Goal: Task Accomplishment & Management: Manage account settings

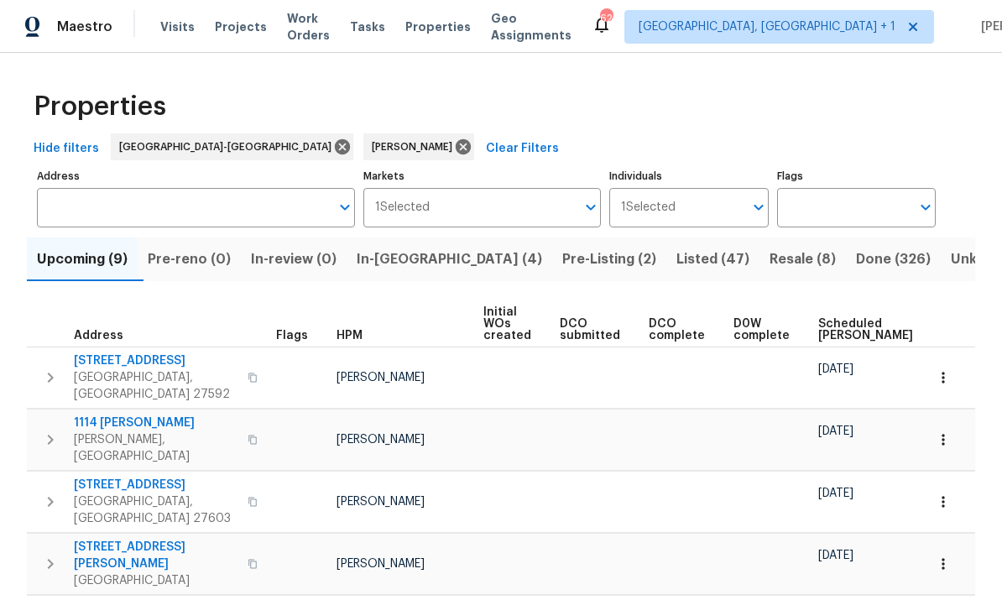
click at [405, 266] on span "In-[GEOGRAPHIC_DATA] (4)" at bounding box center [450, 260] width 186 height 24
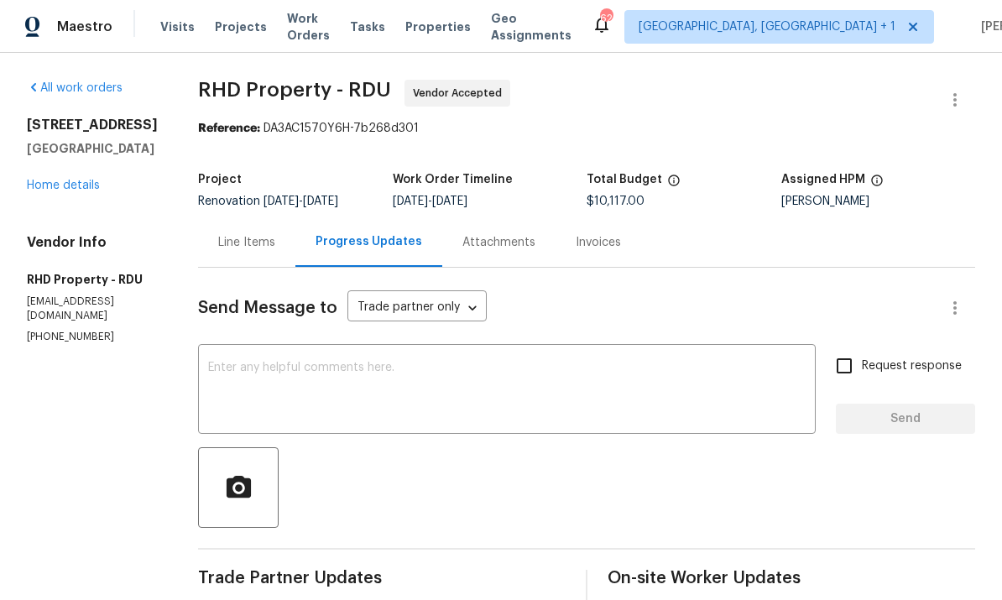
click at [98, 177] on div "3311 Courtland Dr Durham, NC 27707 Home details" at bounding box center [92, 155] width 131 height 77
click at [99, 180] on link "Home details" at bounding box center [63, 186] width 73 height 12
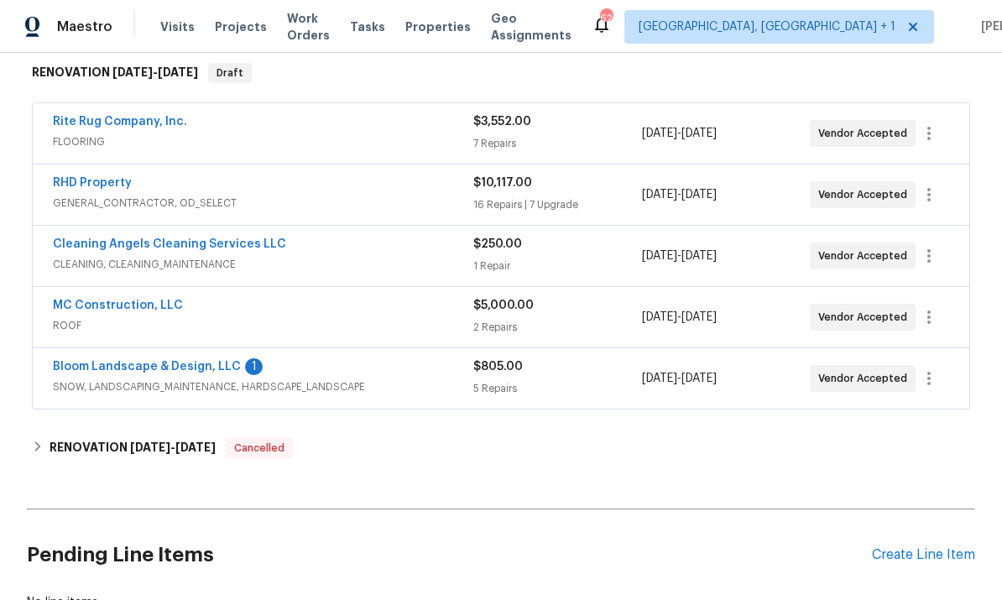
scroll to position [306, 0]
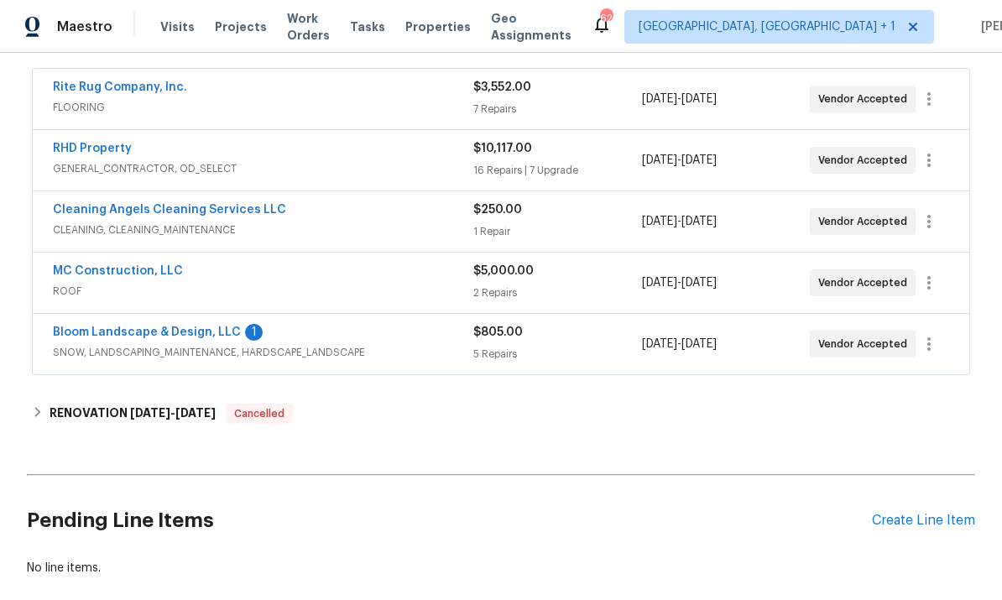
click at [196, 329] on link "Bloom Landscape & Design, LLC" at bounding box center [147, 333] width 188 height 12
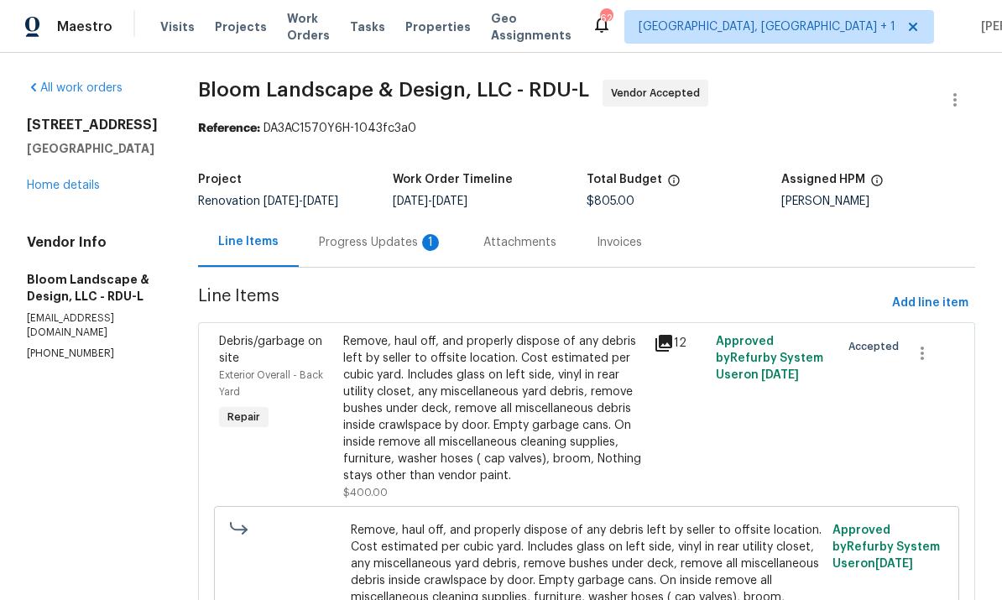
click at [394, 235] on div "Progress Updates 1" at bounding box center [381, 242] width 124 height 17
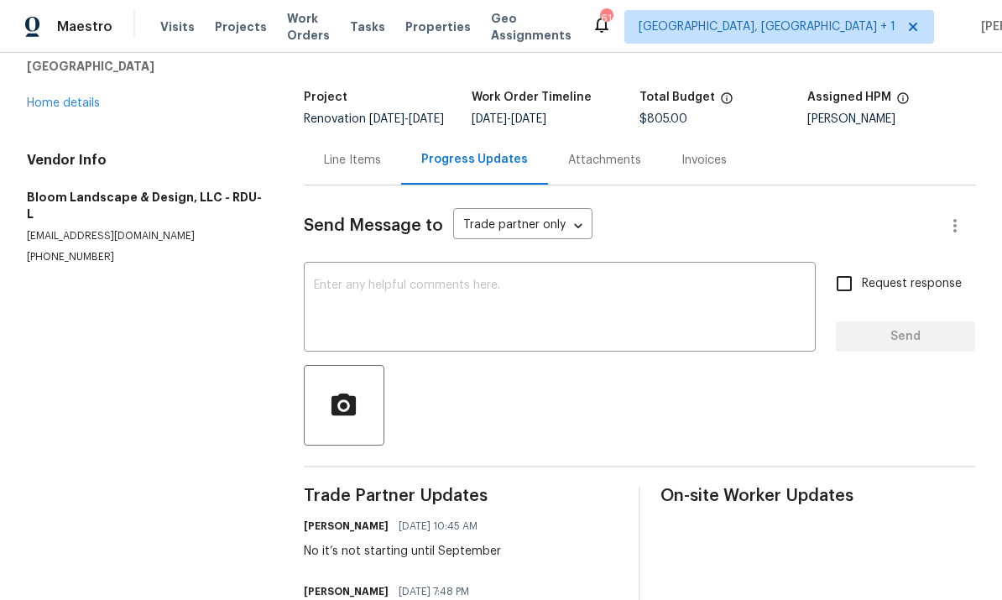
scroll to position [60, 0]
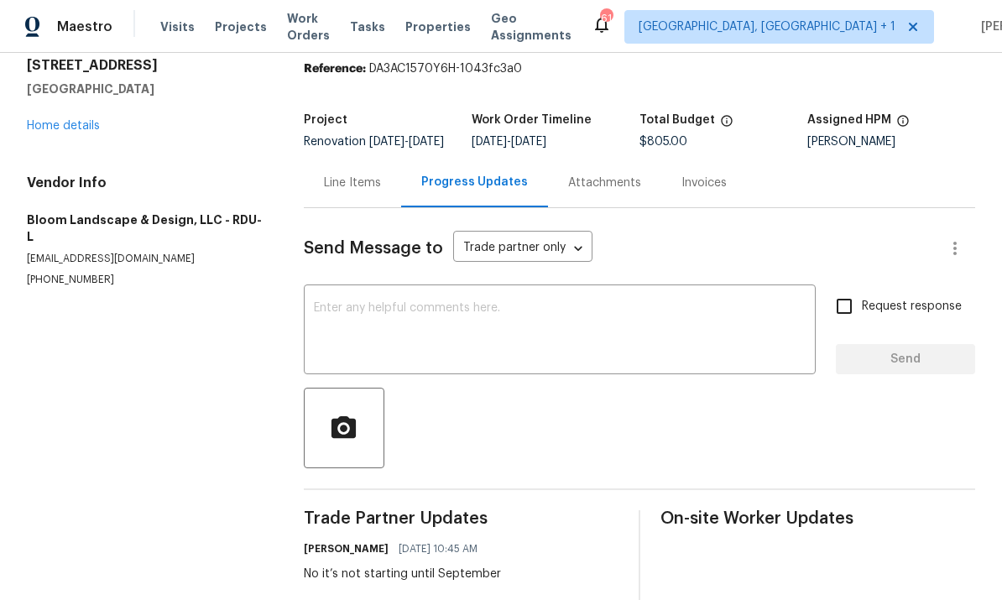
click at [75, 127] on link "Home details" at bounding box center [63, 126] width 73 height 12
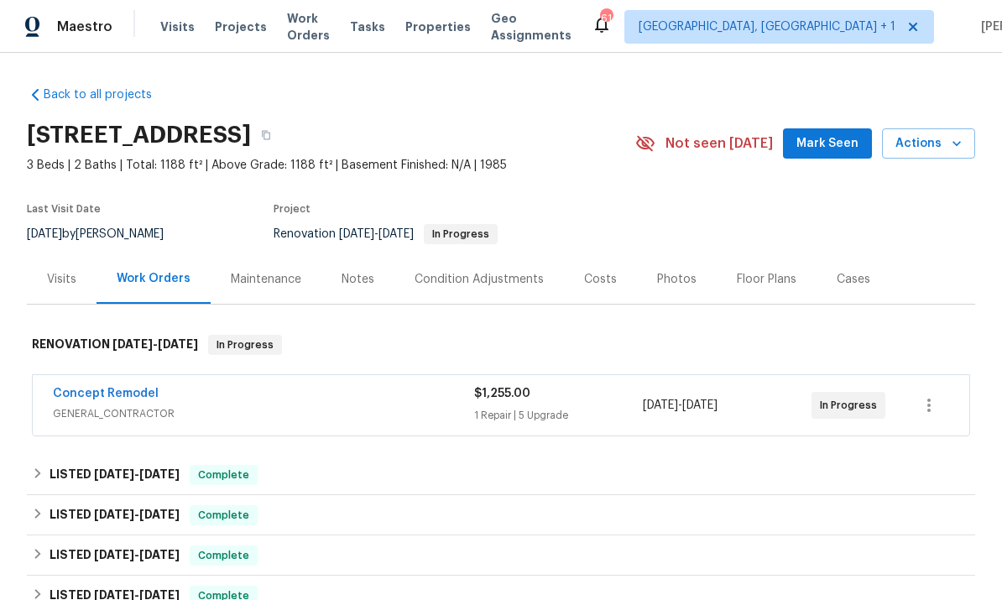
click at [133, 381] on div "Concept Remodel GENERAL_CONTRACTOR $1,255.00 1 Repair | 5 Upgrade 8/11/2025 - 8…" at bounding box center [501, 405] width 937 height 60
click at [146, 398] on link "Concept Remodel" at bounding box center [106, 394] width 106 height 12
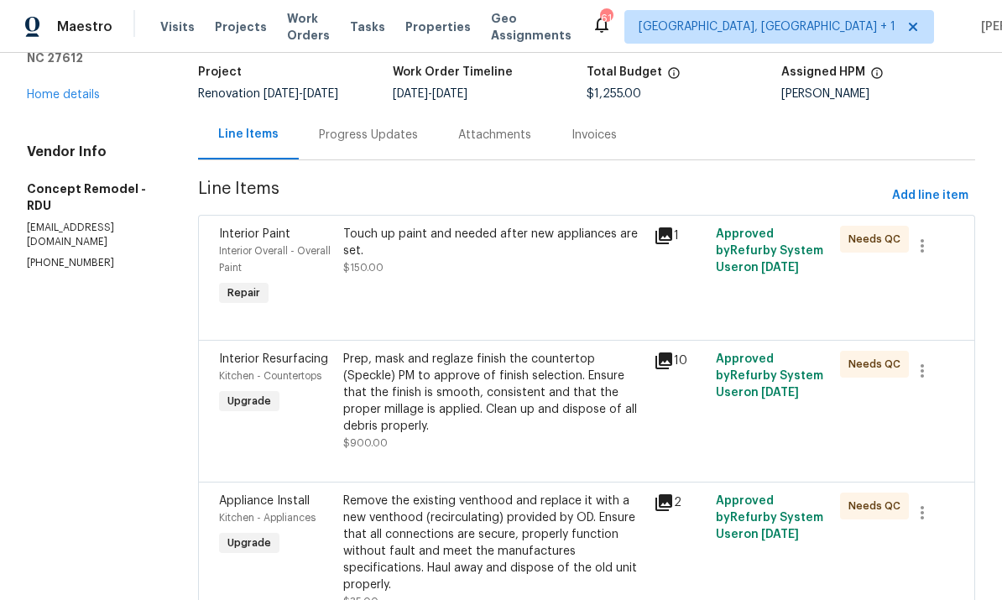
scroll to position [106, 0]
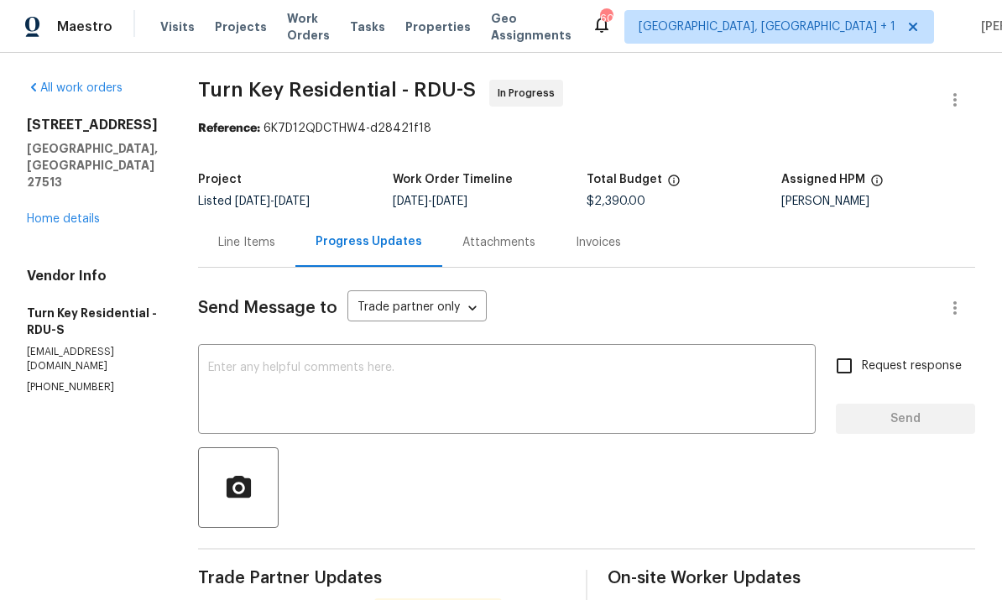
click at [275, 246] on div "Line Items" at bounding box center [246, 242] width 57 height 17
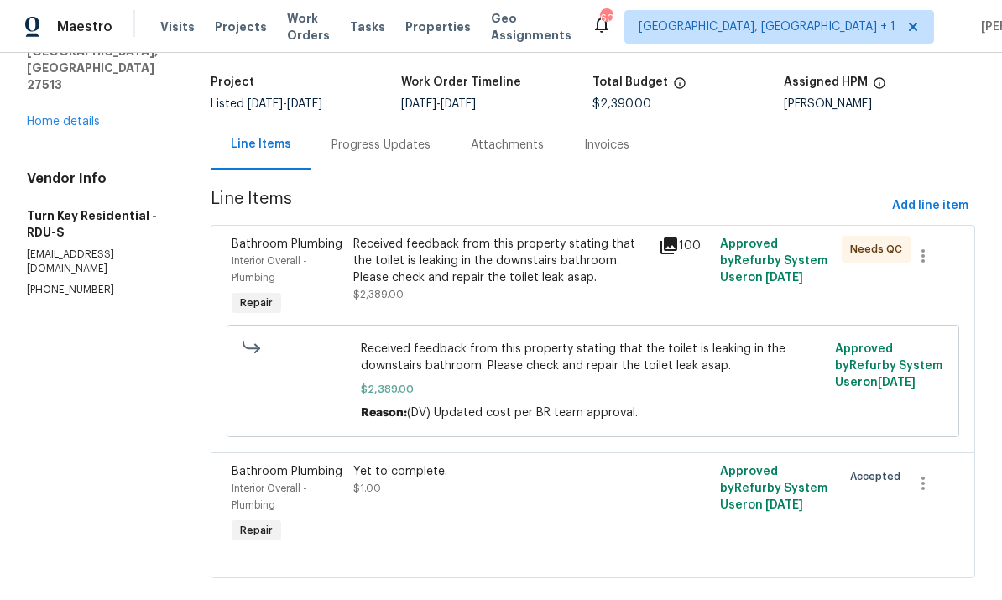
scroll to position [97, 0]
click at [380, 144] on div "Progress Updates" at bounding box center [381, 145] width 99 height 17
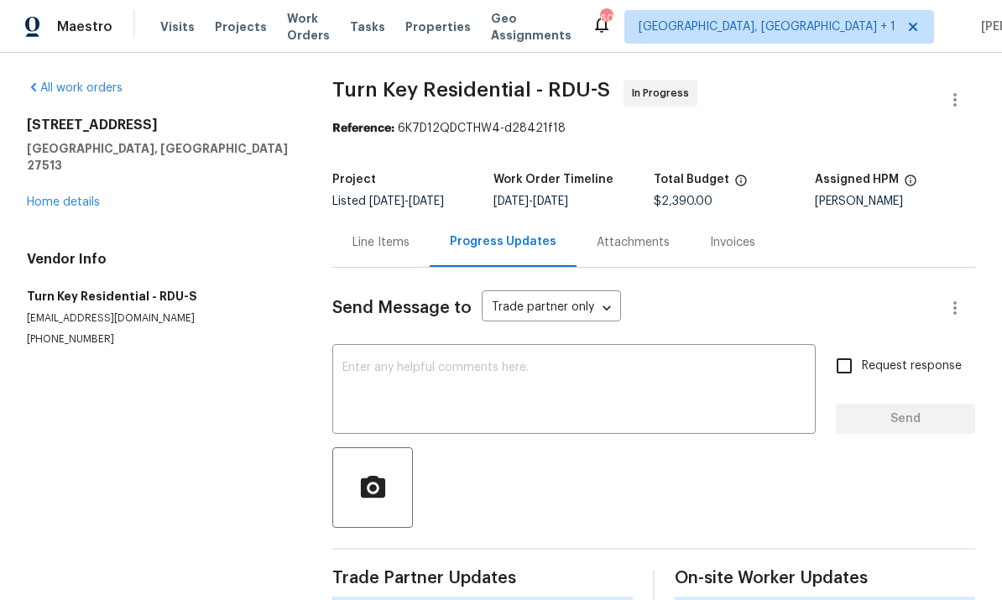
scroll to position [63, 0]
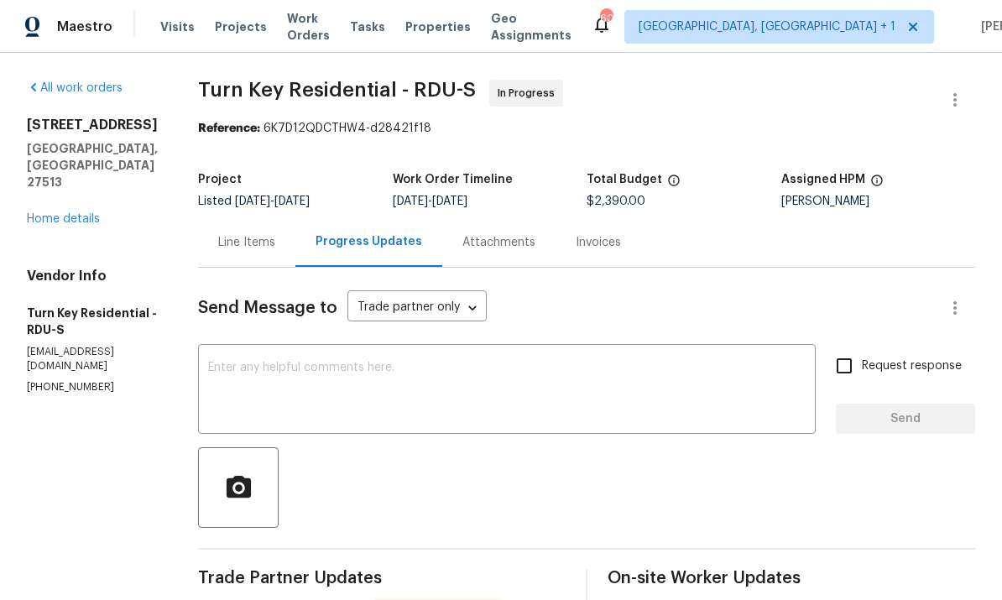
click at [275, 234] on div "Line Items" at bounding box center [246, 242] width 57 height 17
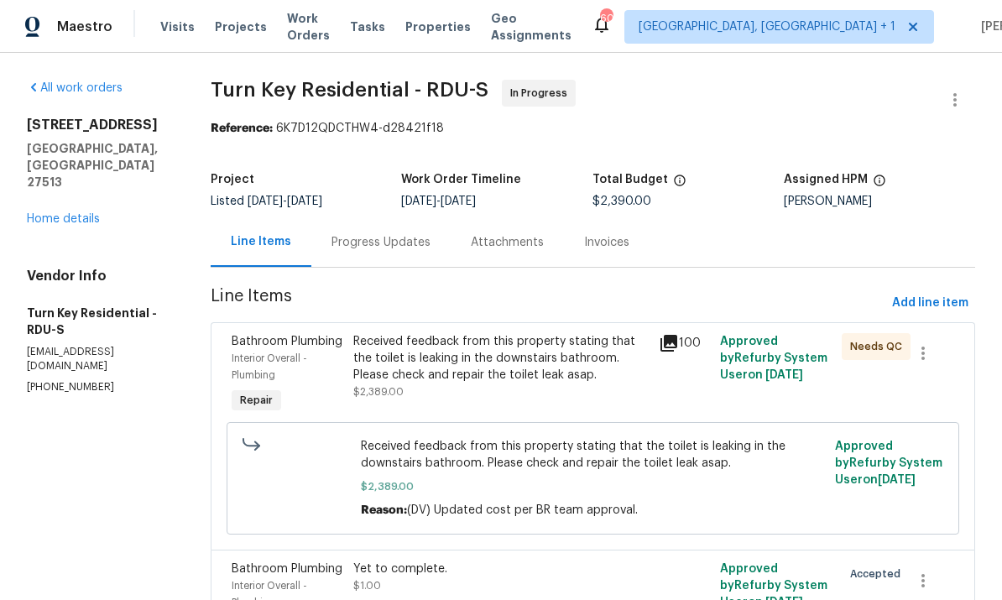
click at [395, 234] on div "Progress Updates" at bounding box center [381, 242] width 99 height 17
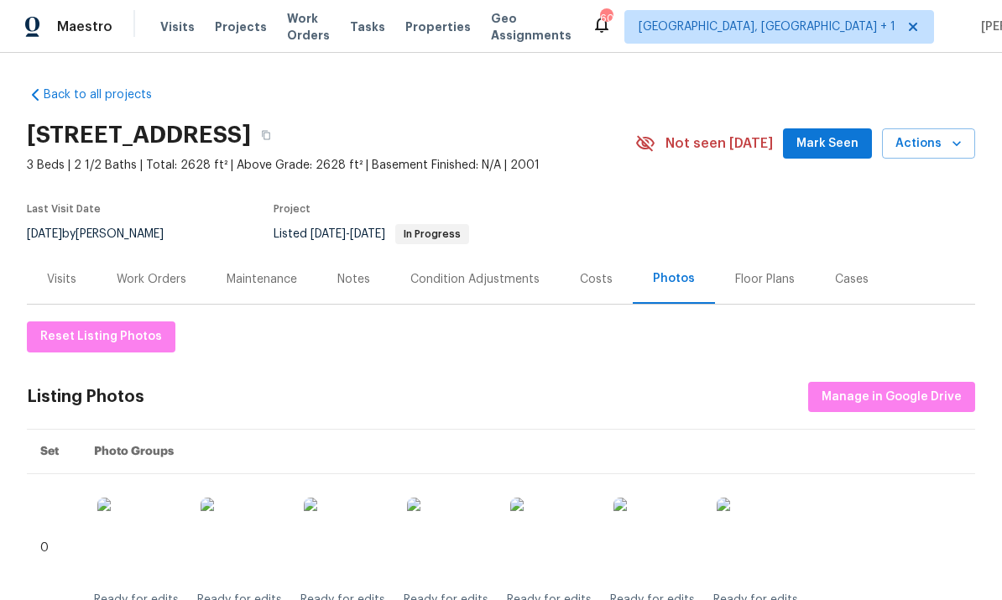
click at [150, 280] on div "Work Orders" at bounding box center [152, 279] width 70 height 17
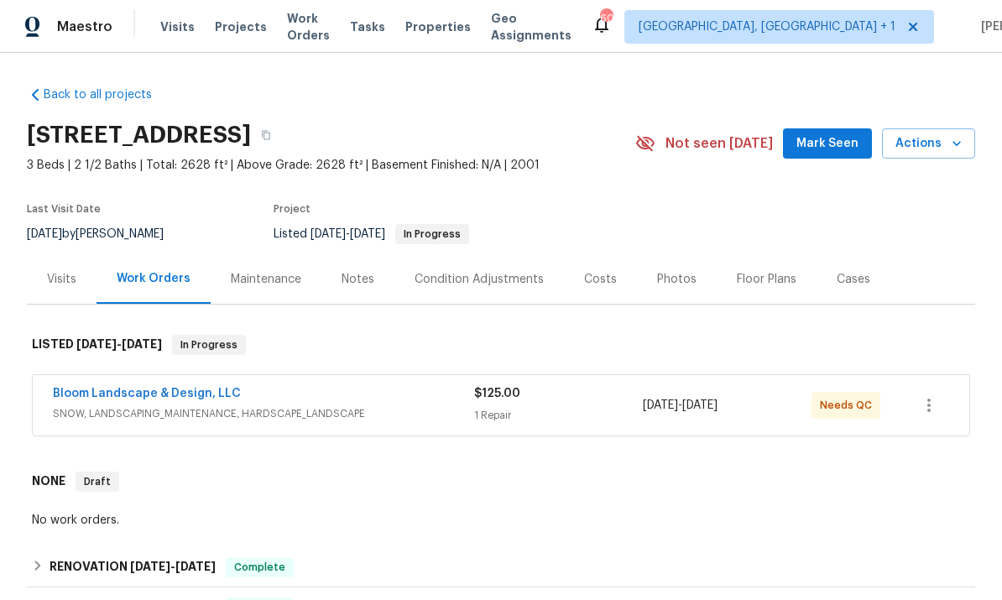
click at [138, 393] on link "Bloom Landscape & Design, LLC" at bounding box center [147, 394] width 188 height 12
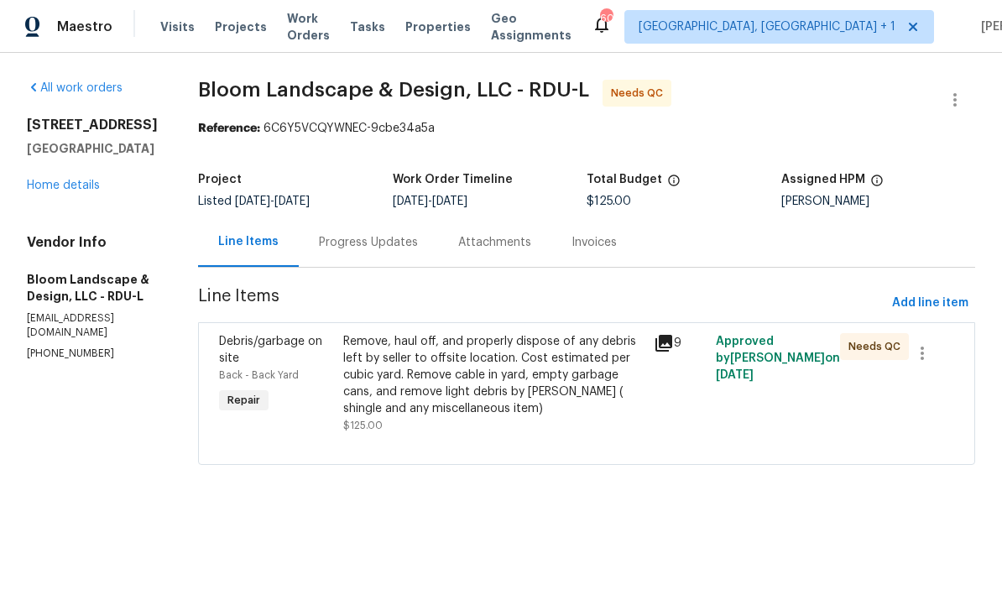
click at [501, 376] on div "Remove, haul off, and properly dispose of any debris left by seller to offsite …" at bounding box center [493, 375] width 301 height 84
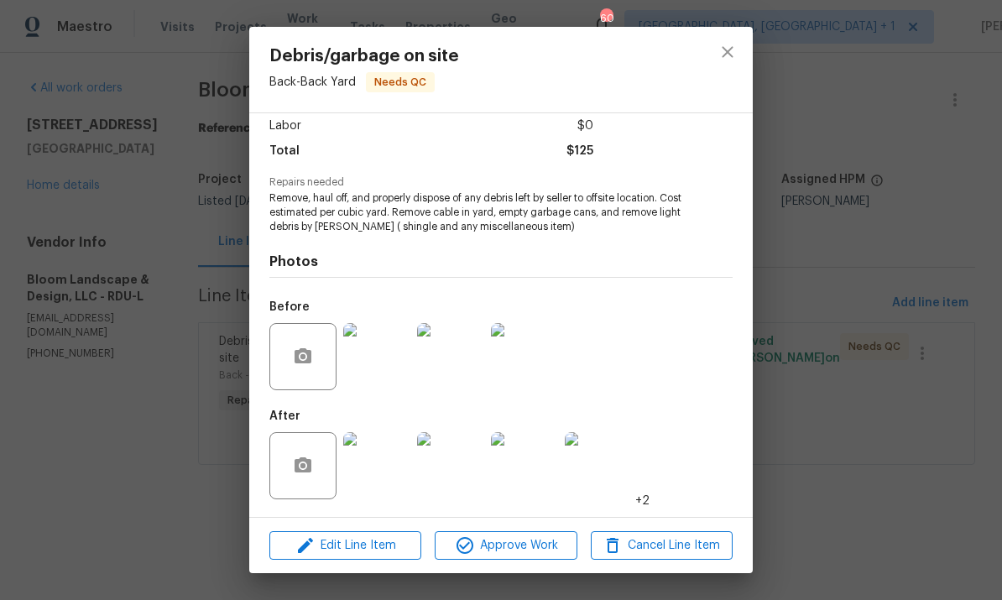
scroll to position [120, 0]
click at [367, 478] on img at bounding box center [376, 465] width 67 height 67
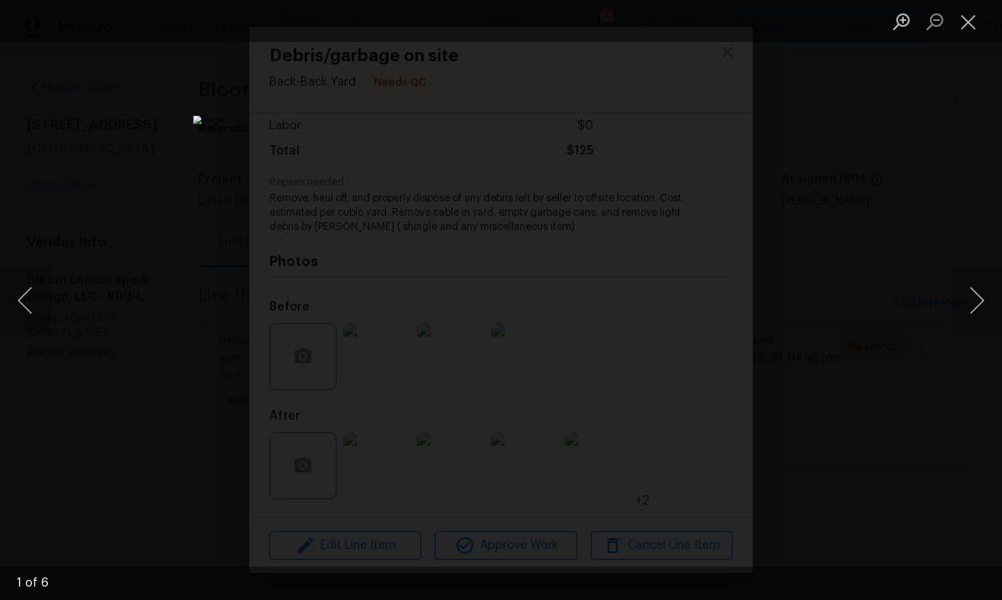
click at [967, 308] on button "Next image" at bounding box center [977, 300] width 50 height 67
click at [966, 300] on button "Next image" at bounding box center [977, 300] width 50 height 67
click at [969, 296] on button "Next image" at bounding box center [977, 300] width 50 height 67
click at [975, 299] on button "Next image" at bounding box center [977, 300] width 50 height 67
click at [959, 361] on div "Lightbox" at bounding box center [501, 300] width 1002 height 600
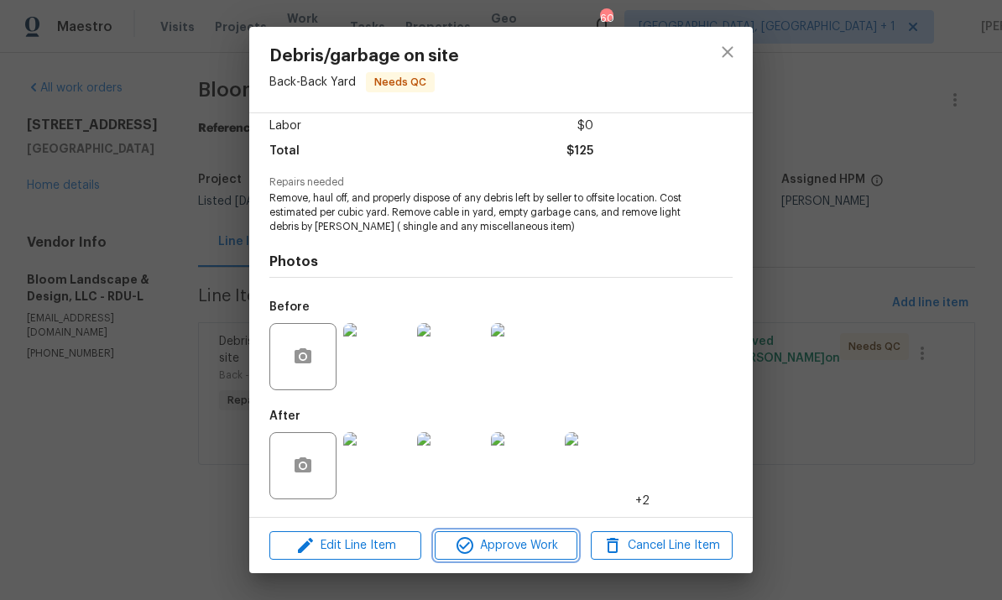
click at [522, 545] on span "Approve Work" at bounding box center [506, 546] width 132 height 21
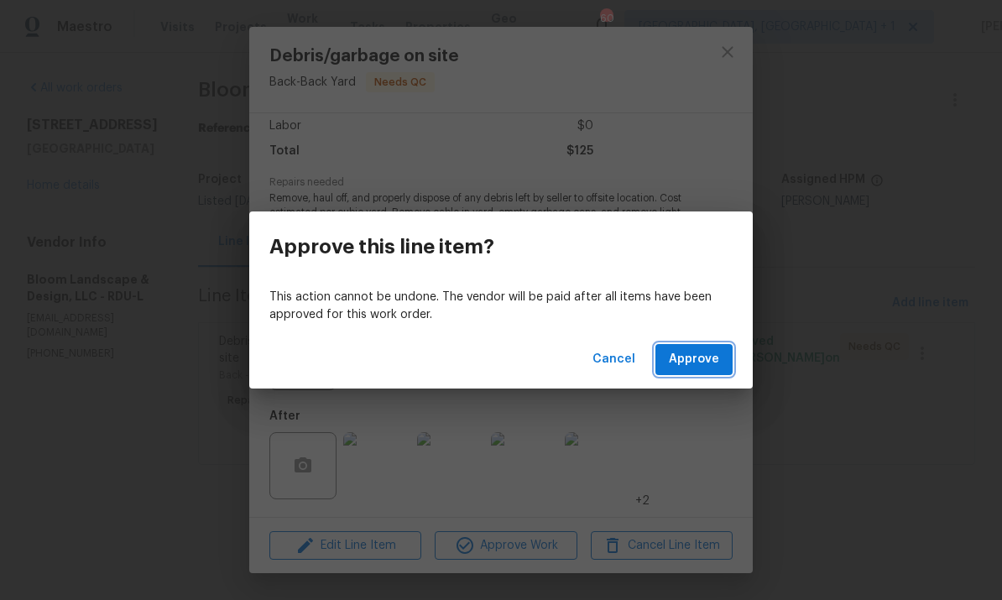
click at [695, 358] on span "Approve" at bounding box center [694, 359] width 50 height 21
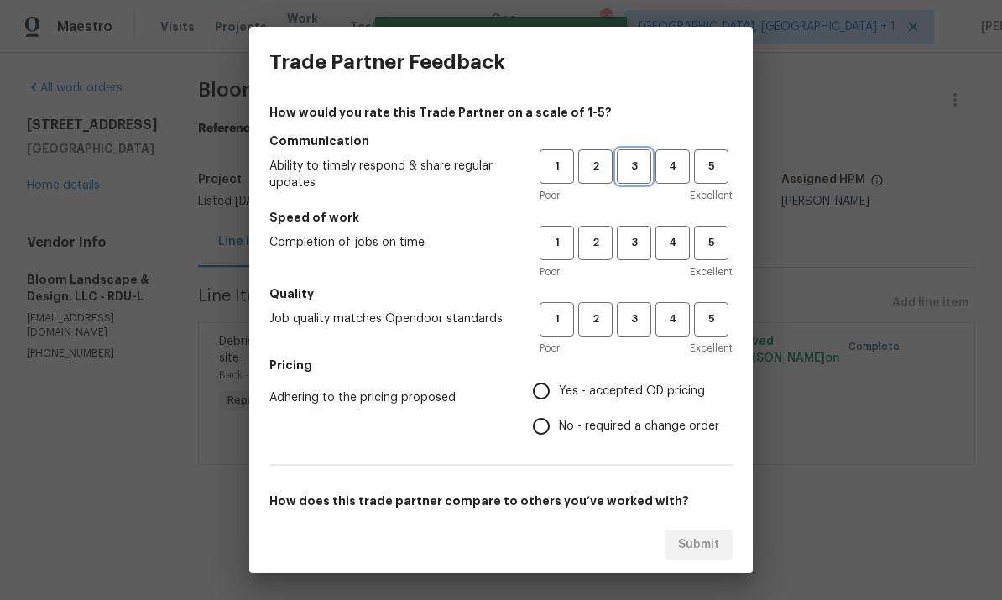
click at [636, 173] on span "3" at bounding box center [634, 166] width 31 height 19
click at [679, 248] on span "4" at bounding box center [672, 242] width 31 height 19
click at [640, 328] on span "3" at bounding box center [634, 319] width 31 height 19
click at [550, 395] on input "Yes - accepted OD pricing" at bounding box center [541, 391] width 35 height 35
radio input "true"
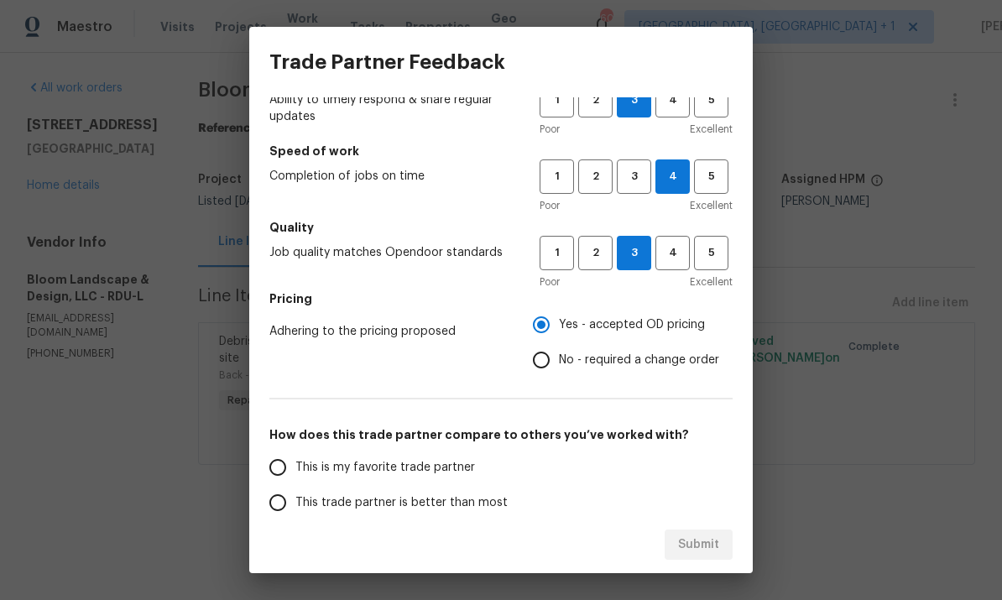
scroll to position [140, 0]
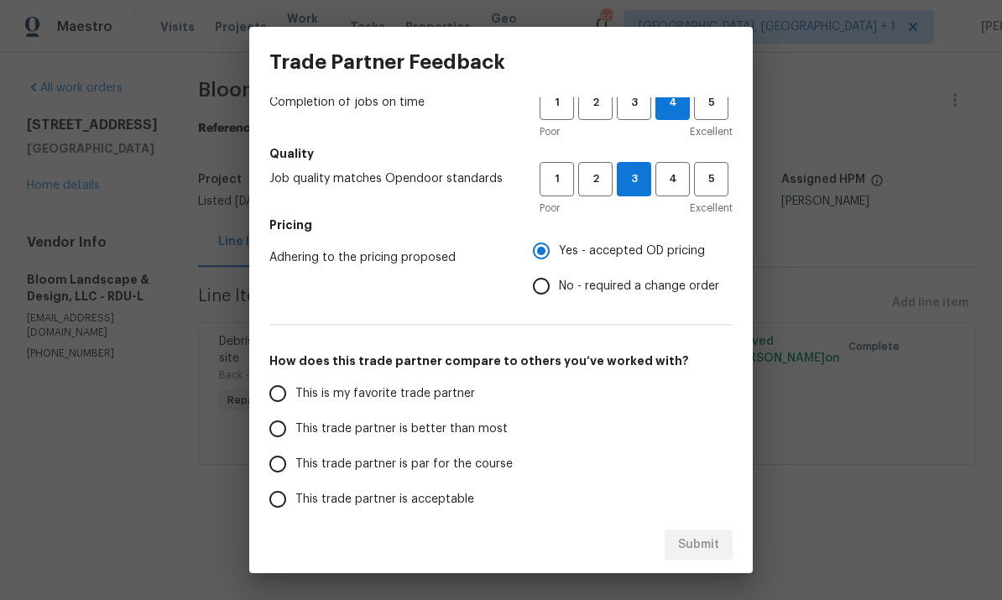
click at [285, 432] on input "This trade partner is better than most" at bounding box center [277, 428] width 35 height 35
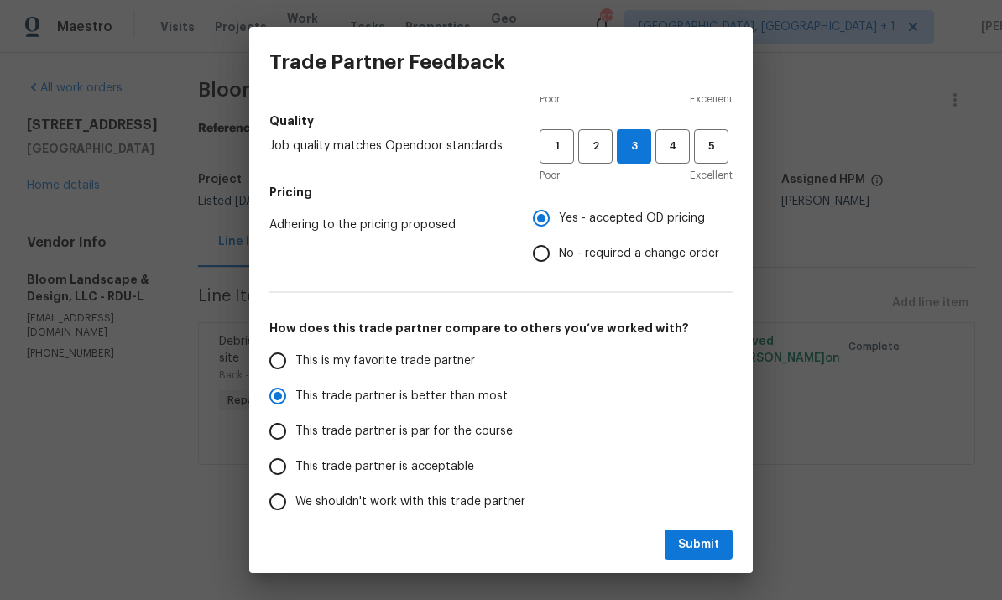
scroll to position [189, 0]
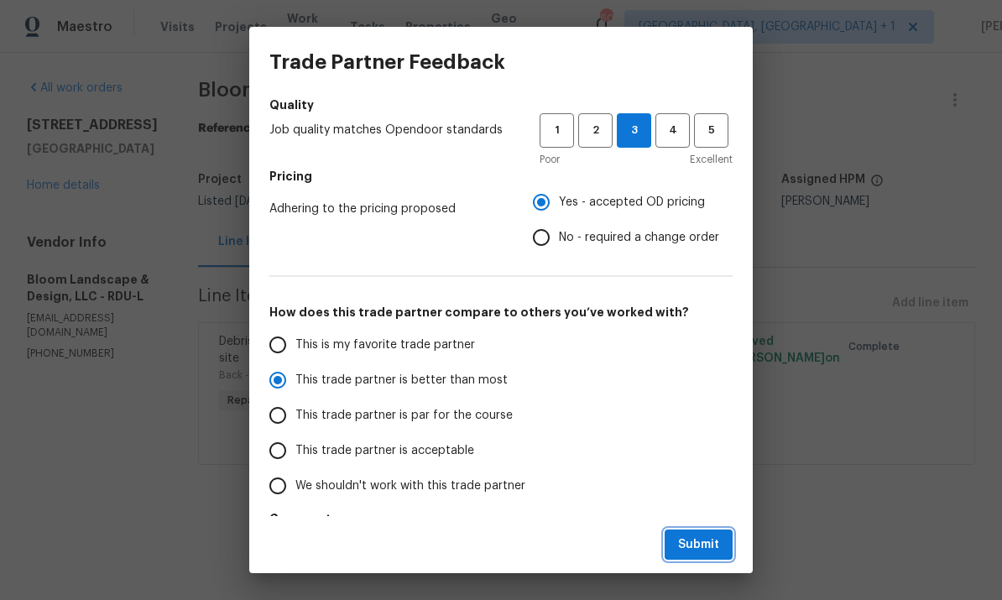
click at [695, 553] on span "Submit" at bounding box center [698, 545] width 41 height 21
radio input "true"
radio input "false"
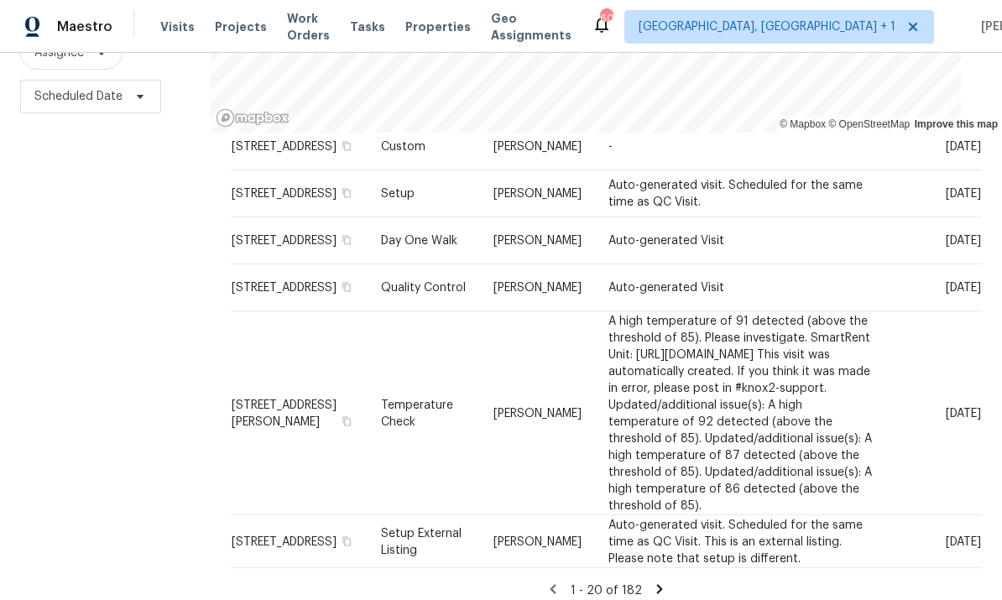
scroll to position [63, 0]
click at [657, 584] on icon at bounding box center [660, 588] width 6 height 9
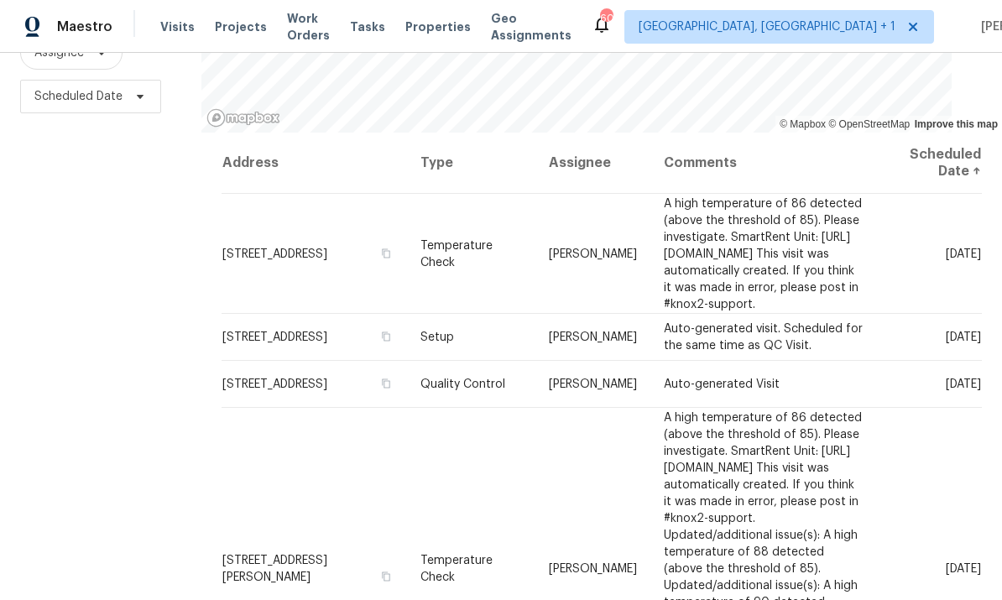
scroll to position [0, 0]
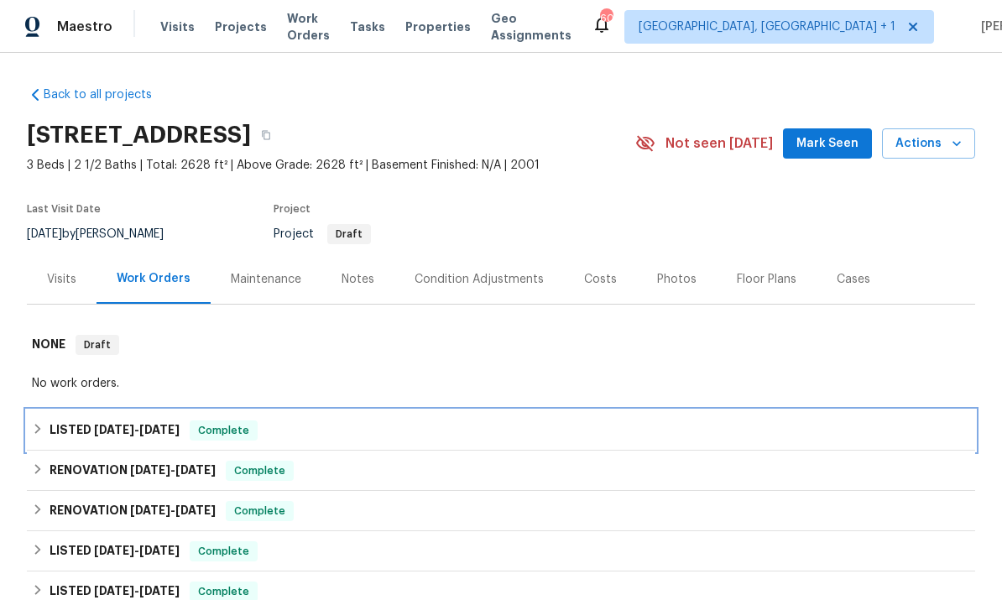
click at [180, 432] on span "[DATE]" at bounding box center [159, 430] width 40 height 12
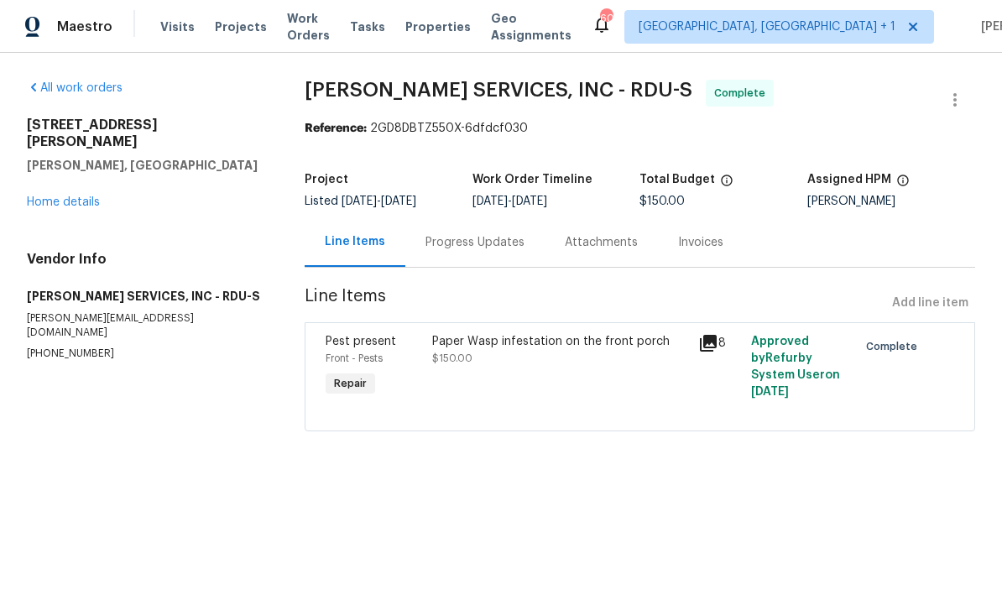
click at [86, 196] on link "Home details" at bounding box center [63, 202] width 73 height 12
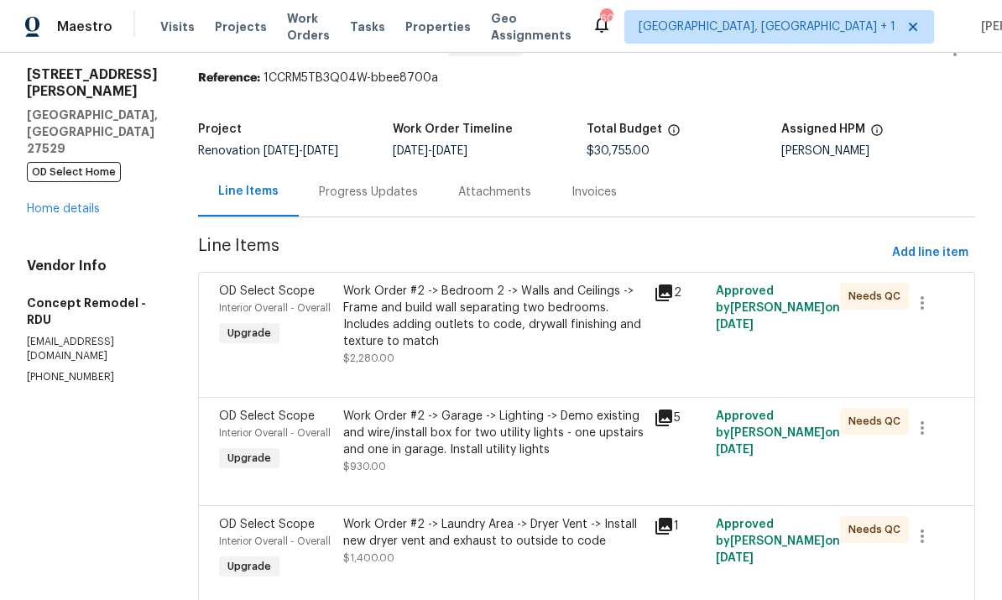
scroll to position [51, 0]
click at [511, 307] on div "Work Order #2 -> Bedroom 2 -> Walls and Ceilings -> Frame and build wall separa…" at bounding box center [493, 315] width 301 height 67
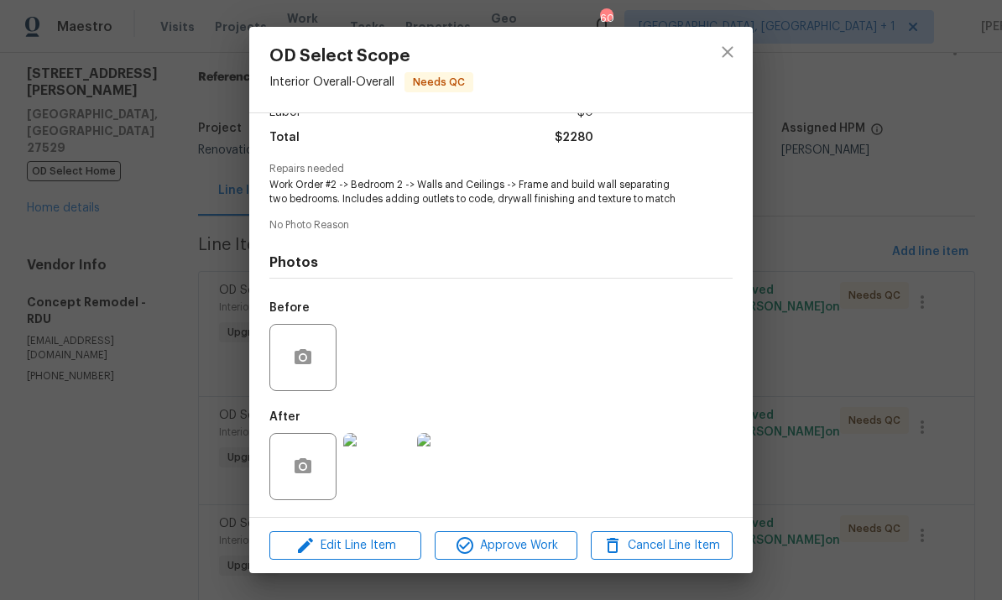
scroll to position [135, 0]
click at [379, 466] on img at bounding box center [376, 466] width 67 height 67
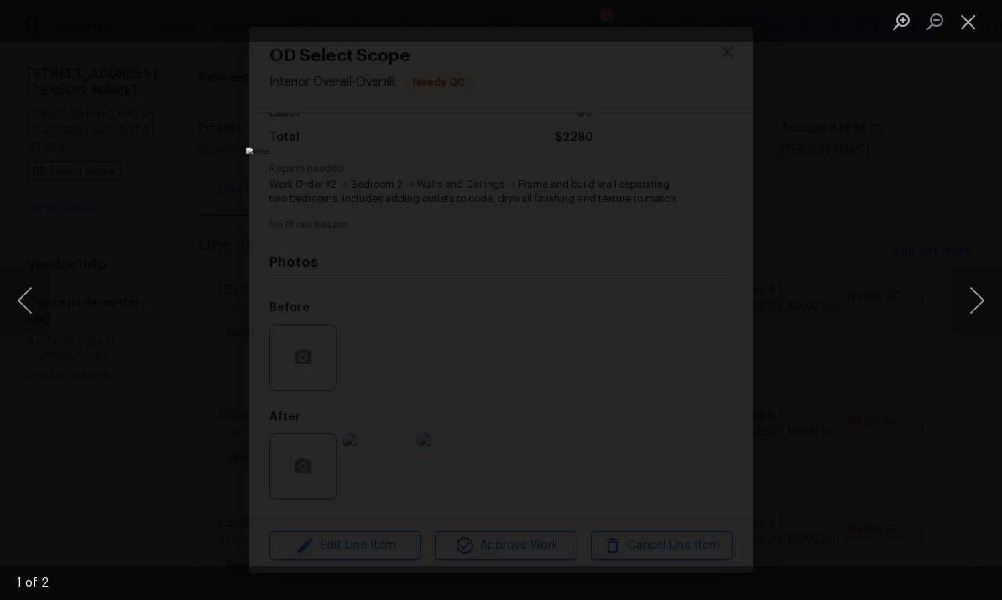
click at [979, 285] on button "Next image" at bounding box center [977, 300] width 50 height 67
click at [984, 289] on button "Next image" at bounding box center [977, 300] width 50 height 67
click at [989, 290] on button "Next image" at bounding box center [977, 300] width 50 height 67
click at [972, 360] on div "Lightbox" at bounding box center [501, 300] width 1002 height 600
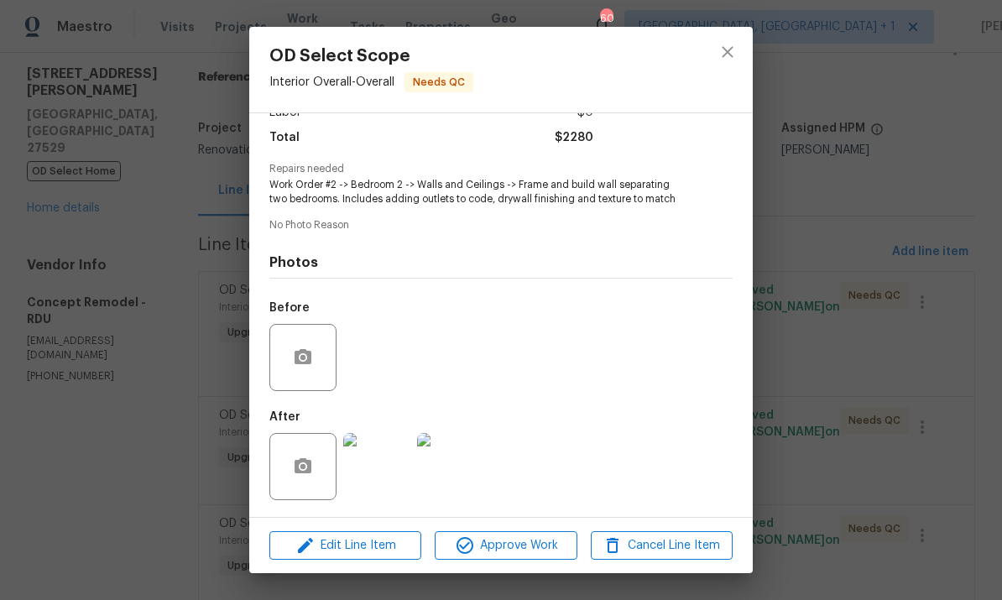
click at [846, 347] on div "OD Select Scope Interior Overall - Overall Needs QC Vendor Concept Remodel Acco…" at bounding box center [501, 300] width 1002 height 600
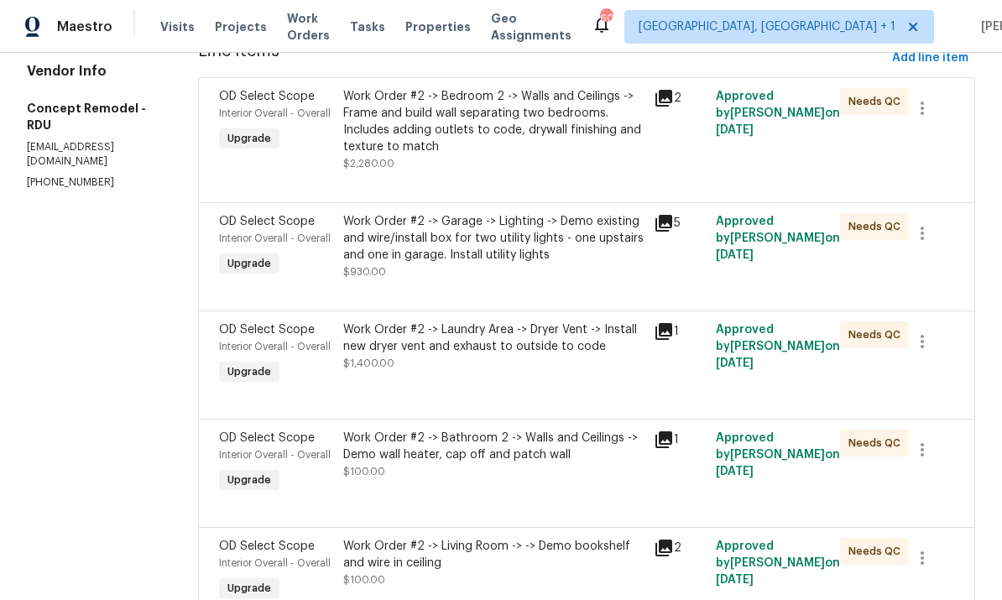
scroll to position [288, 0]
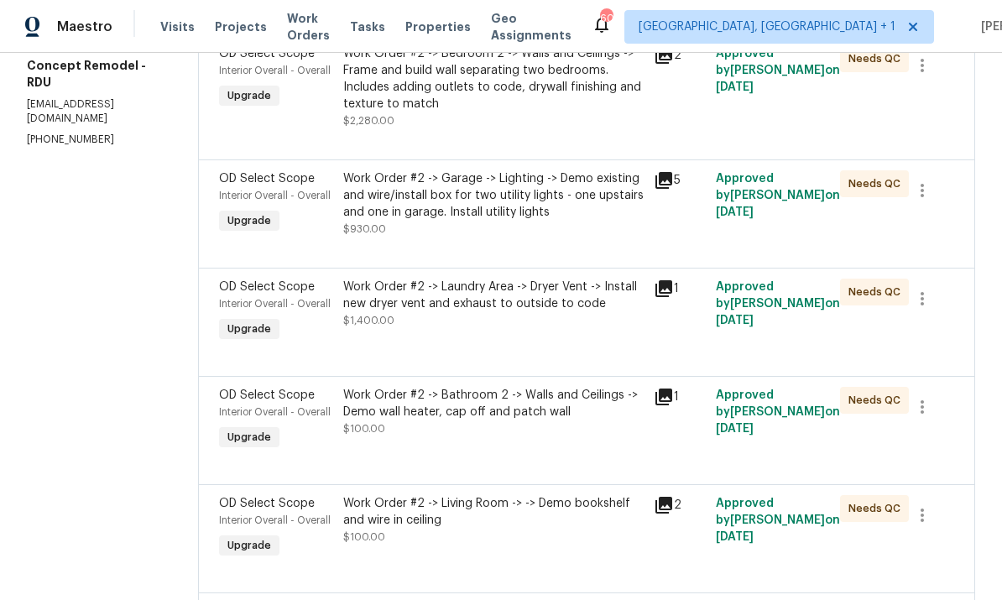
click at [546, 201] on div "Work Order #2 -> Garage -> Lighting -> Demo existing and wire/install box for t…" at bounding box center [493, 195] width 301 height 50
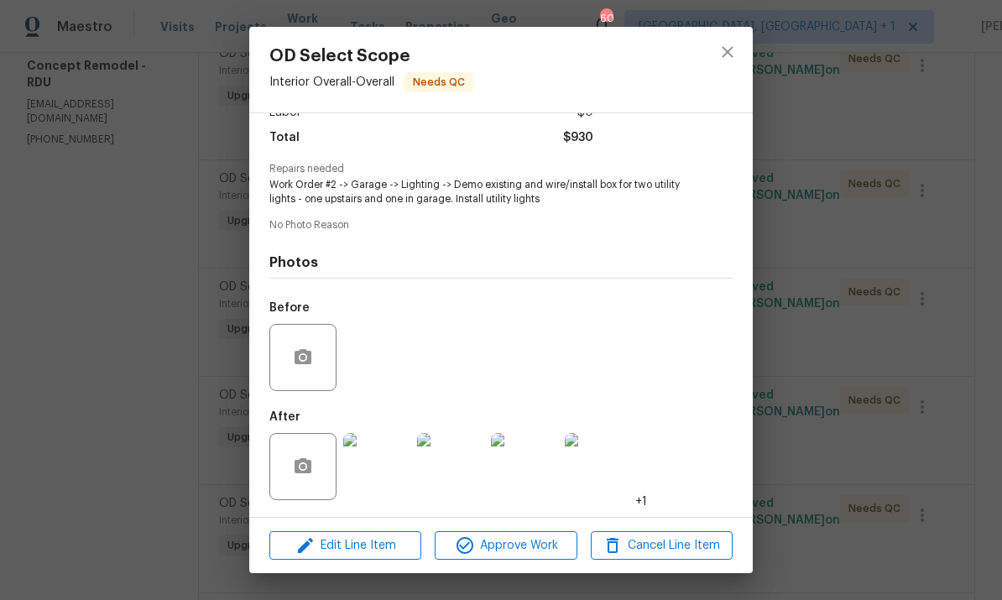
scroll to position [135, 0]
click at [396, 468] on img at bounding box center [376, 466] width 67 height 67
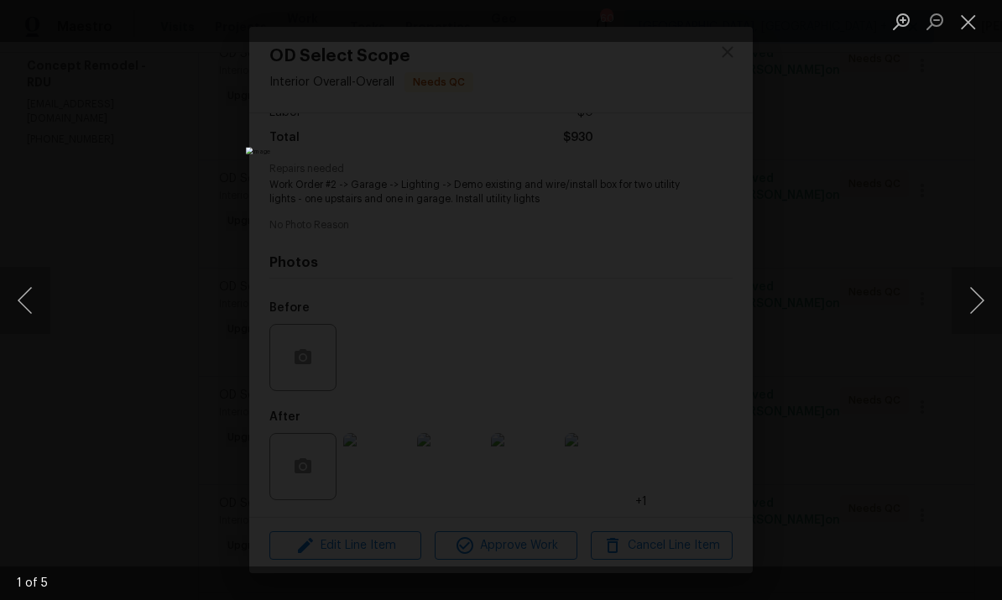
click at [981, 289] on button "Next image" at bounding box center [977, 300] width 50 height 67
click at [981, 292] on button "Next image" at bounding box center [977, 300] width 50 height 67
click at [977, 299] on button "Next image" at bounding box center [977, 300] width 50 height 67
click at [976, 299] on button "Next image" at bounding box center [977, 300] width 50 height 67
click at [985, 296] on button "Next image" at bounding box center [977, 300] width 50 height 67
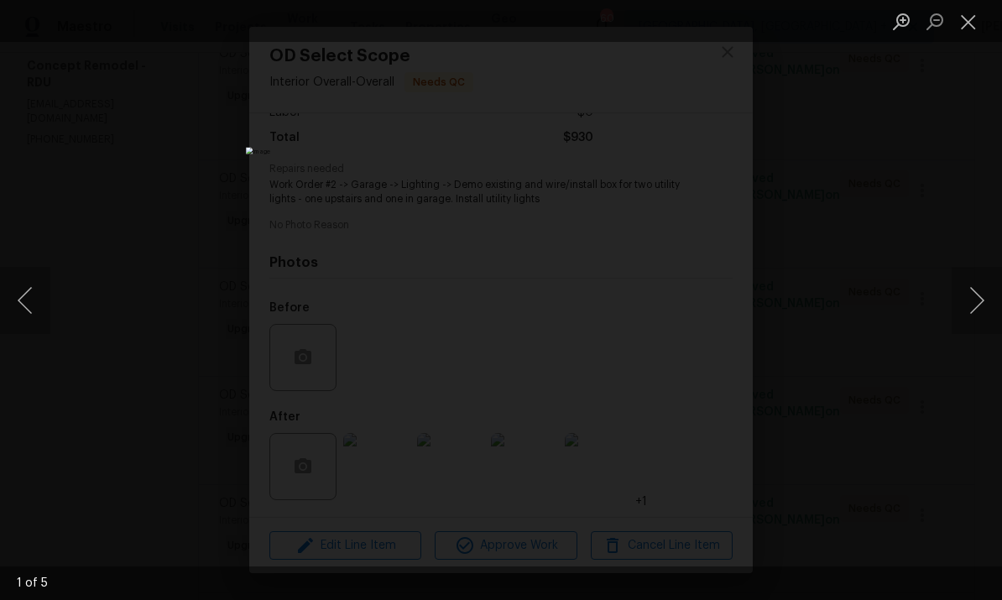
click at [982, 308] on button "Next image" at bounding box center [977, 300] width 50 height 67
click at [989, 377] on div "Lightbox" at bounding box center [501, 300] width 1002 height 600
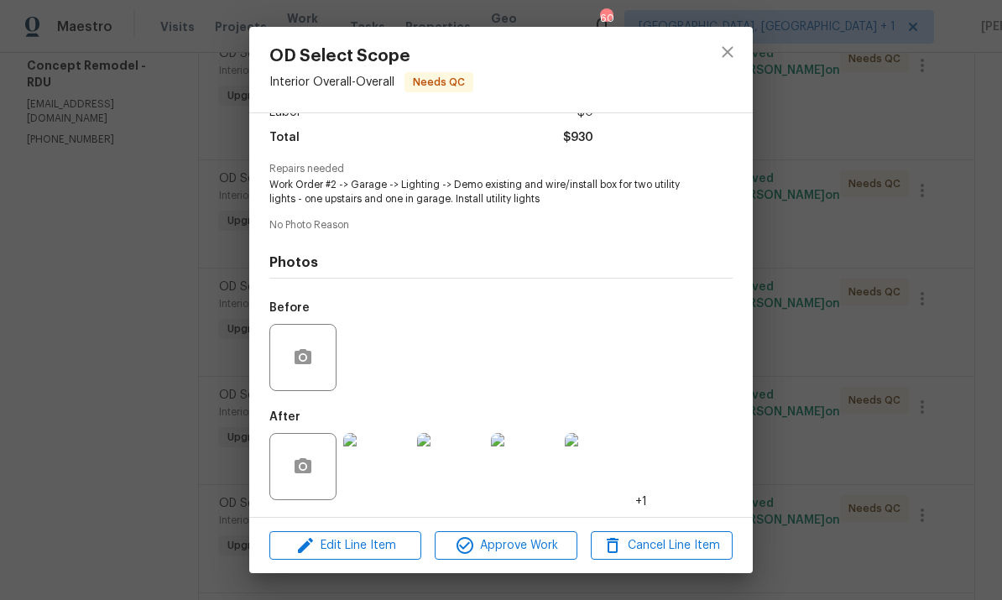
click at [881, 379] on div "OD Select Scope Interior Overall - Overall Needs QC Vendor Concept Remodel Acco…" at bounding box center [501, 300] width 1002 height 600
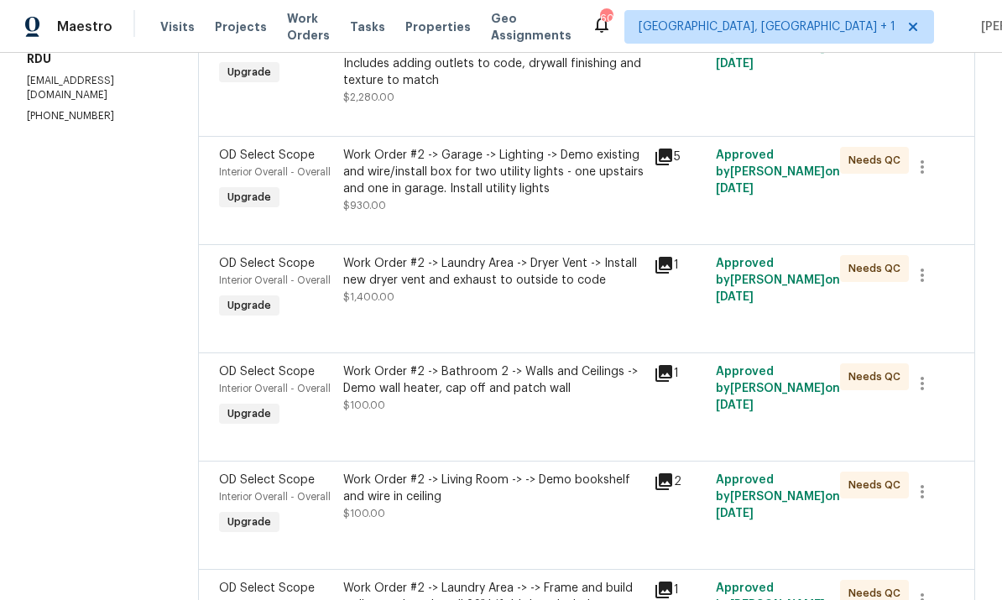
scroll to position [342, 0]
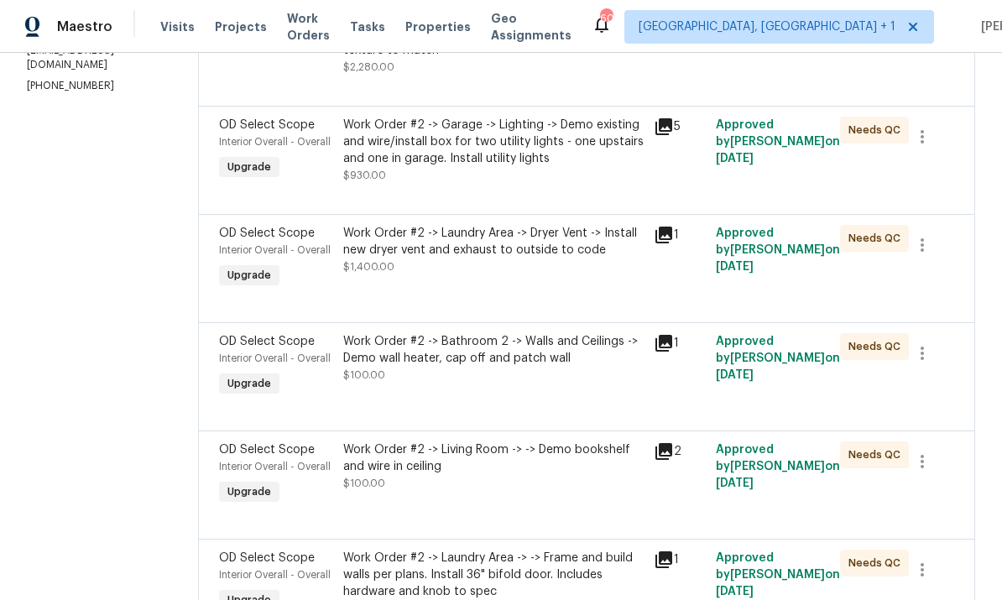
click at [537, 238] on div "Work Order #2 -> Laundry Area -> Dryer Vent -> Install new dryer vent and exhau…" at bounding box center [493, 242] width 301 height 34
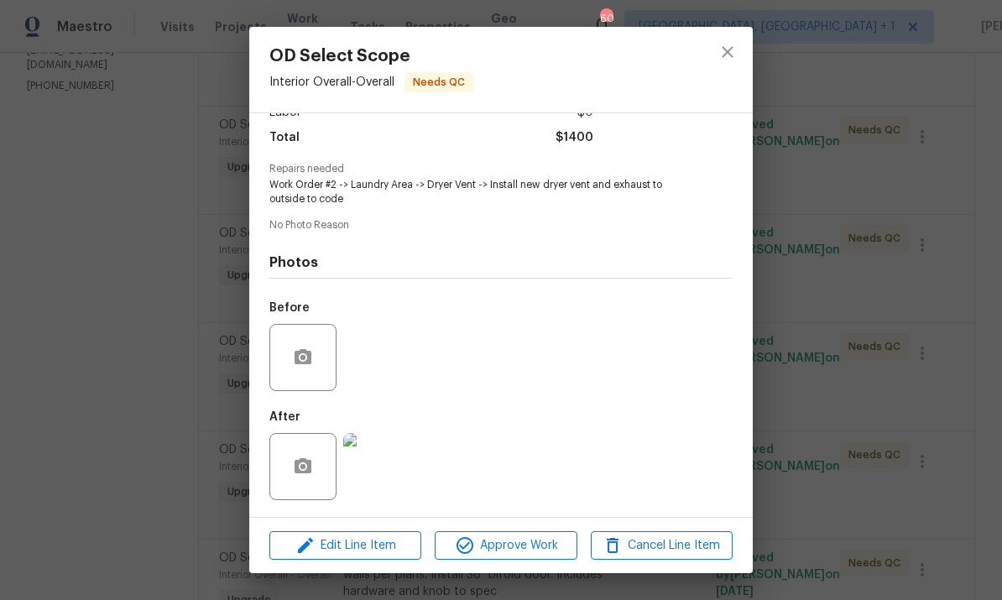
scroll to position [135, 0]
click at [375, 479] on img at bounding box center [376, 466] width 67 height 67
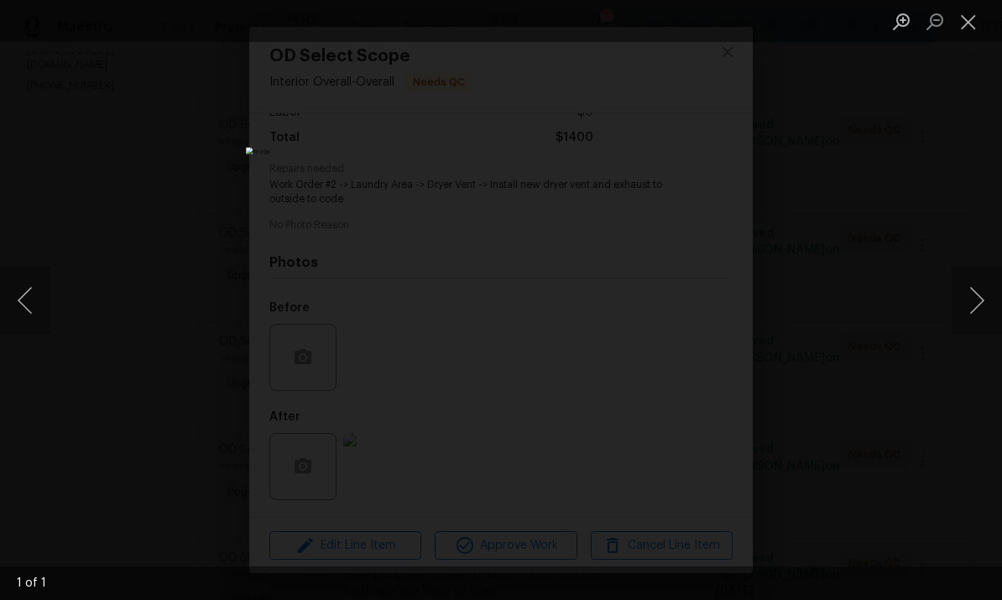
click at [976, 386] on div "Lightbox" at bounding box center [501, 300] width 1002 height 600
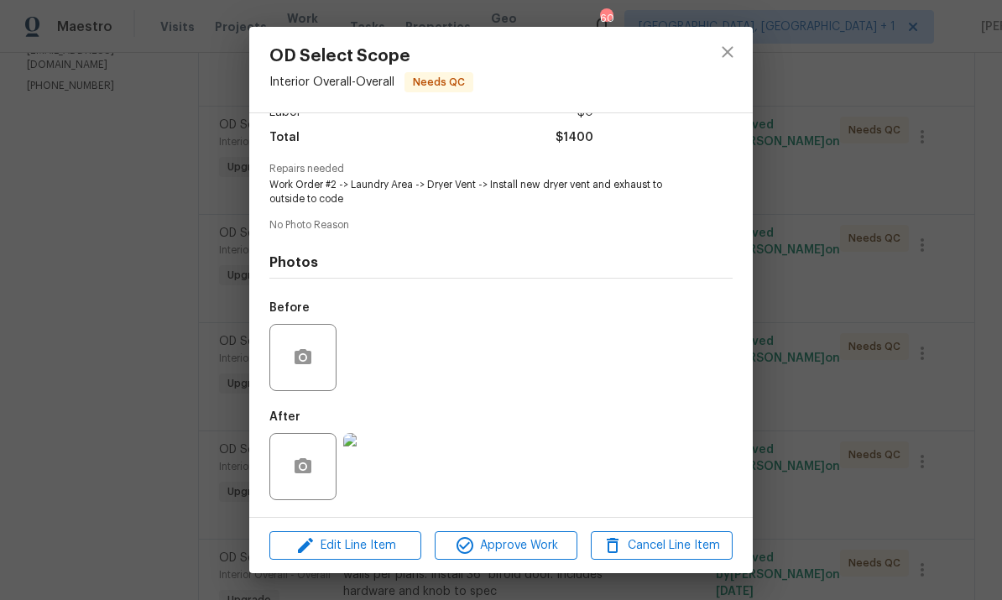
click at [911, 391] on div "OD Select Scope Interior Overall - Overall Needs QC Vendor Concept Remodel Acco…" at bounding box center [501, 300] width 1002 height 600
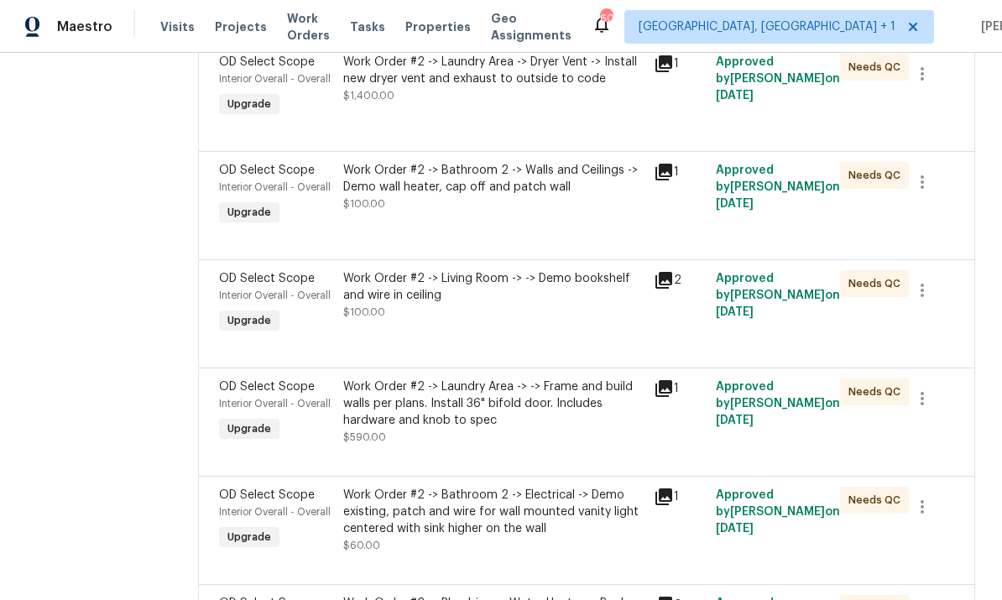
scroll to position [524, 0]
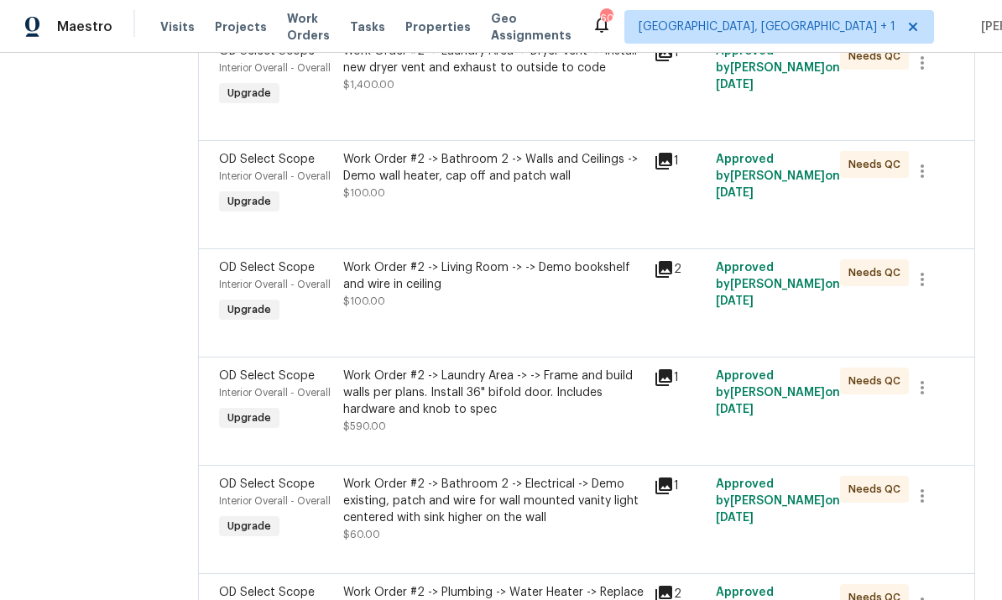
click at [543, 412] on div "Work Order #2 -> Laundry Area -> -> Frame and build walls per plans. Install 36…" at bounding box center [493, 393] width 301 height 50
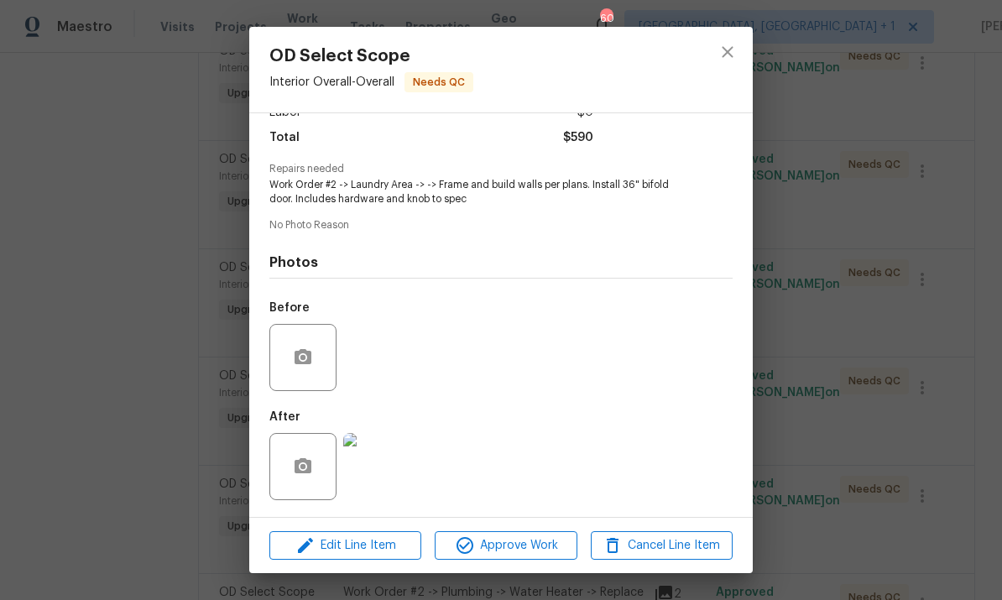
scroll to position [135, 0]
click at [386, 478] on img at bounding box center [376, 466] width 67 height 67
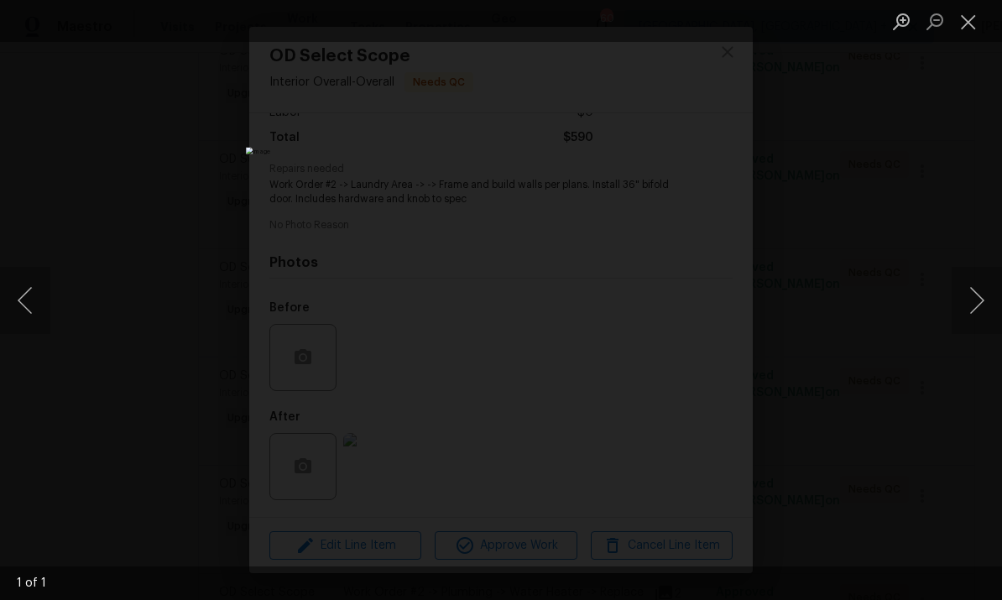
click at [981, 292] on button "Next image" at bounding box center [977, 300] width 50 height 67
click at [973, 375] on div "Lightbox" at bounding box center [501, 300] width 1002 height 600
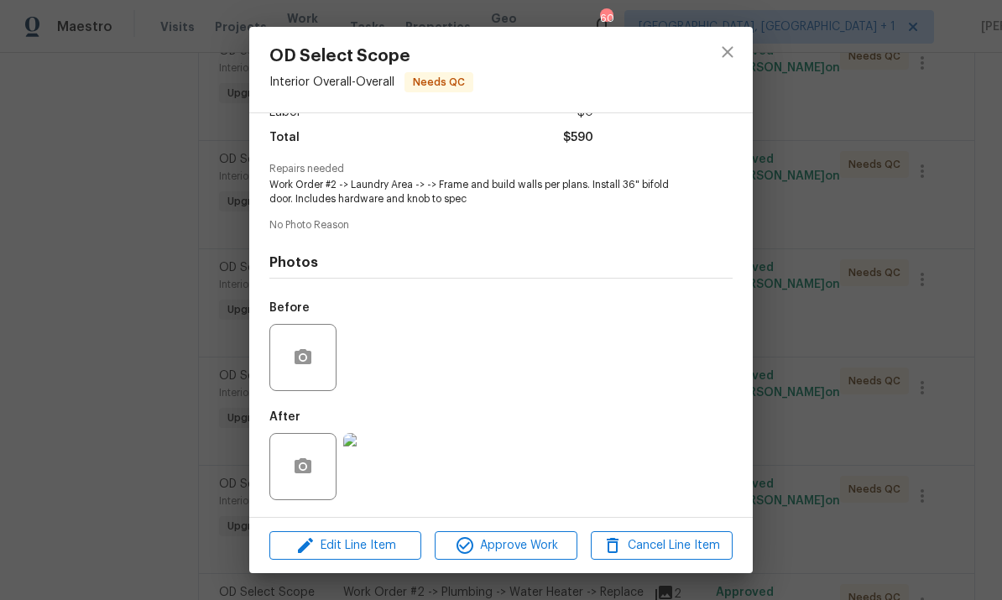
click at [870, 384] on div "OD Select Scope Interior Overall - Overall Needs QC Vendor Concept Remodel Acco…" at bounding box center [501, 300] width 1002 height 600
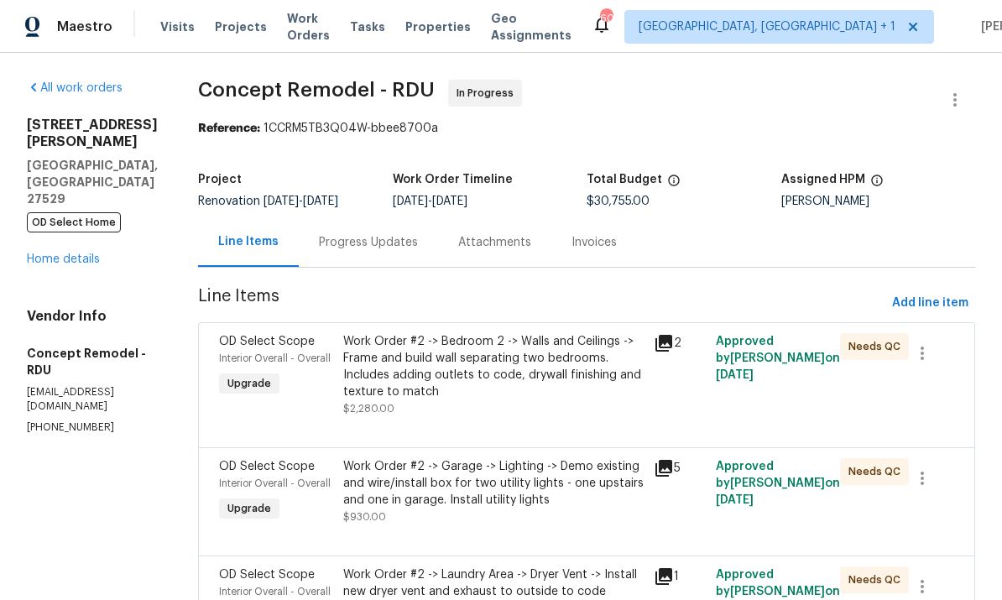
scroll to position [0, 0]
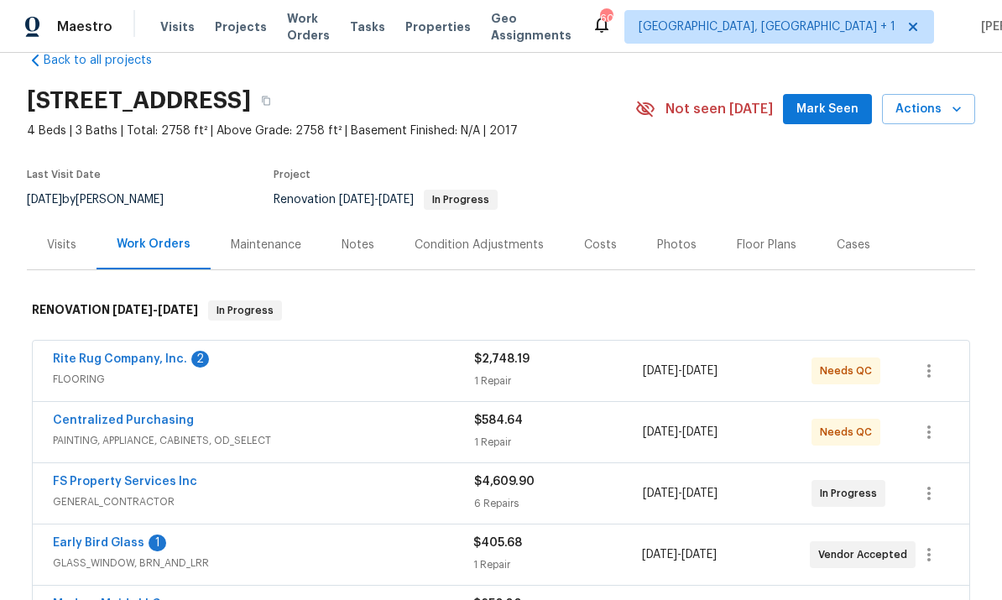
scroll to position [44, 0]
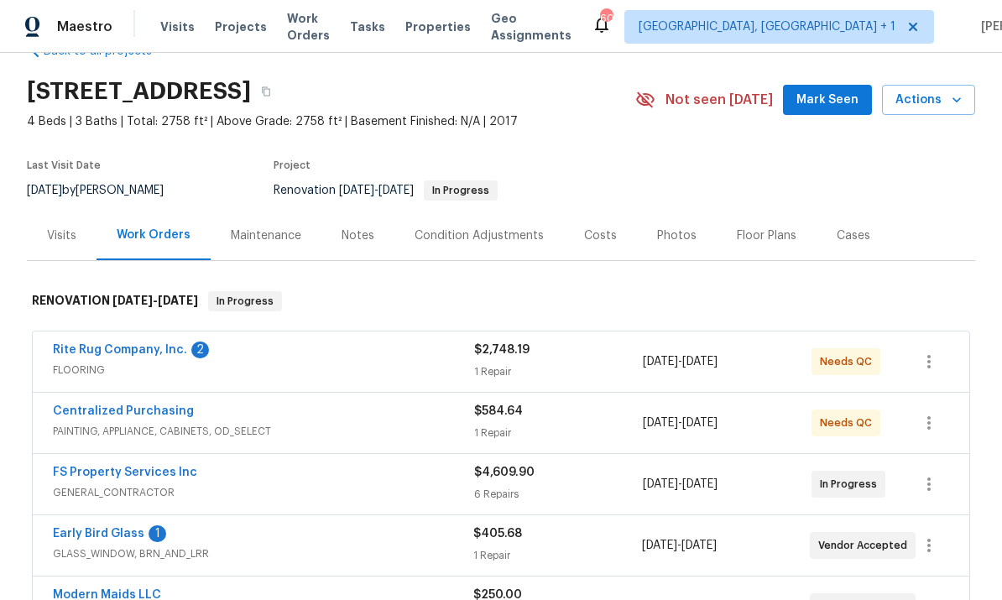
click at [137, 349] on link "Rite Rug Company, Inc." at bounding box center [120, 350] width 134 height 12
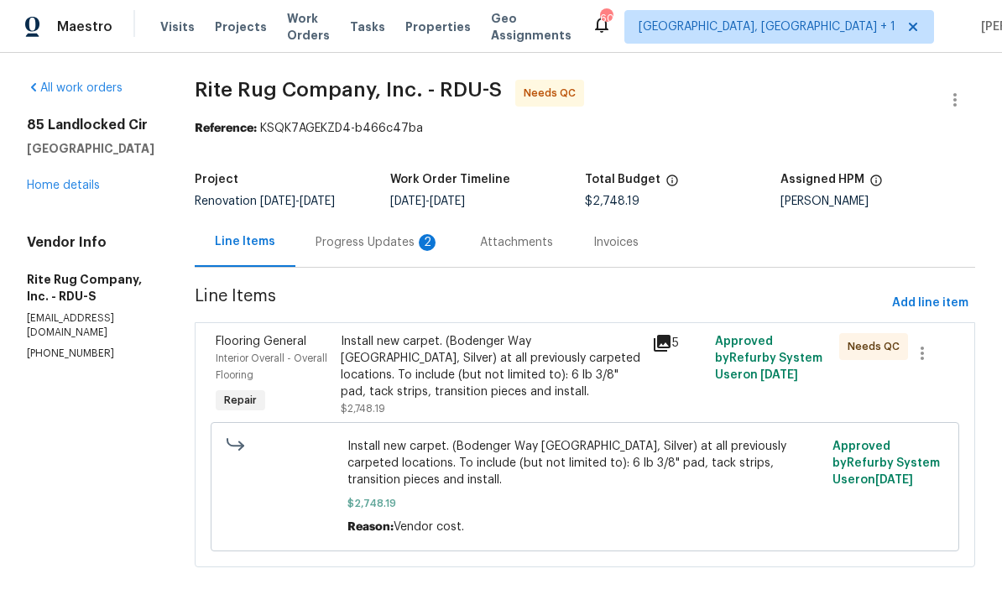
click at [392, 240] on div "Progress Updates 2" at bounding box center [378, 242] width 124 height 17
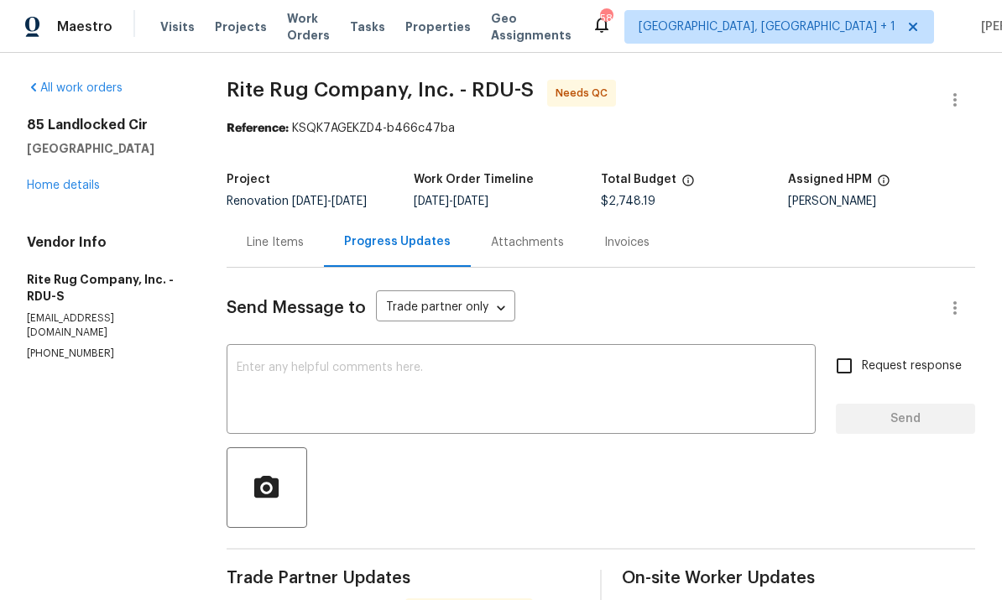
click at [286, 246] on div "Line Items" at bounding box center [275, 242] width 57 height 17
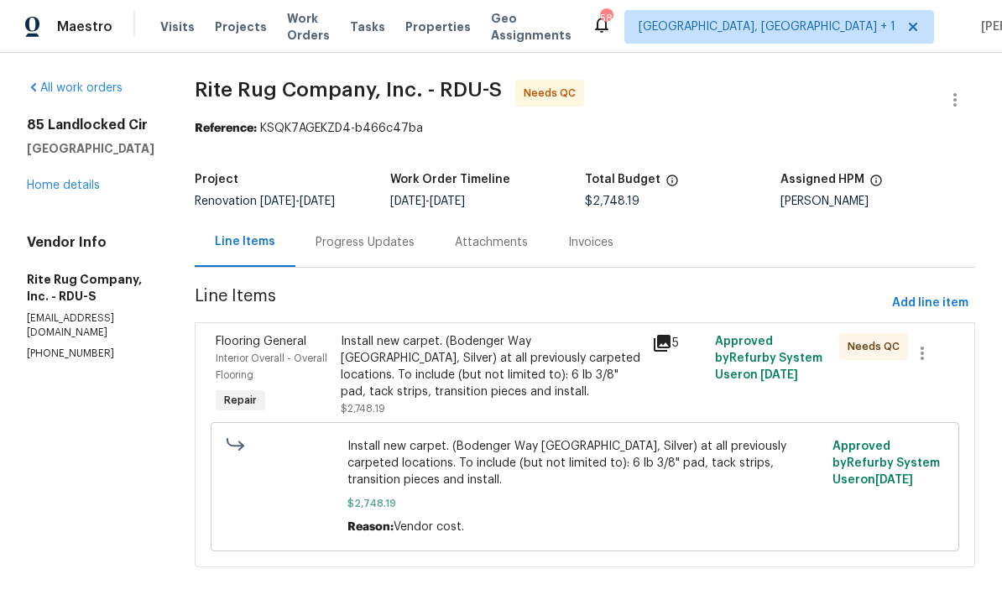
click at [377, 251] on div "Progress Updates" at bounding box center [365, 242] width 99 height 17
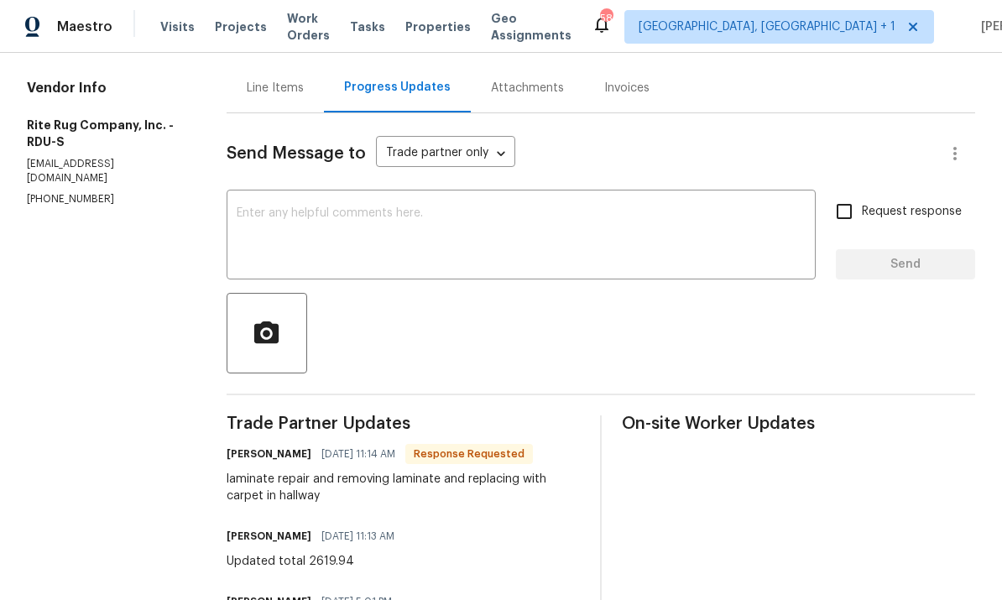
scroll to position [160, 0]
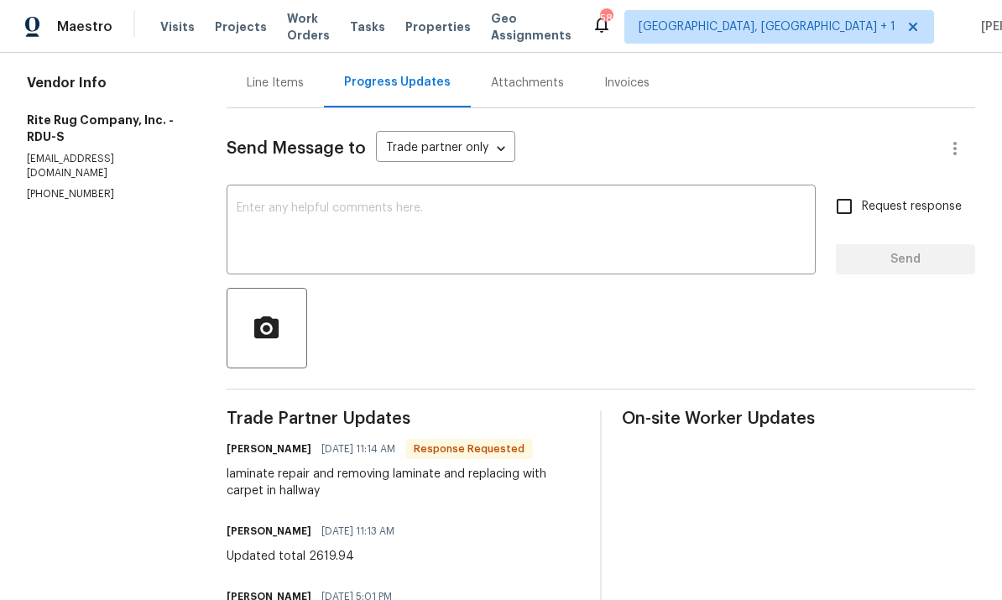
click at [304, 212] on textarea at bounding box center [521, 231] width 569 height 59
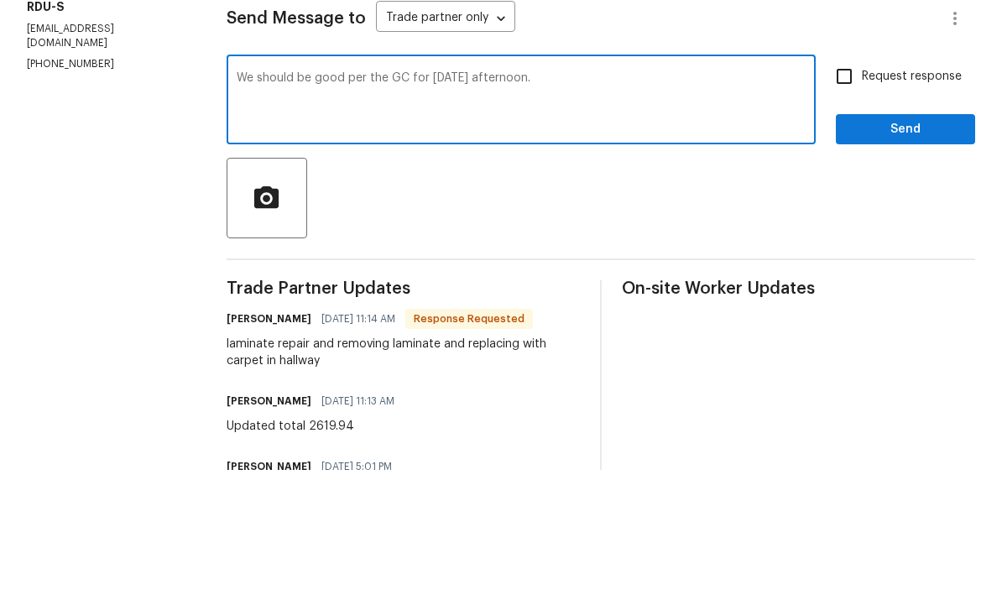
type textarea "We should be good per the GC for Friday afternoon."
click at [848, 189] on input "Request response" at bounding box center [844, 206] width 35 height 35
checkbox input "true"
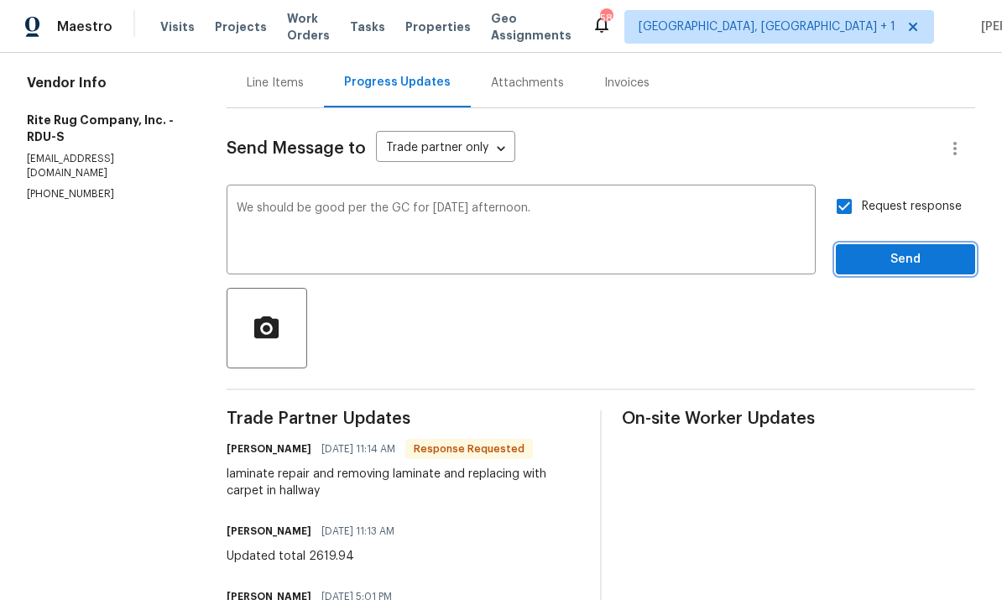
click at [906, 249] on span "Send" at bounding box center [906, 259] width 112 height 21
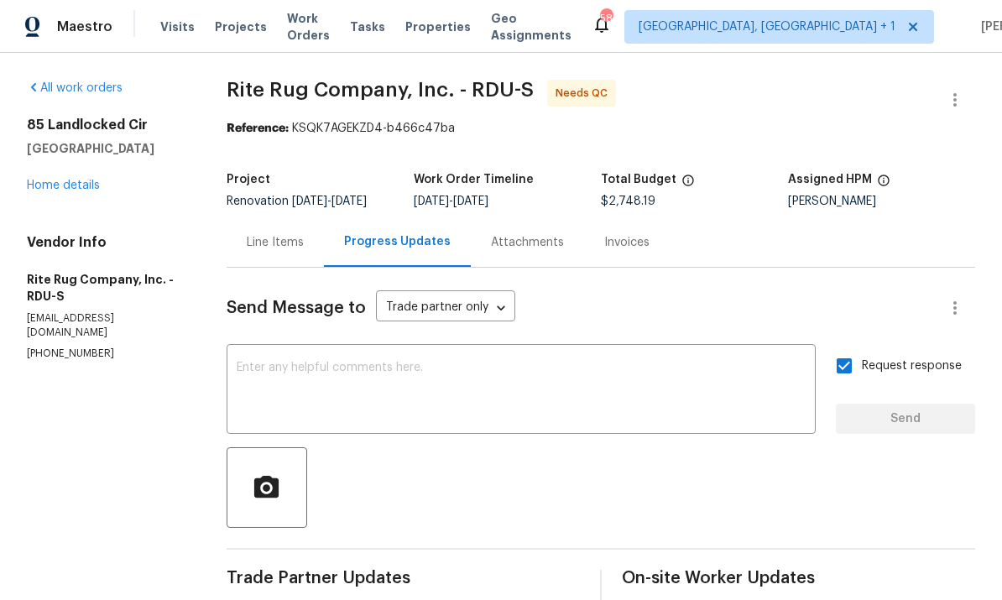
click at [288, 234] on div "Line Items" at bounding box center [275, 242] width 57 height 17
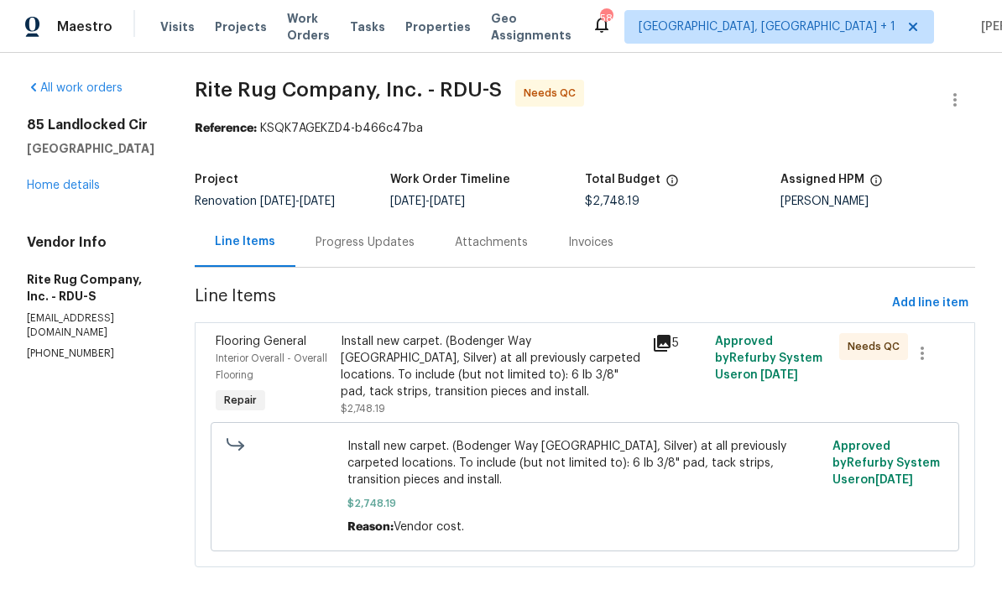
scroll to position [17, 0]
click at [80, 180] on link "Home details" at bounding box center [63, 186] width 73 height 12
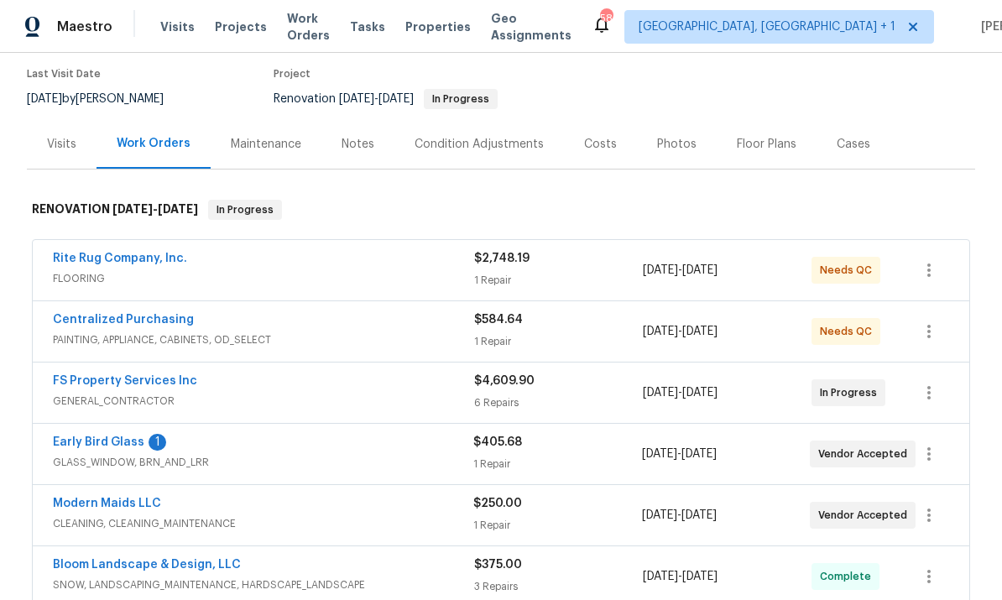
scroll to position [136, 0]
click at [108, 436] on link "Early Bird Glass" at bounding box center [99, 442] width 92 height 12
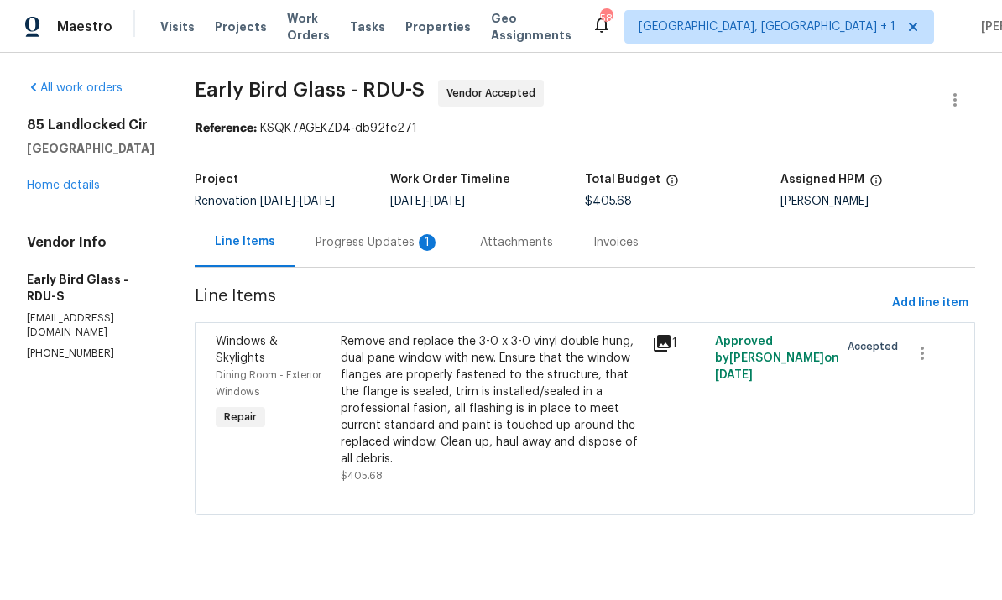
click at [356, 240] on div "Progress Updates 1" at bounding box center [378, 242] width 124 height 17
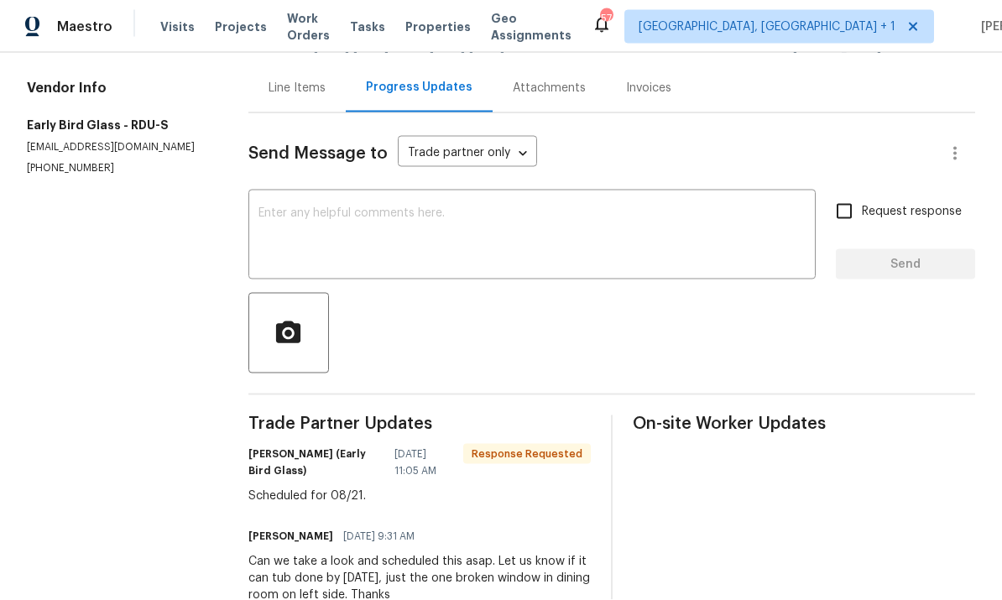
scroll to position [63, 0]
click at [314, 207] on textarea at bounding box center [532, 236] width 547 height 59
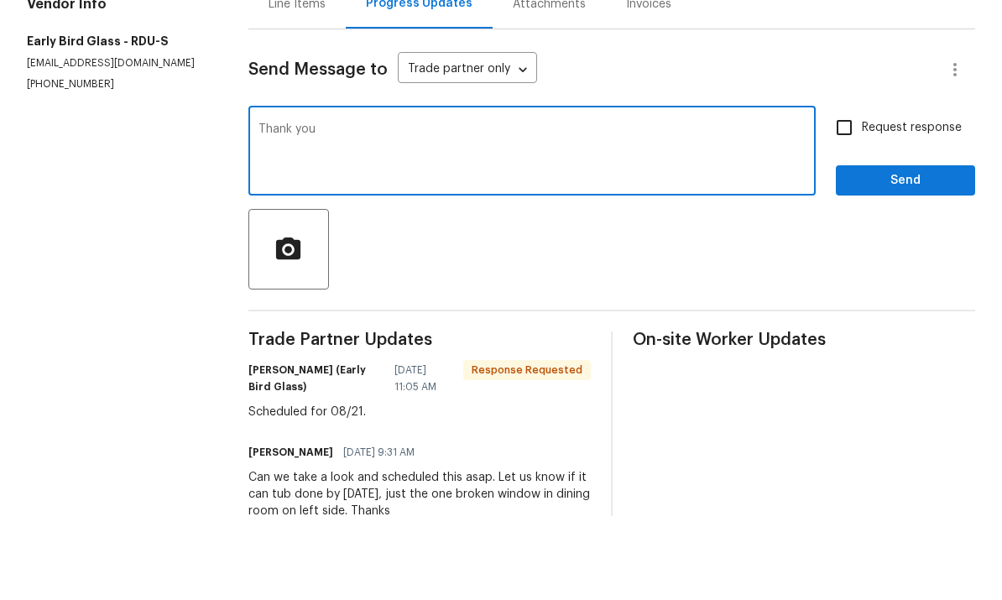
type textarea "Thank you"
click at [859, 194] on input "Request response" at bounding box center [844, 211] width 35 height 35
checkbox input "true"
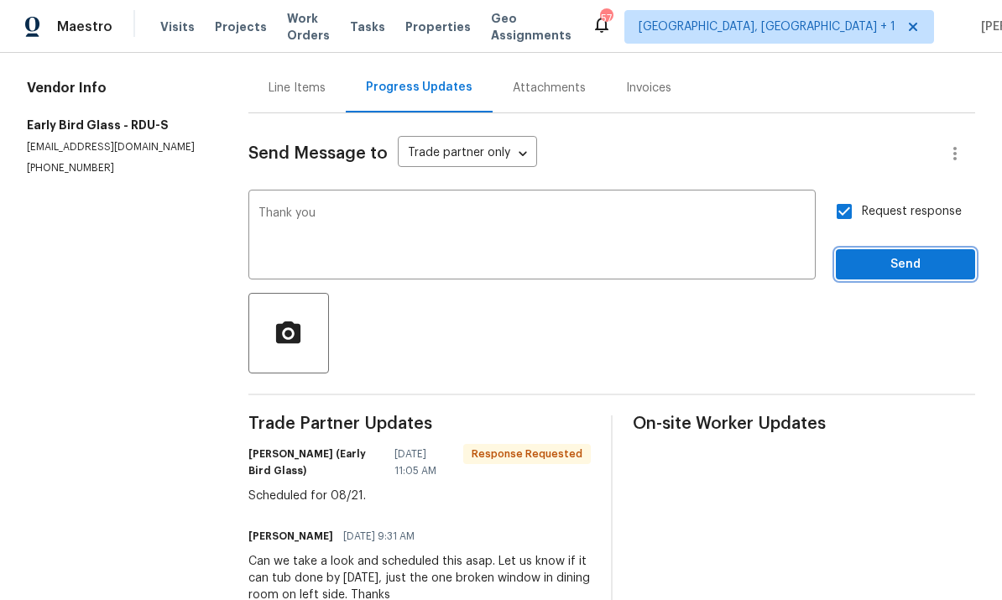
click at [914, 254] on span "Send" at bounding box center [906, 264] width 112 height 21
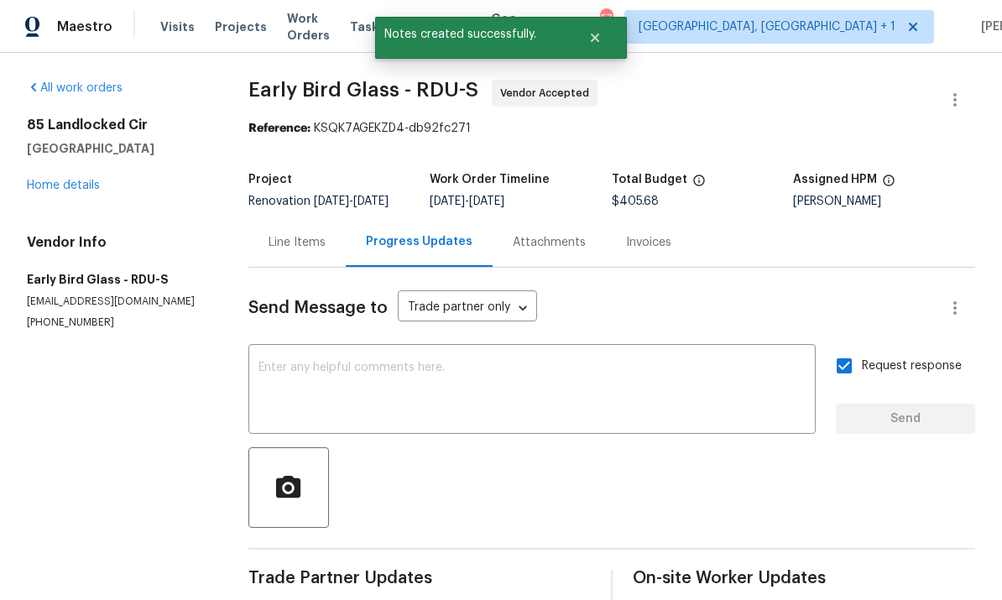
click at [73, 180] on link "Home details" at bounding box center [63, 186] width 73 height 12
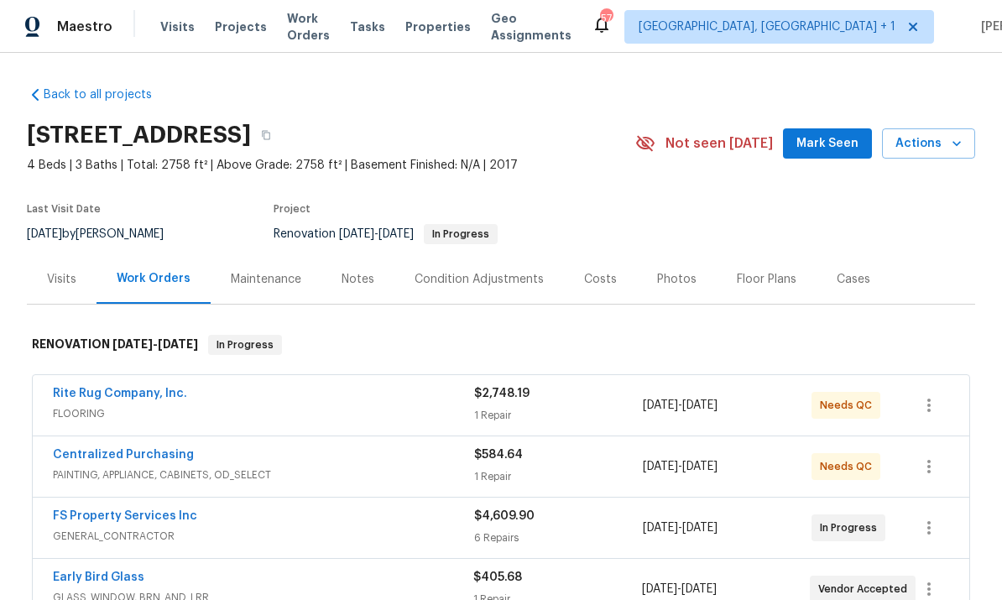
click at [174, 510] on link "FS Property Services Inc" at bounding box center [125, 516] width 144 height 12
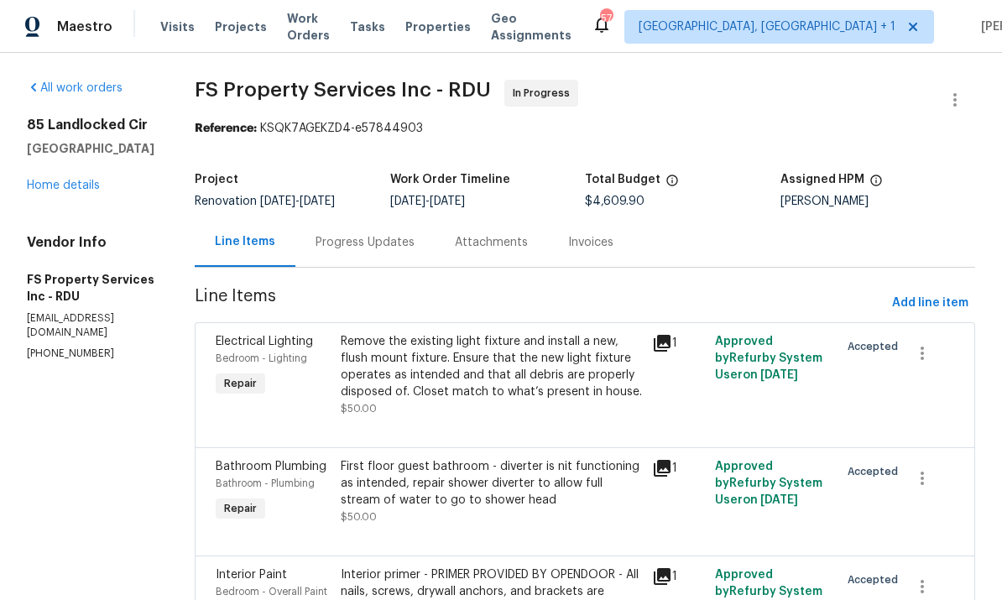
click at [384, 249] on div "Progress Updates" at bounding box center [365, 242] width 99 height 17
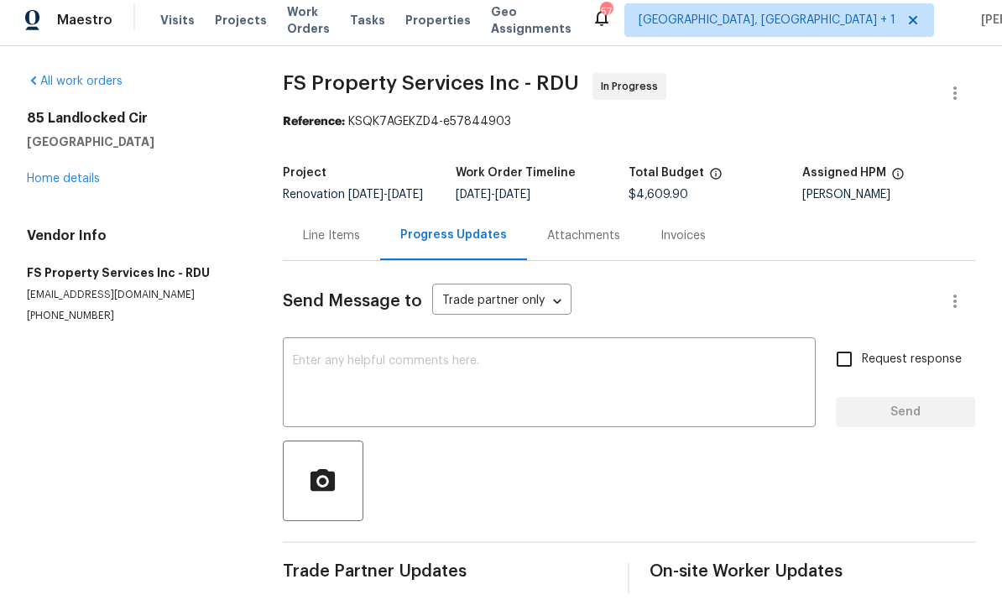
scroll to position [63, 0]
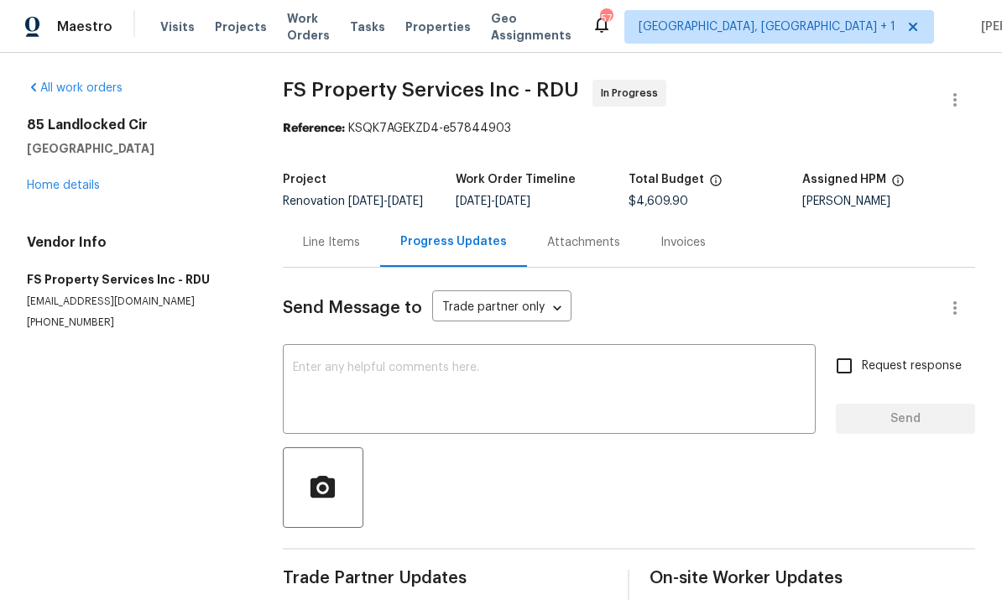
click at [335, 362] on textarea at bounding box center [549, 391] width 513 height 59
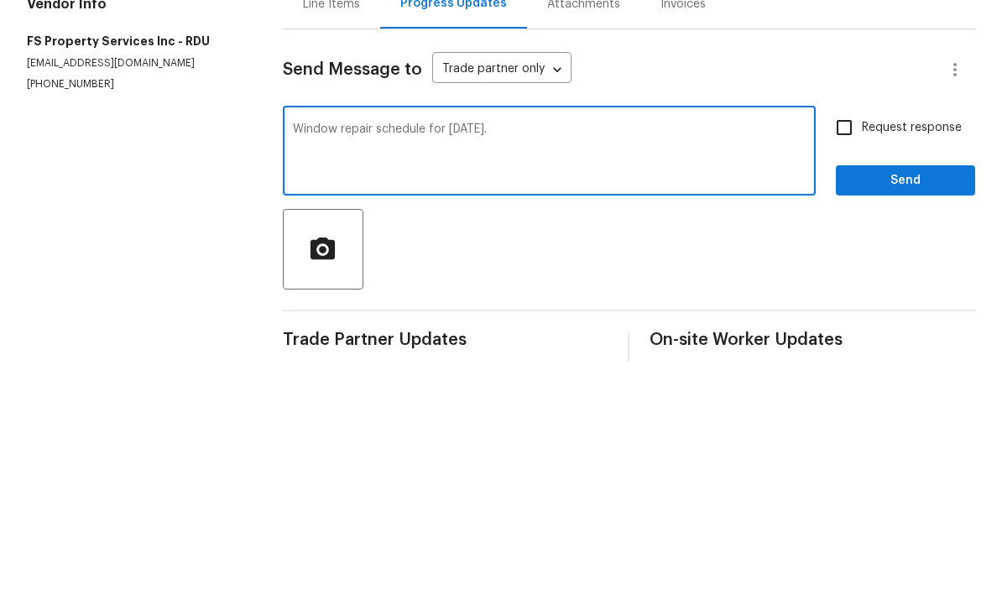
type textarea "Window repair schedule for today."
click at [846, 348] on input "Request response" at bounding box center [844, 365] width 35 height 35
checkbox input "true"
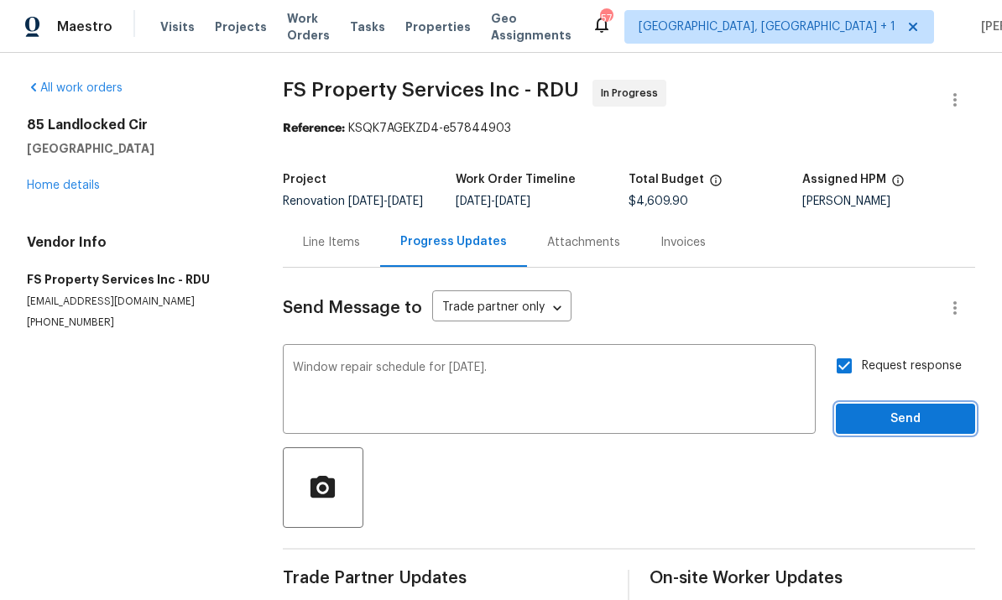
click at [913, 404] on button "Send" at bounding box center [905, 419] width 139 height 31
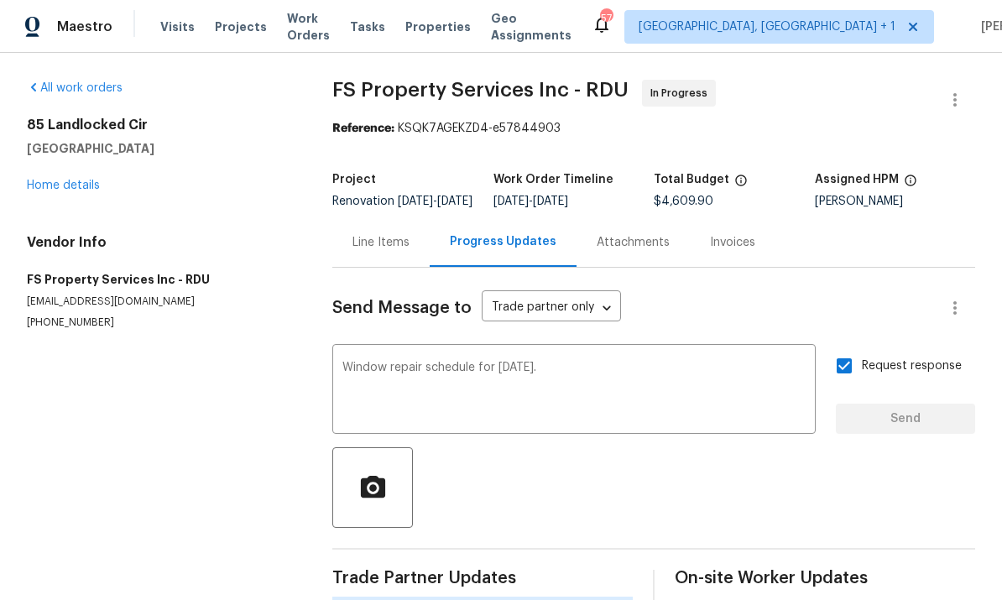
scroll to position [39, 0]
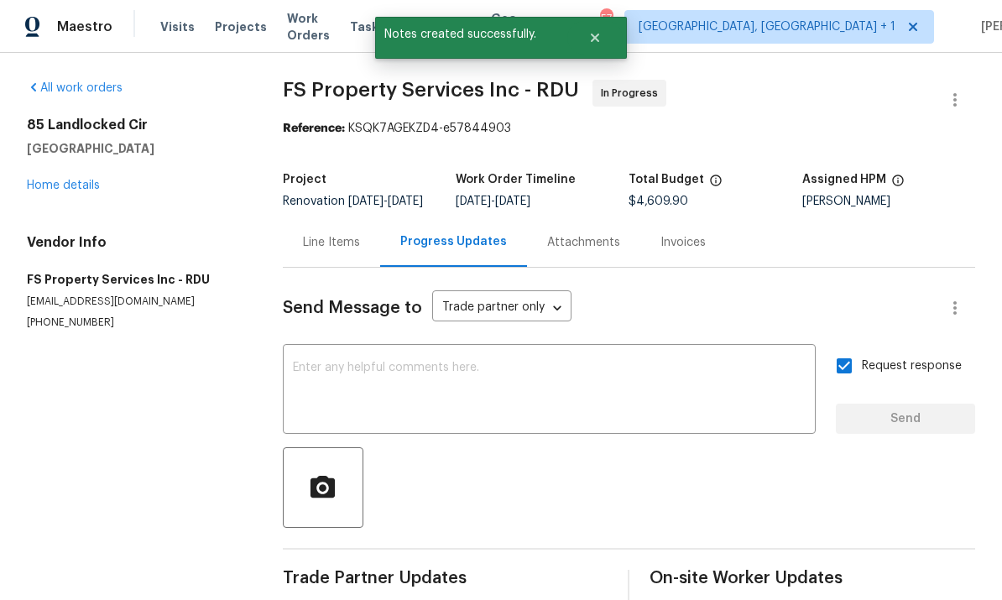
click at [93, 180] on link "Home details" at bounding box center [63, 186] width 73 height 12
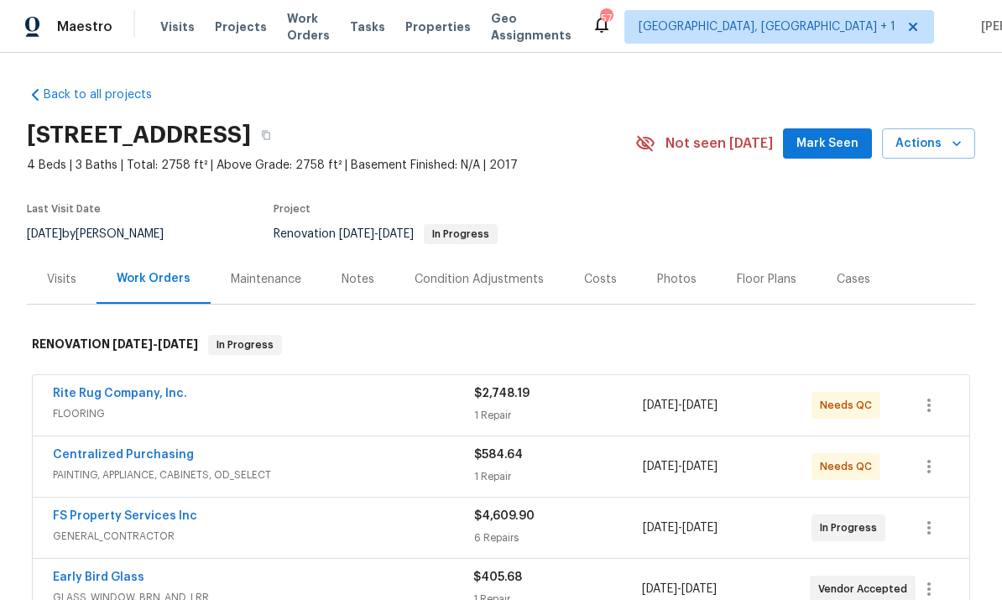
scroll to position [32, 0]
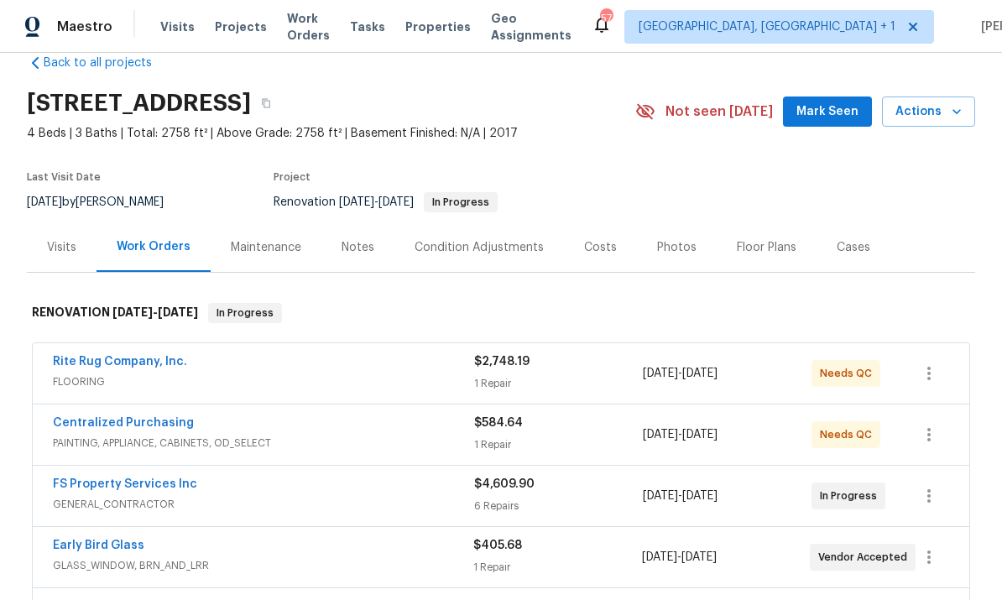
click at [361, 239] on div "Notes" at bounding box center [358, 247] width 33 height 17
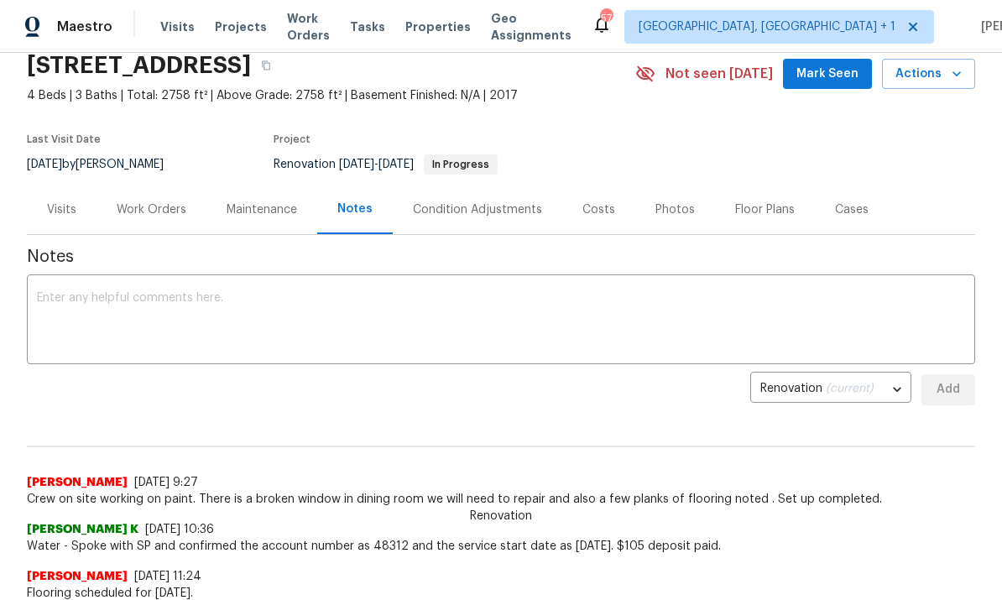
scroll to position [93, 0]
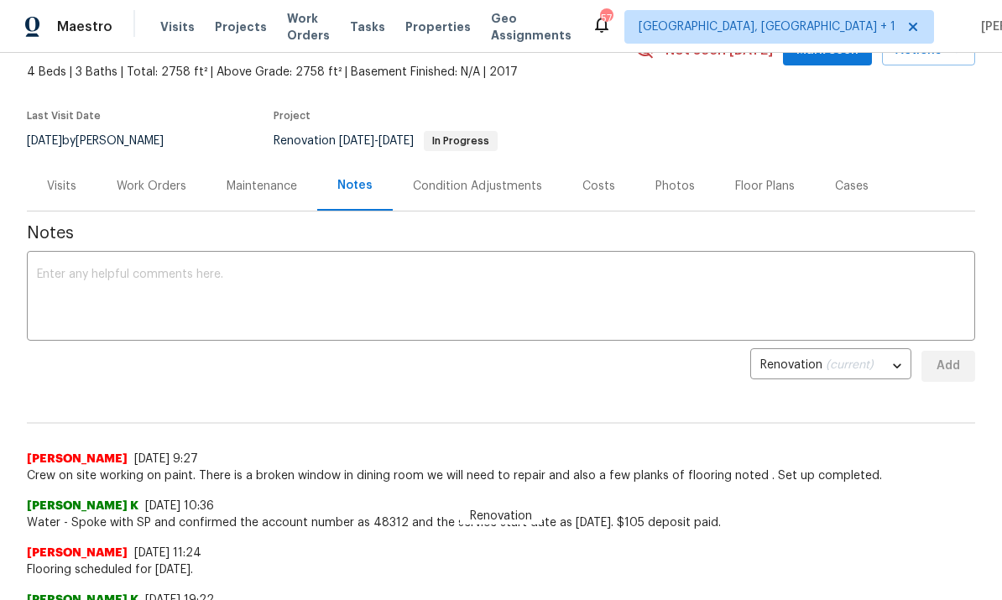
click at [144, 195] on div "Work Orders" at bounding box center [152, 186] width 110 height 50
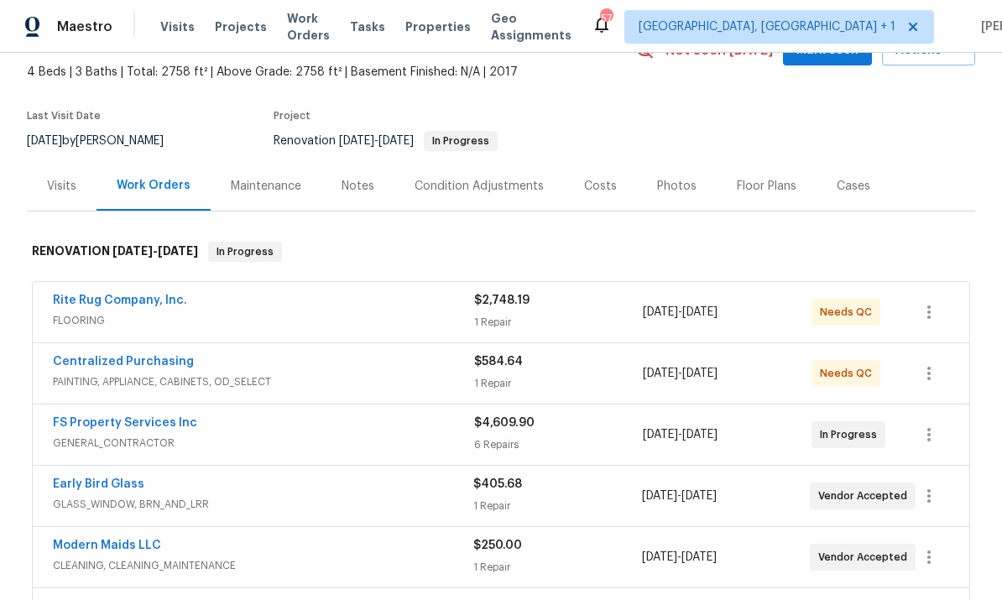
click at [135, 300] on link "Rite Rug Company, Inc." at bounding box center [120, 301] width 134 height 12
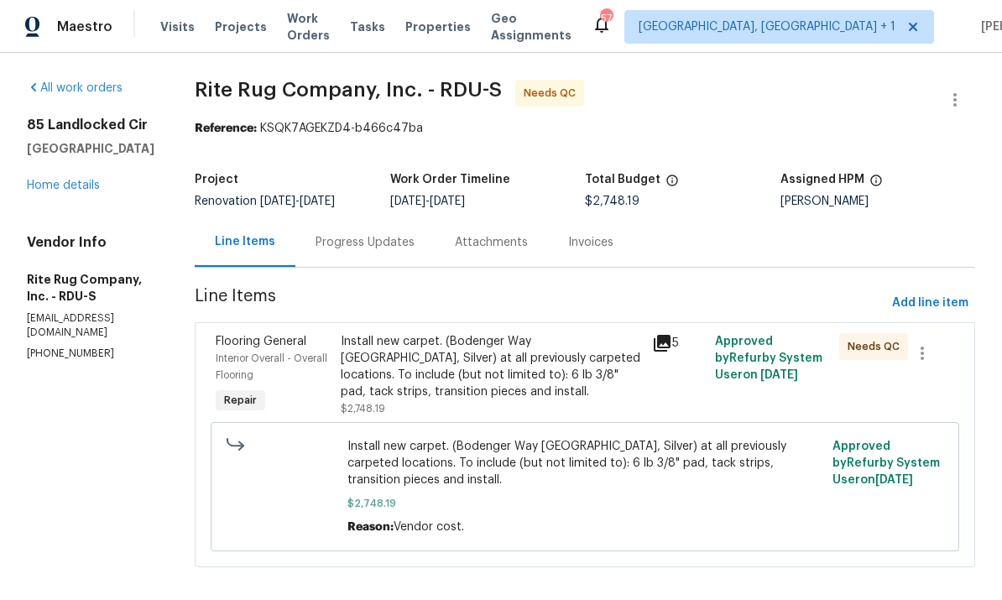
click at [370, 246] on div "Progress Updates" at bounding box center [365, 242] width 99 height 17
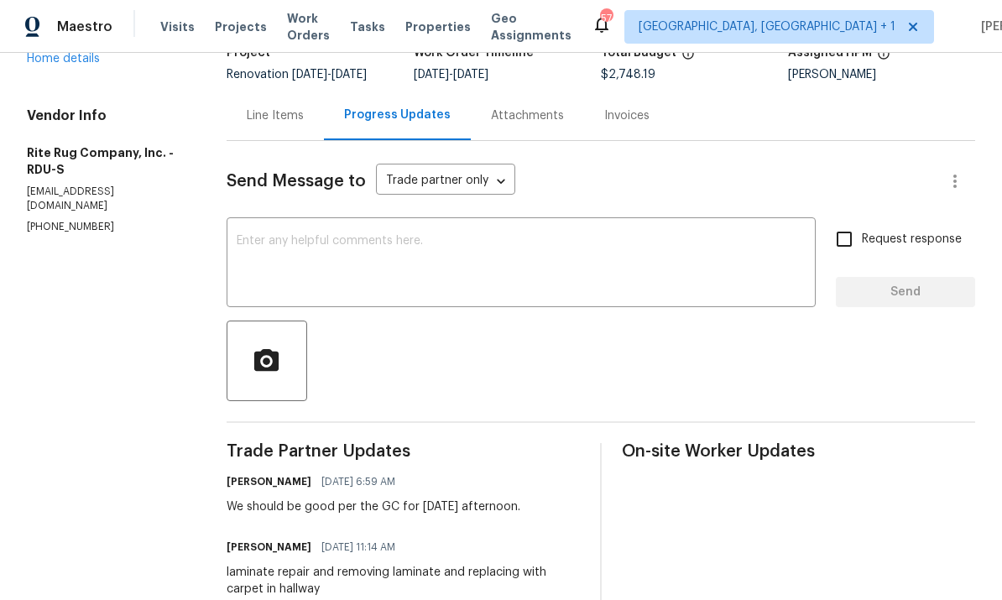
scroll to position [124, 0]
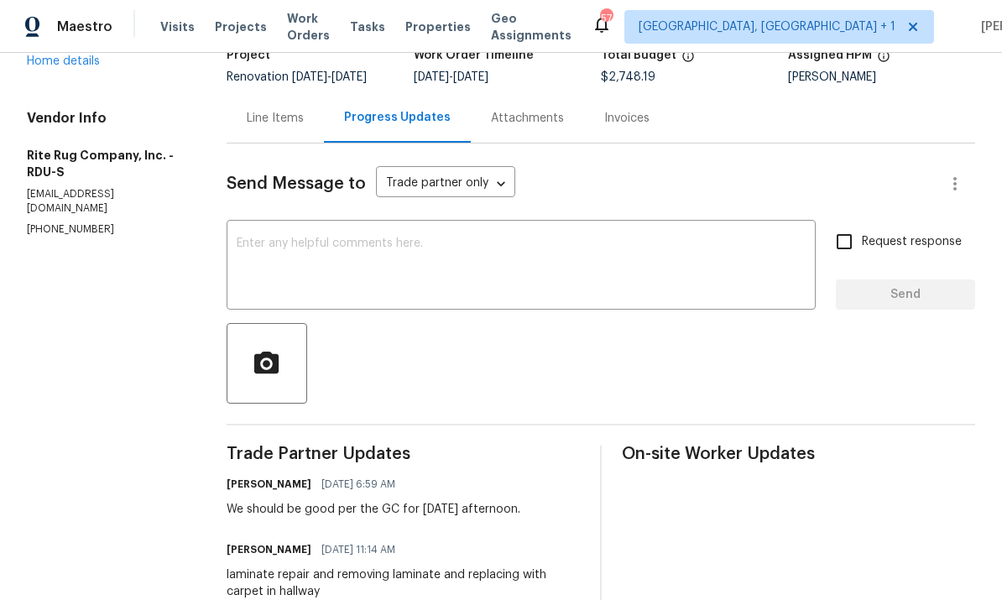
click at [273, 110] on div "Line Items" at bounding box center [275, 118] width 57 height 17
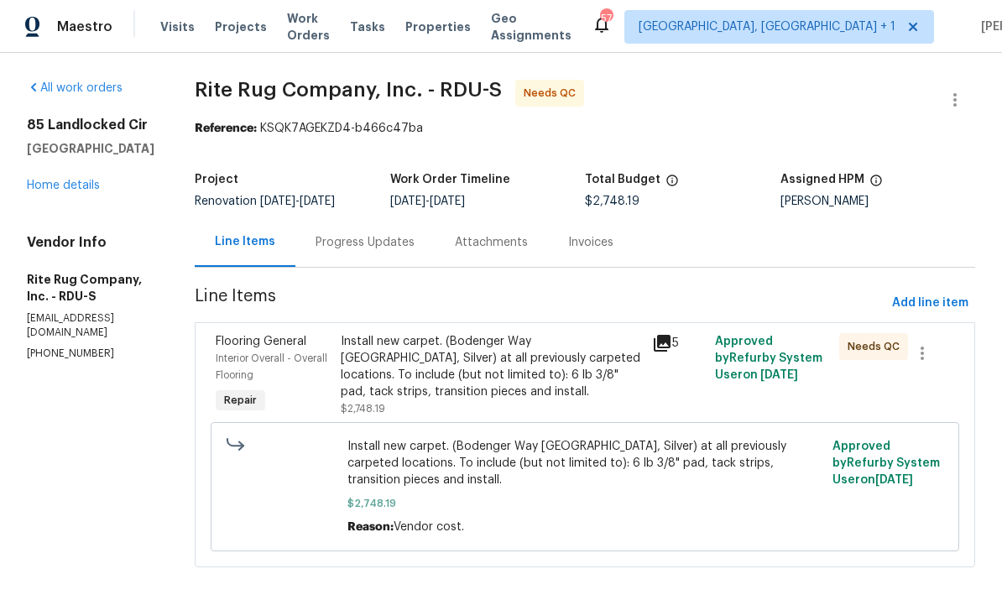
click at [409, 343] on div "Install new carpet. (Bodenger Way 945 Winter Ash, Silver) at all previously car…" at bounding box center [492, 366] width 302 height 67
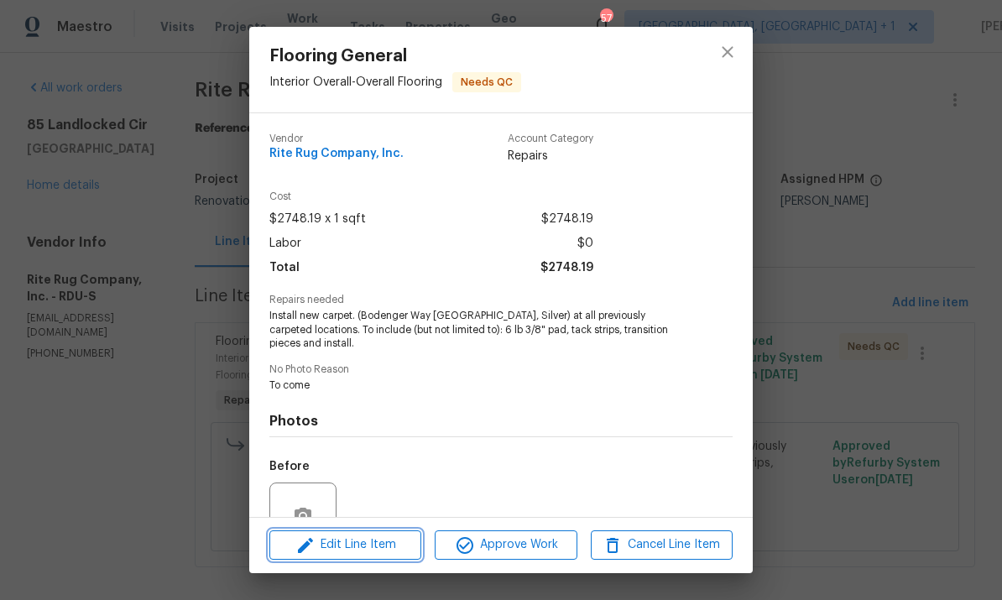
click at [380, 536] on span "Edit Line Item" at bounding box center [346, 545] width 142 height 21
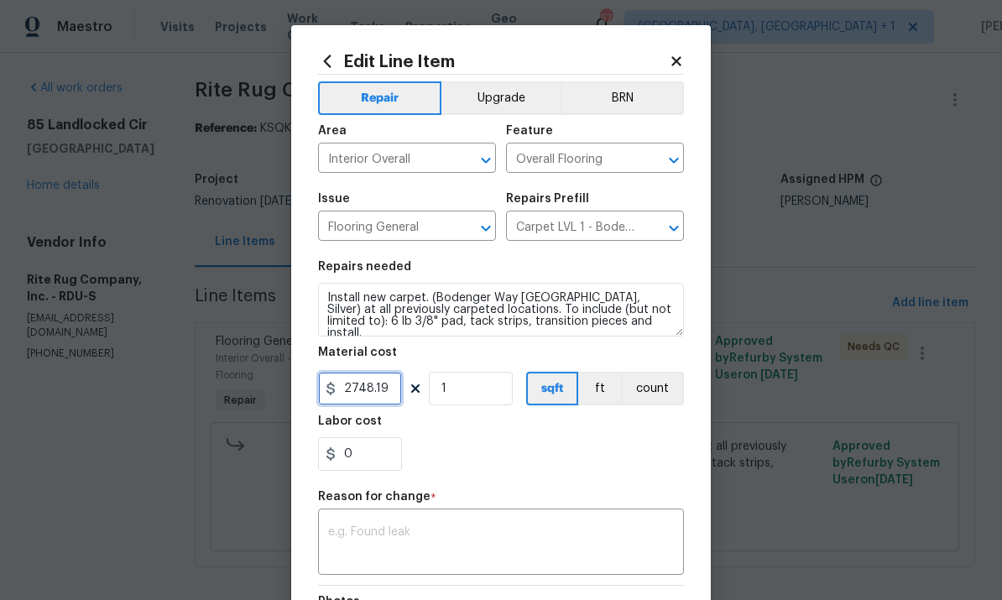
click at [391, 395] on input "2748.19" at bounding box center [360, 389] width 84 height 34
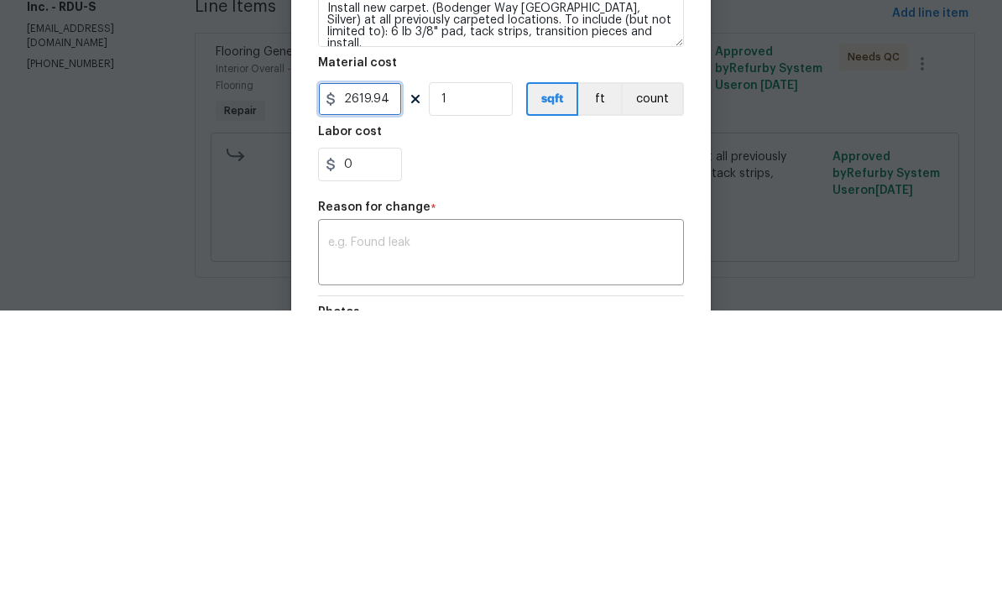
type input "2619.94"
click at [625, 283] on textarea "Install new carpet. (Bodenger Way 945 Winter Ash, Silver) at all previously car…" at bounding box center [501, 310] width 366 height 54
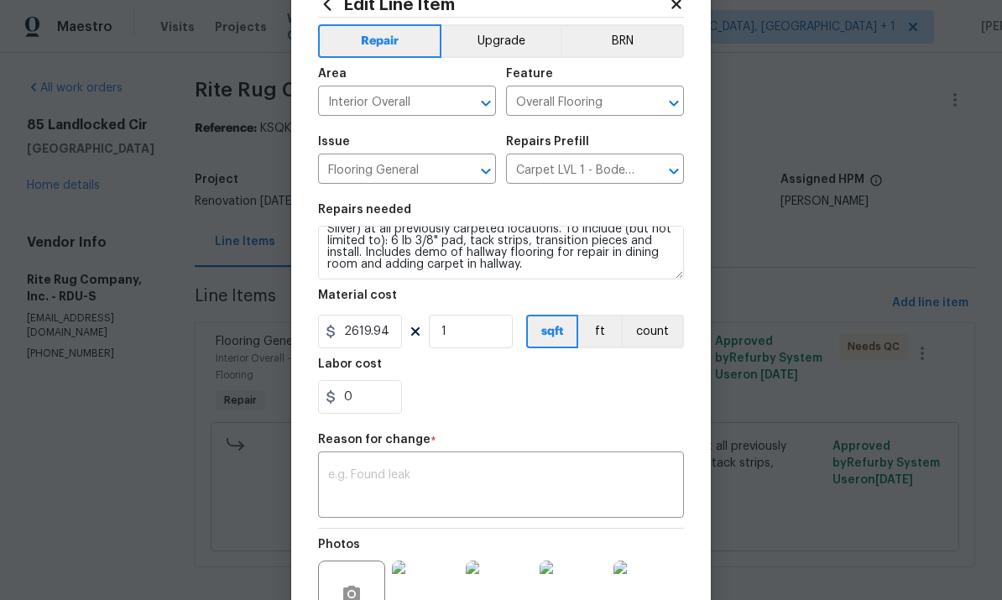
scroll to position [98, 0]
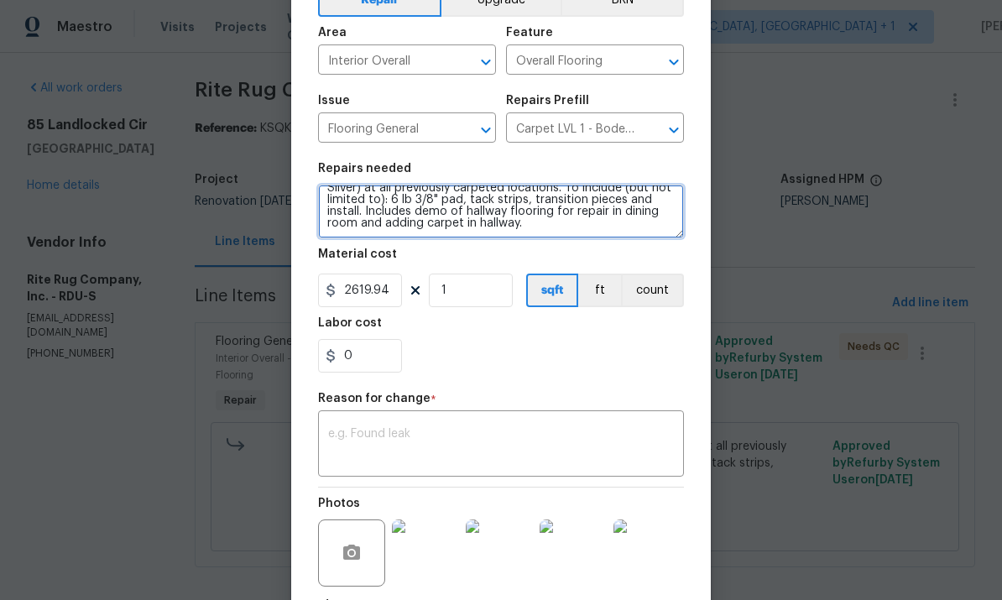
type textarea "Install new carpet. (Bodenger Way 945 Winter Ash, Silver) at all previously car…"
click at [400, 439] on textarea at bounding box center [501, 445] width 346 height 35
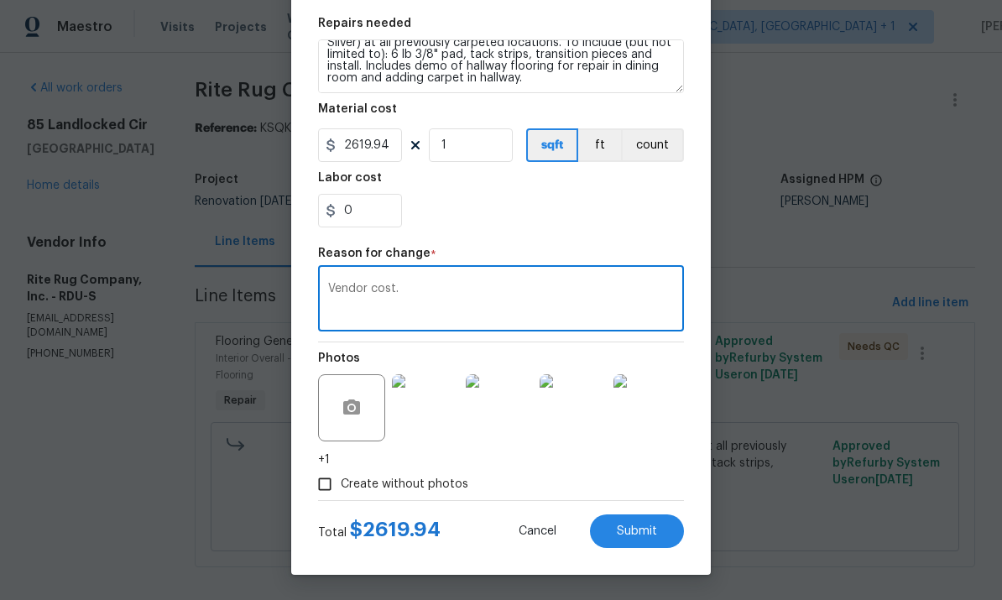
scroll to position [247, 0]
type textarea "Vendor cost."
click at [624, 536] on span "Submit" at bounding box center [637, 532] width 40 height 13
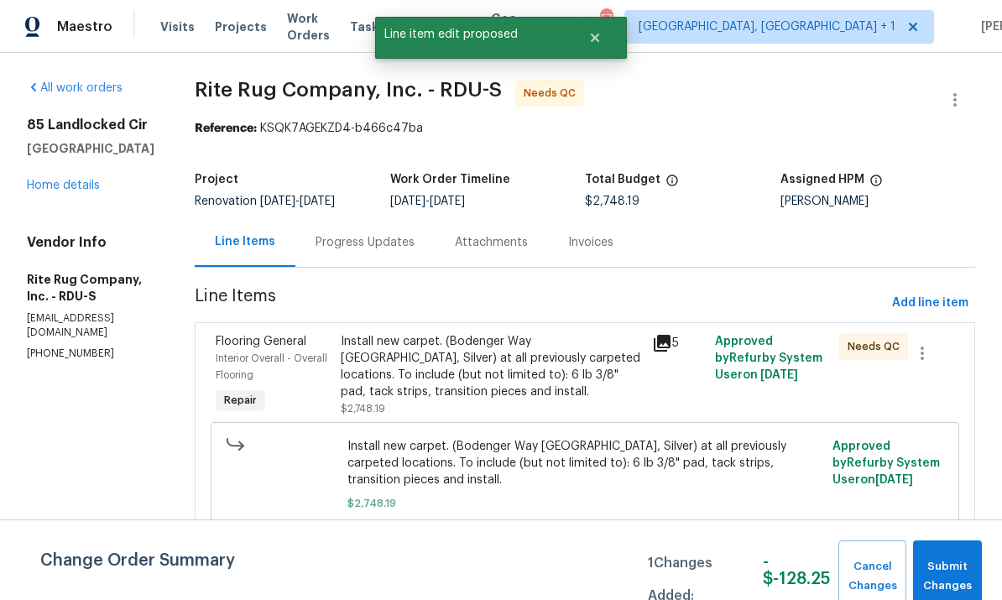
scroll to position [0, 0]
click at [947, 585] on span "Submit Changes" at bounding box center [948, 576] width 52 height 39
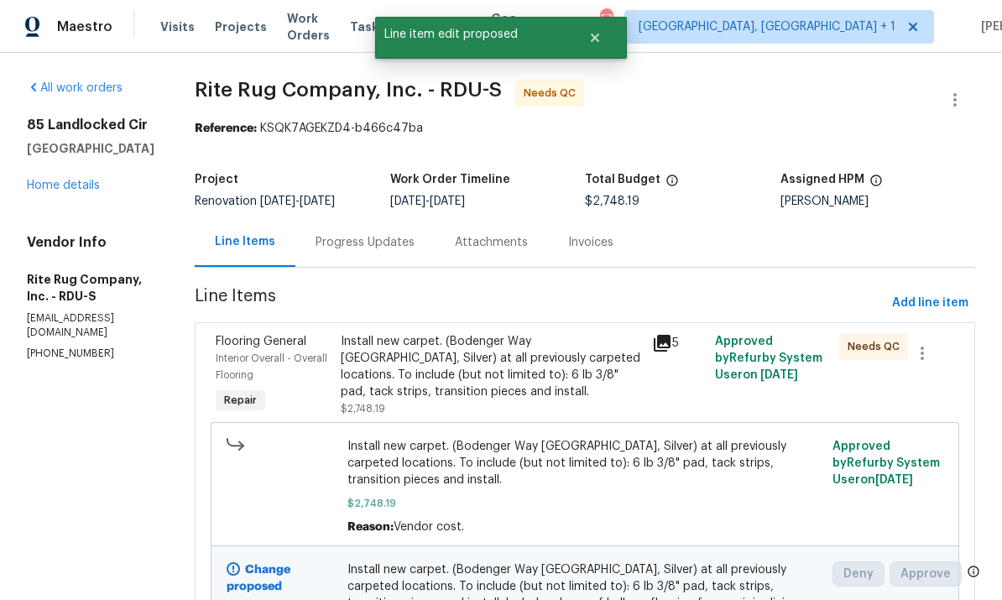
click at [81, 180] on link "Home details" at bounding box center [63, 186] width 73 height 12
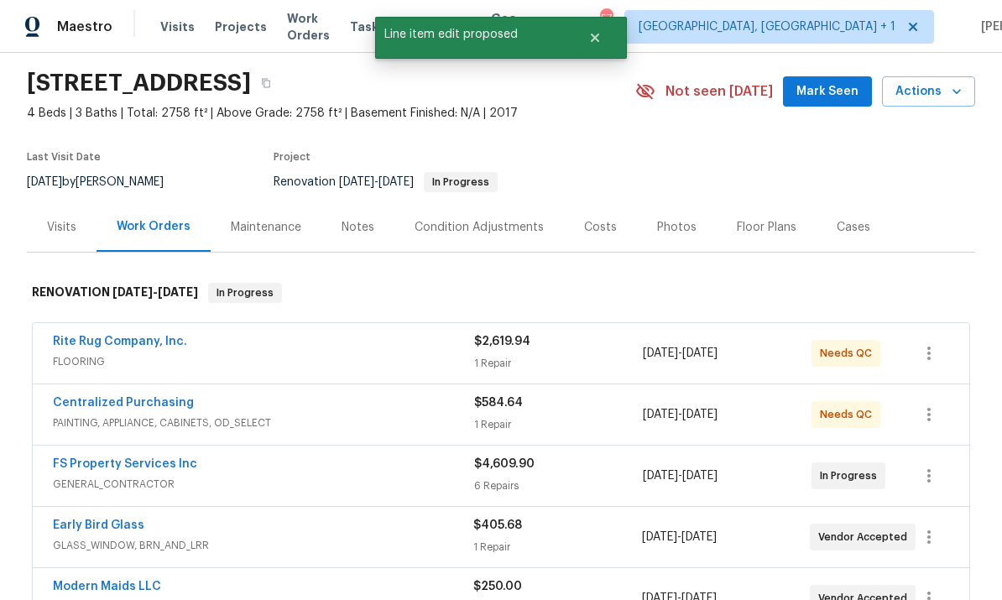
scroll to position [55, 0]
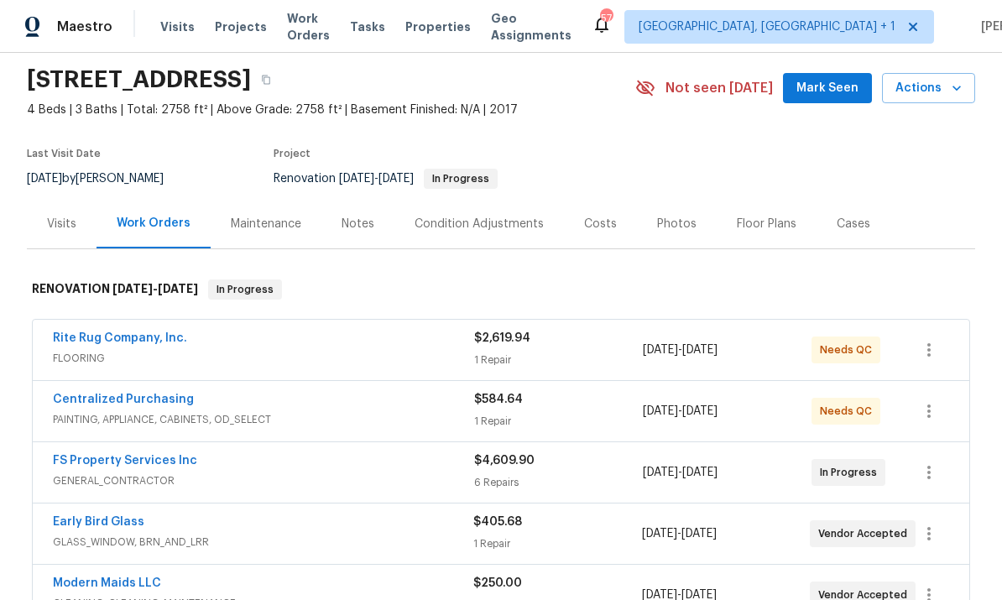
click at [174, 394] on link "Centralized Purchasing" at bounding box center [123, 400] width 141 height 12
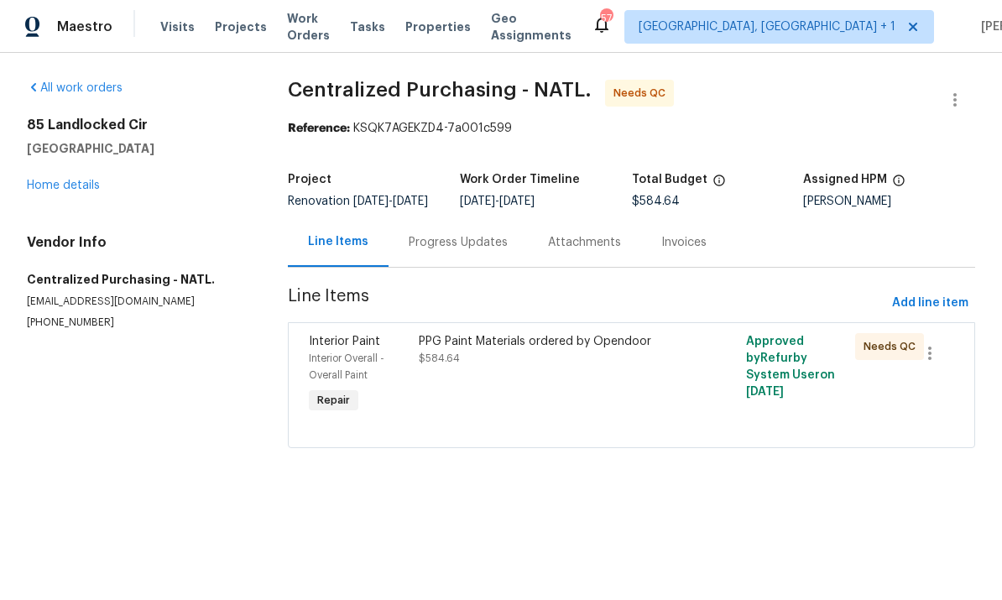
click at [527, 367] on div "PPG Paint Materials ordered by Opendoor $584.64" at bounding box center [550, 350] width 263 height 34
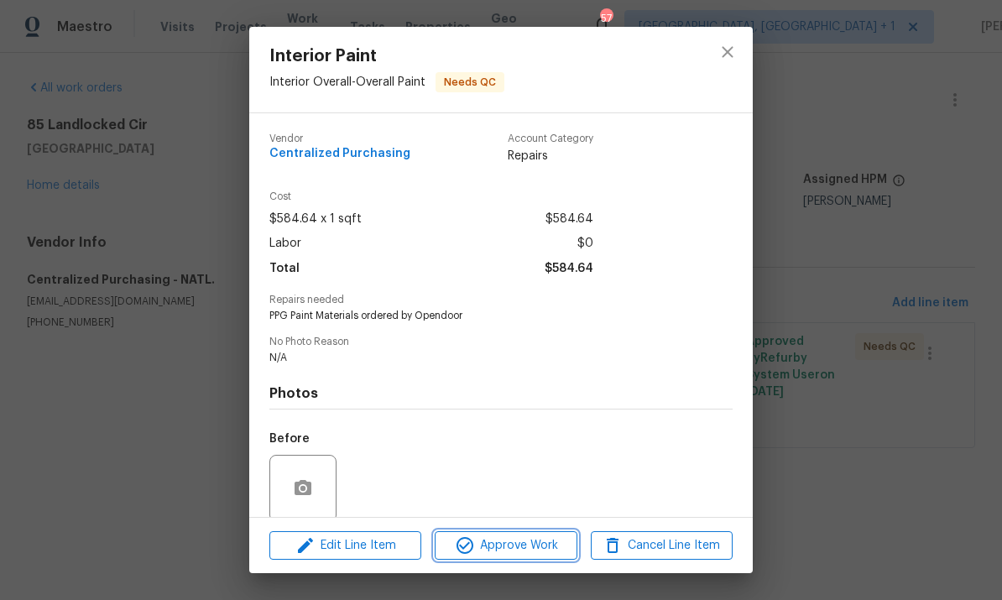
click at [520, 547] on span "Approve Work" at bounding box center [506, 546] width 132 height 21
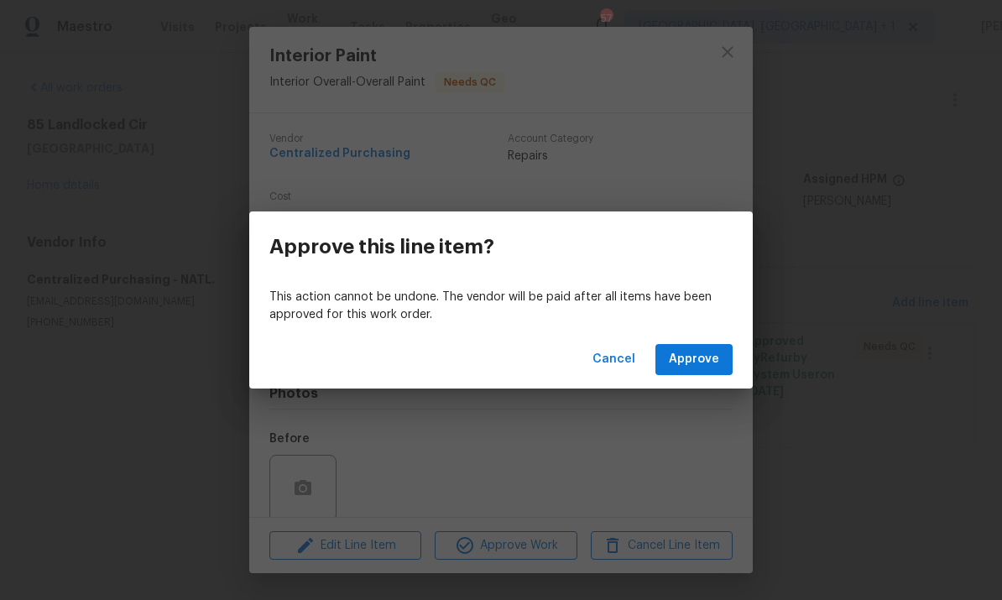
click at [697, 358] on span "Approve" at bounding box center [694, 359] width 50 height 21
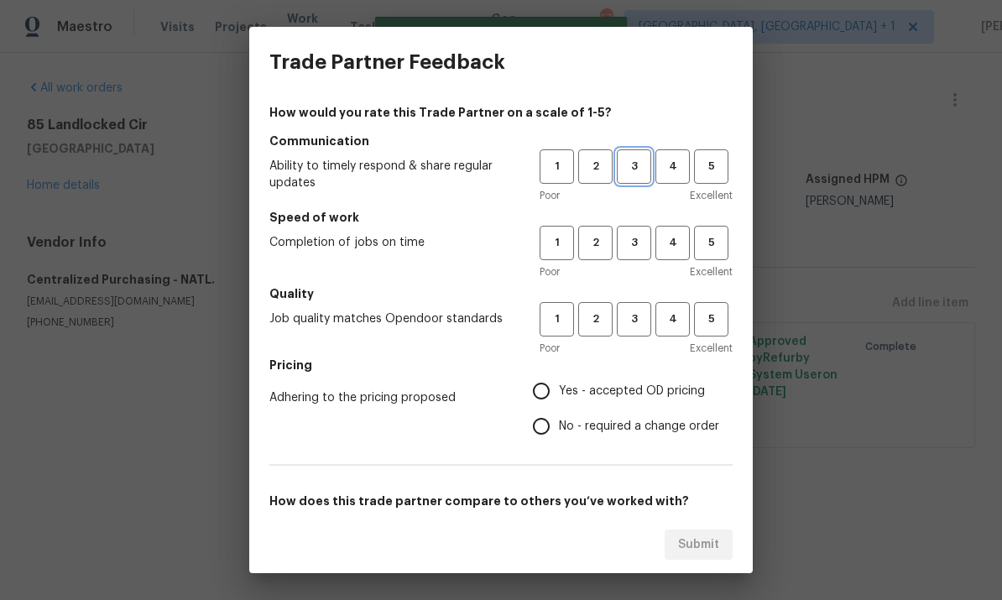
click at [640, 170] on span "3" at bounding box center [634, 166] width 31 height 19
click at [637, 242] on span "3" at bounding box center [634, 242] width 31 height 19
click at [657, 311] on button "4" at bounding box center [673, 319] width 34 height 34
click at [639, 323] on span "3" at bounding box center [634, 319] width 31 height 19
click at [546, 398] on input "Yes - accepted OD pricing" at bounding box center [541, 391] width 35 height 35
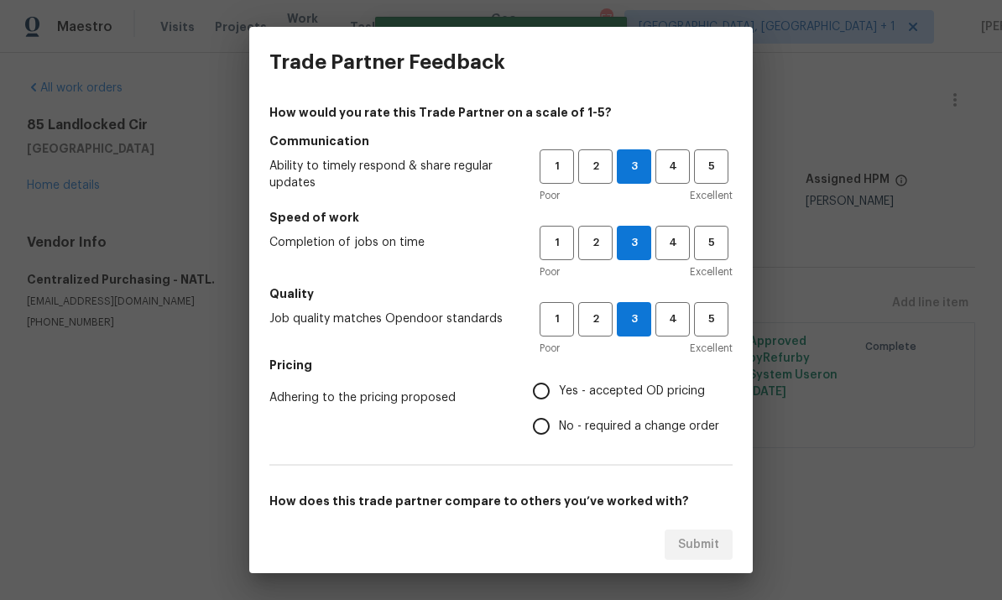
radio input "true"
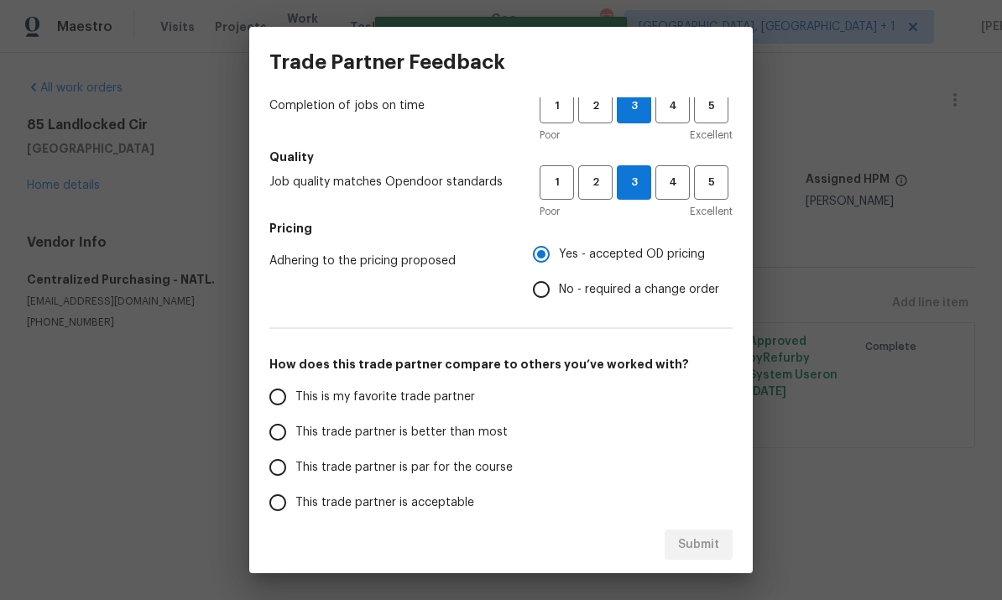
scroll to position [159, 0]
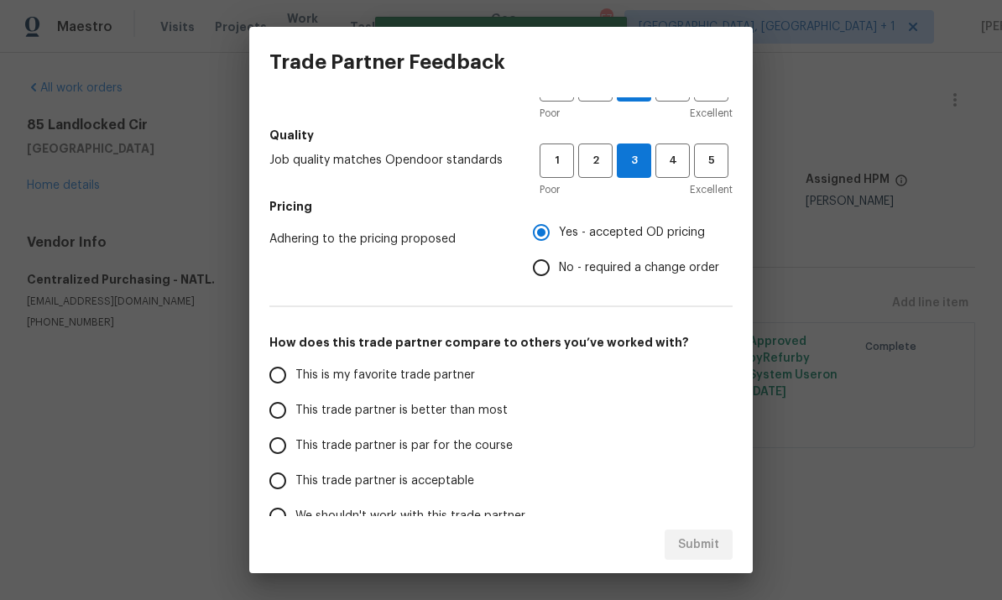
click at [290, 449] on input "This trade partner is par for the course" at bounding box center [277, 445] width 35 height 35
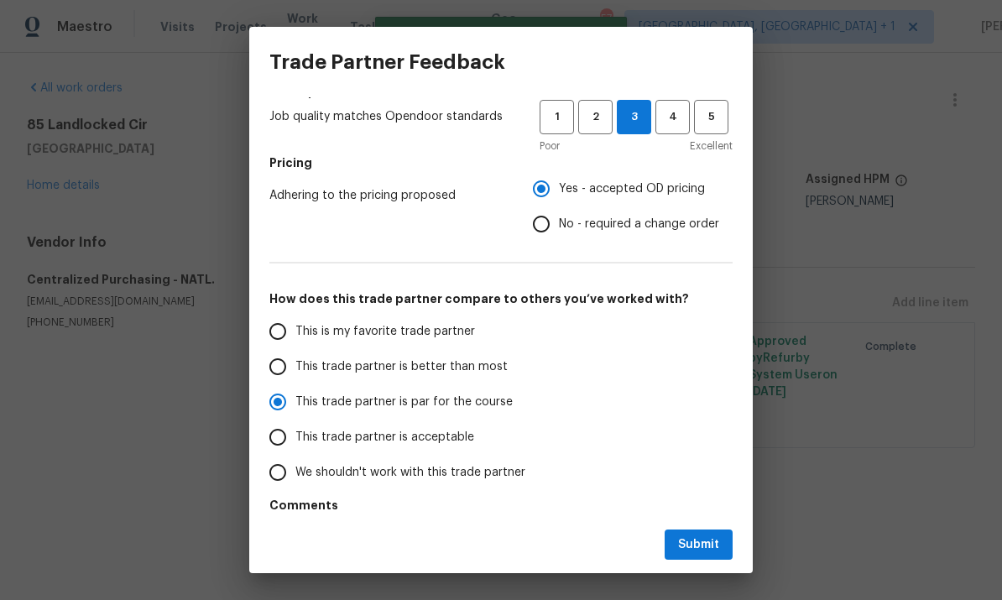
scroll to position [224, 0]
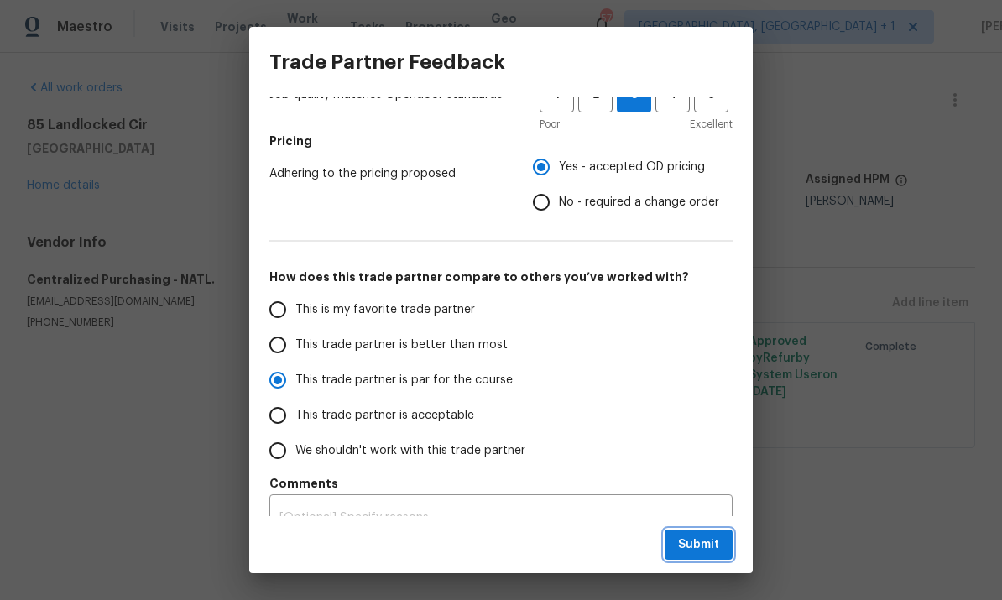
click at [698, 542] on span "Submit" at bounding box center [698, 545] width 41 height 21
radio input "true"
radio input "false"
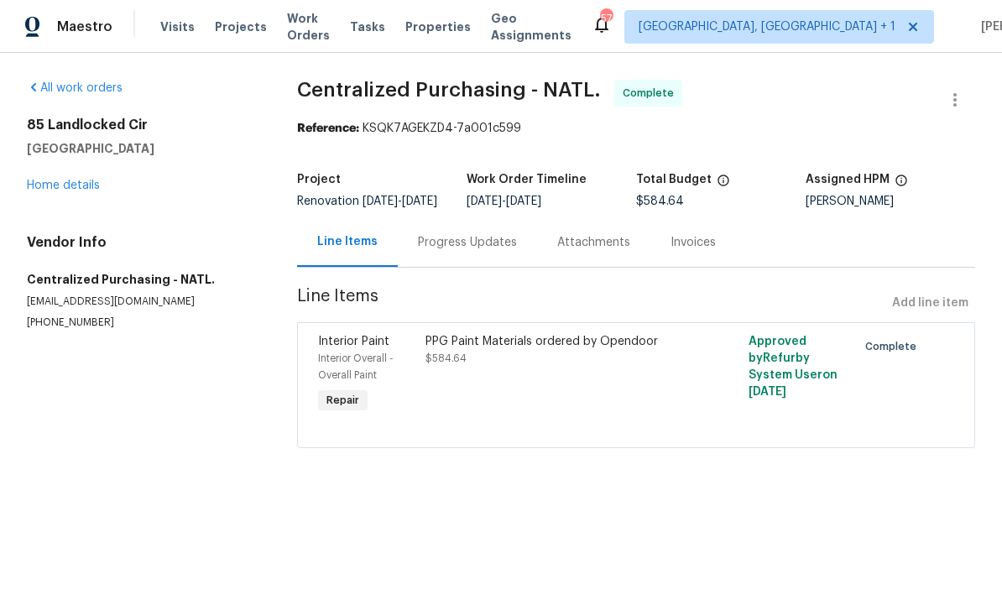
click at [99, 180] on link "Home details" at bounding box center [63, 186] width 73 height 12
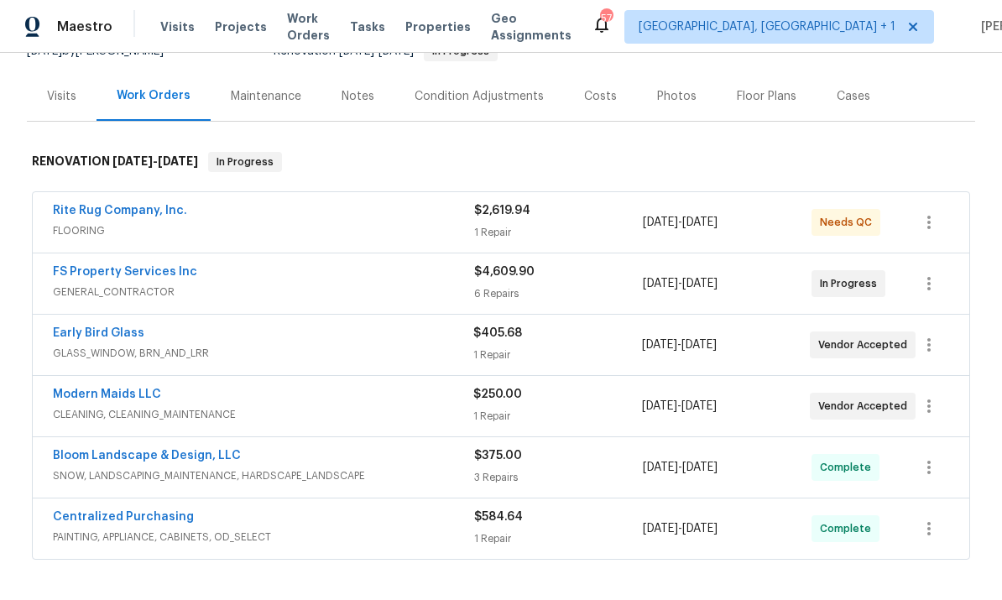
scroll to position [212, 0]
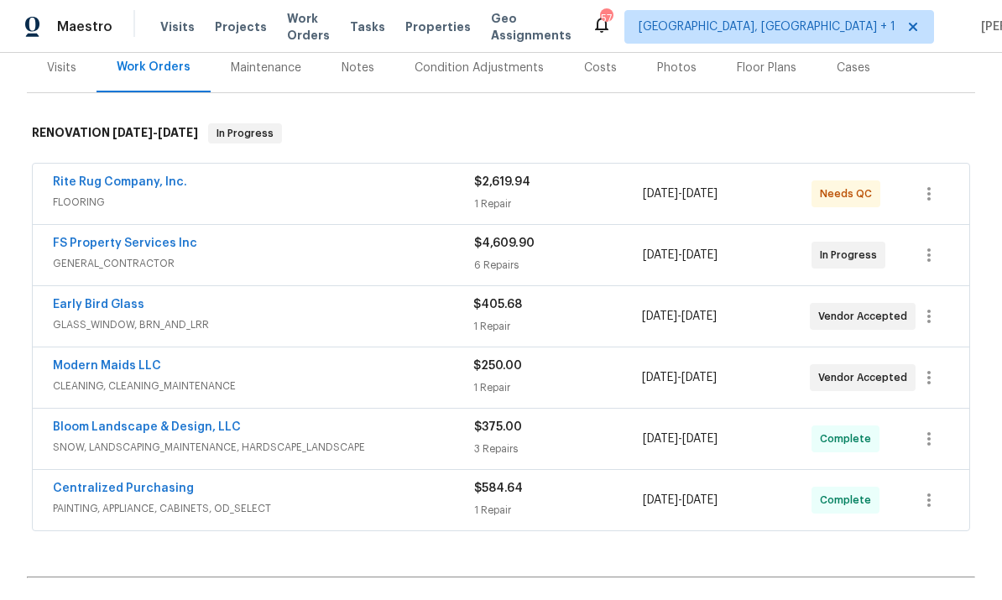
click at [133, 380] on span "CLEANING, CLEANING_MAINTENANCE" at bounding box center [263, 386] width 421 height 17
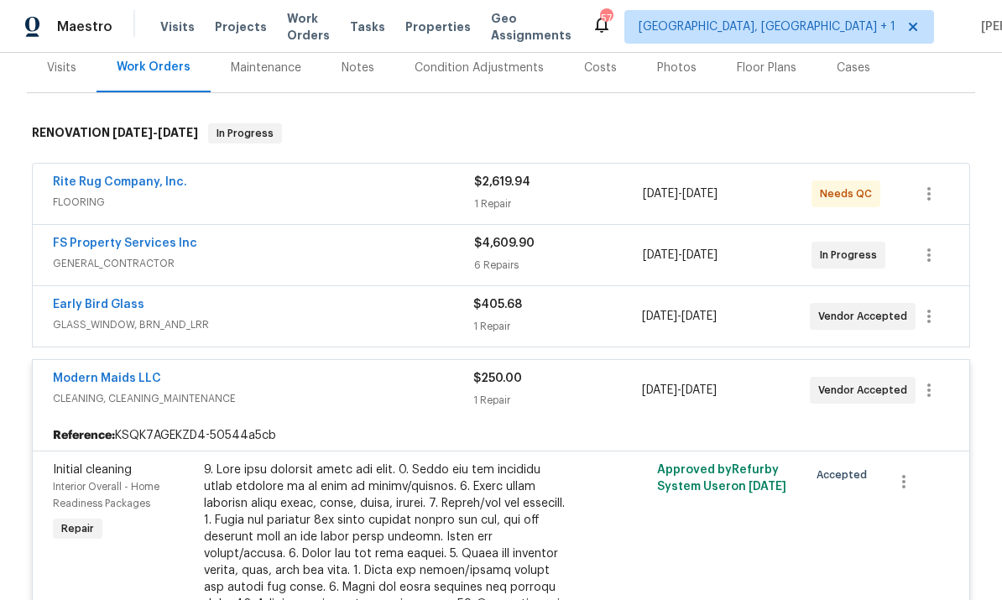
click at [128, 373] on link "Modern Maids LLC" at bounding box center [107, 379] width 108 height 12
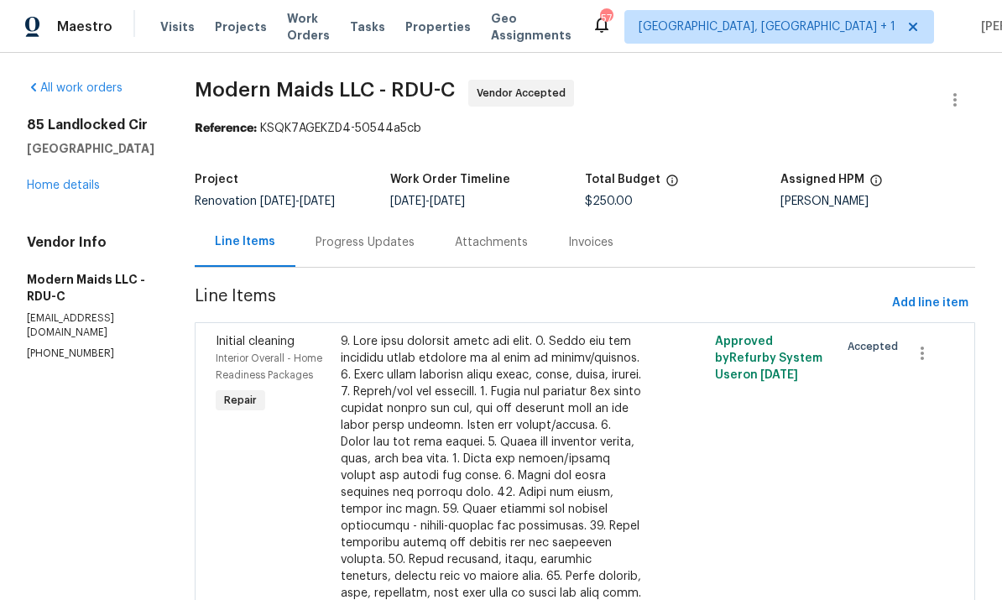
click at [391, 246] on div "Progress Updates" at bounding box center [365, 242] width 99 height 17
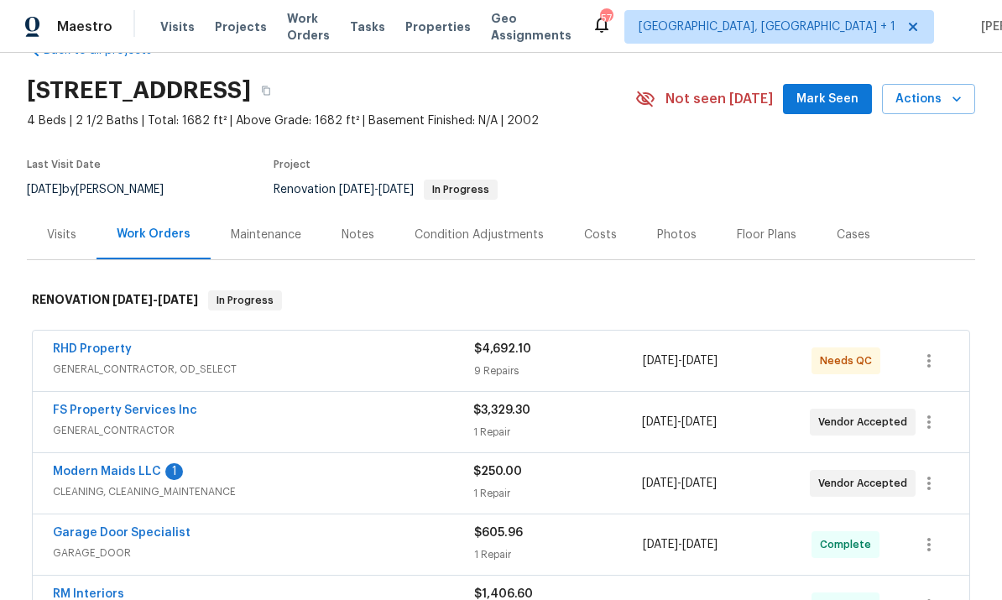
scroll to position [44, 0]
click at [92, 346] on link "RHD Property" at bounding box center [92, 350] width 79 height 12
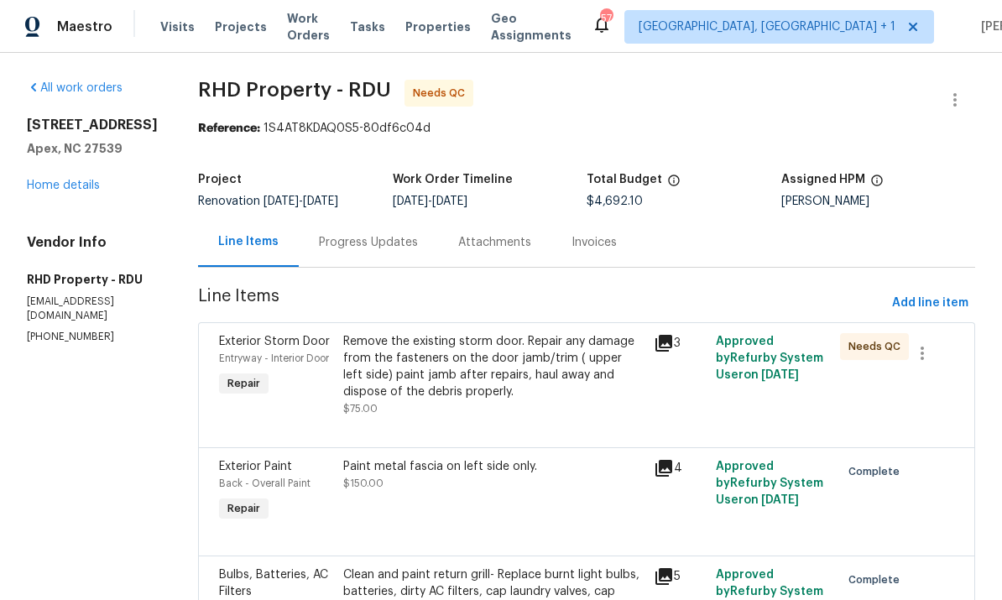
click at [98, 180] on link "Home details" at bounding box center [63, 186] width 73 height 12
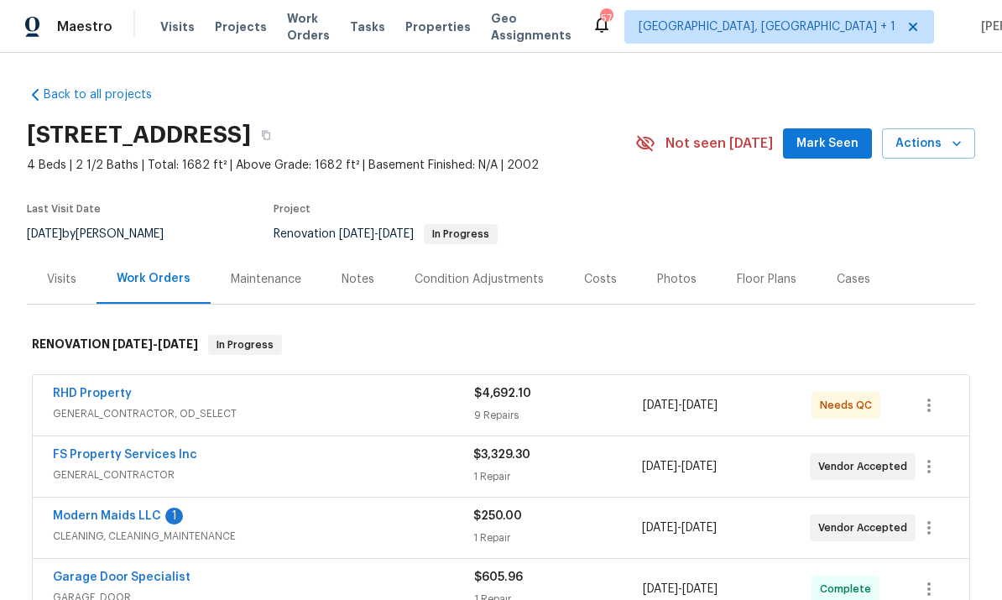
click at [132, 521] on link "Modern Maids LLC" at bounding box center [107, 516] width 108 height 12
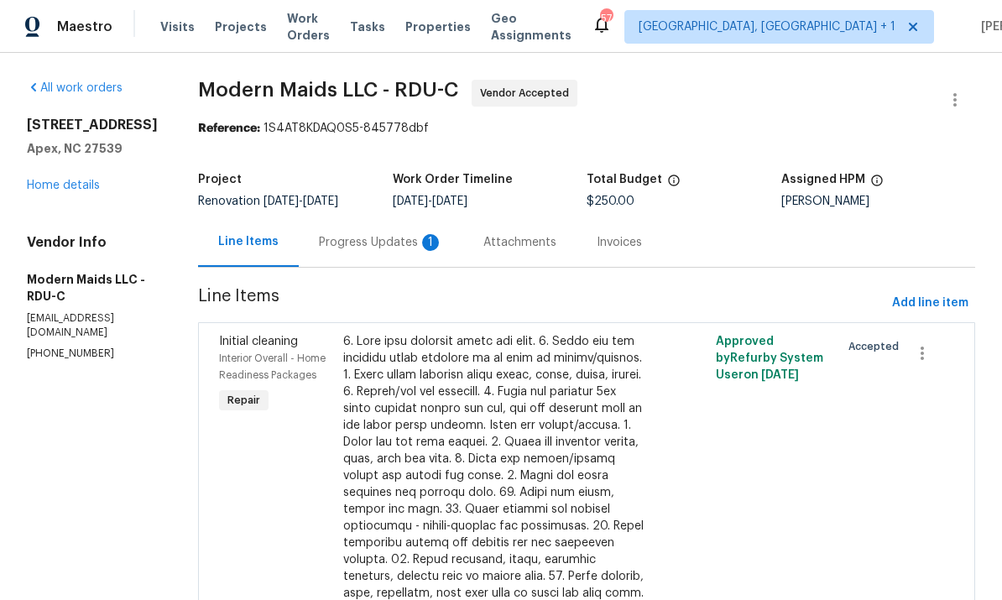
click at [376, 252] on div "Progress Updates 1" at bounding box center [381, 242] width 165 height 50
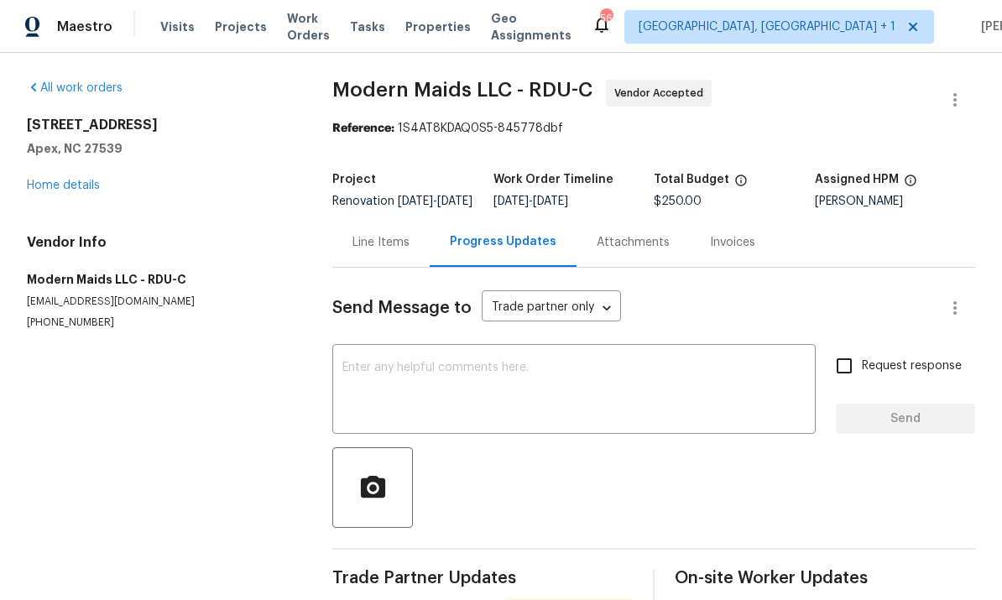
click at [82, 190] on link "Home details" at bounding box center [63, 186] width 73 height 12
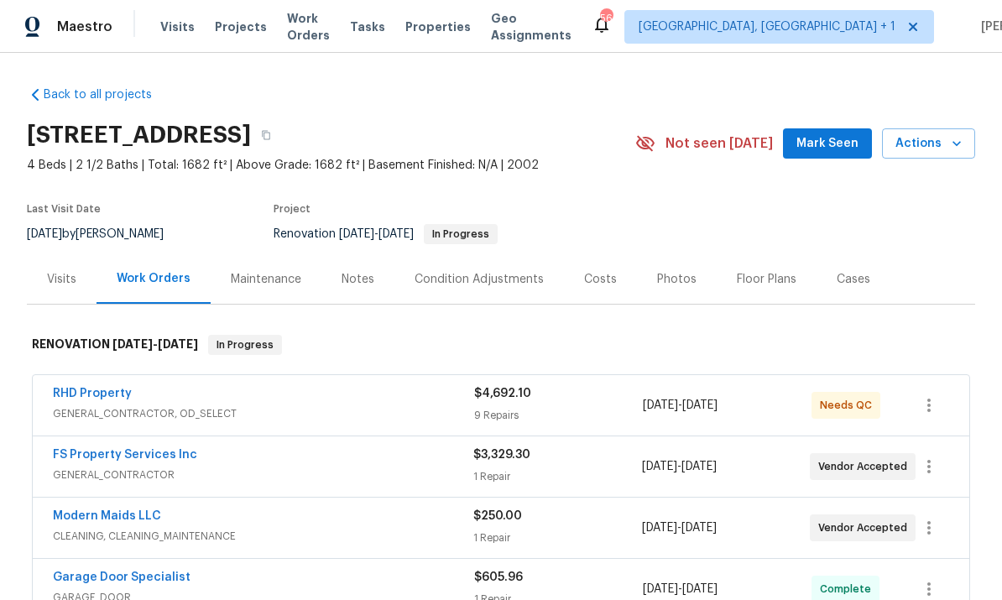
click at [136, 458] on link "FS Property Services Inc" at bounding box center [125, 455] width 144 height 12
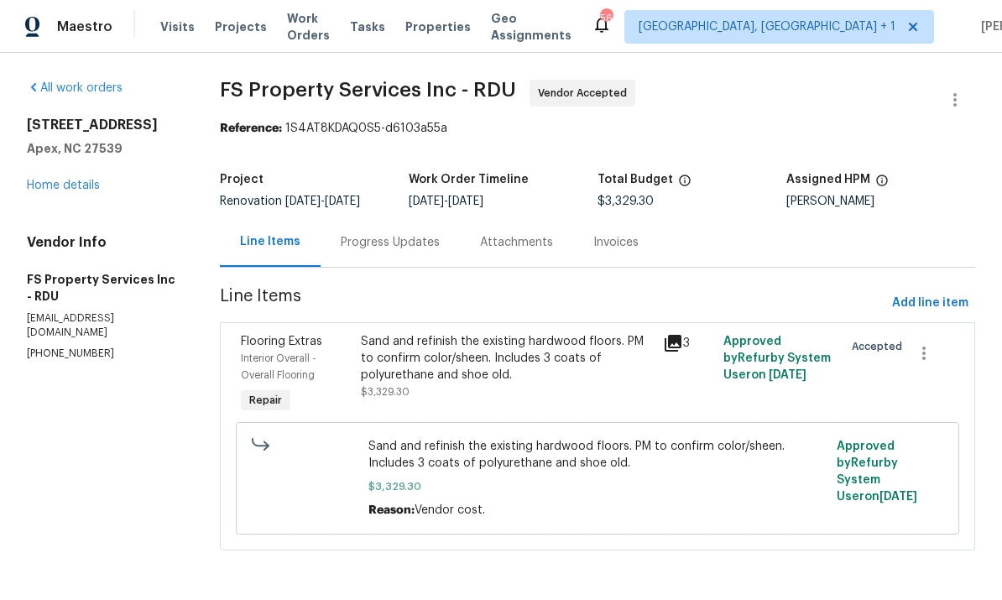
click at [396, 237] on div "Progress Updates" at bounding box center [390, 242] width 99 height 17
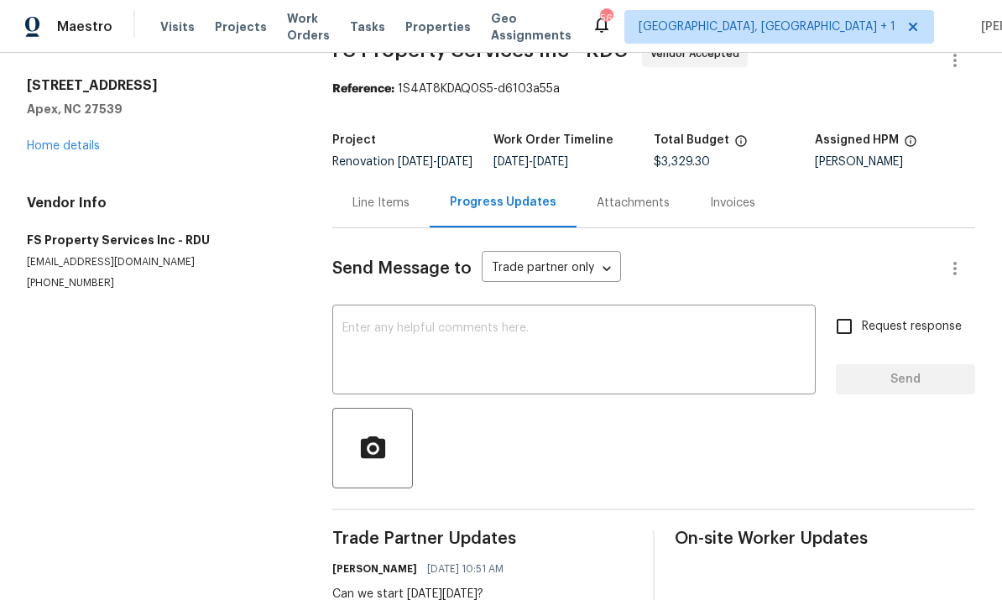
scroll to position [39, 0]
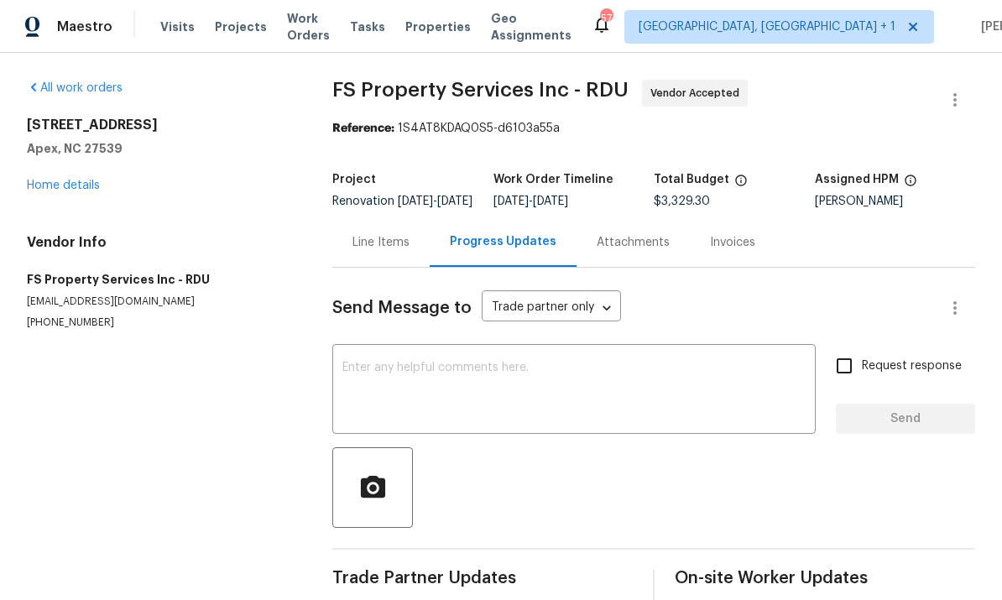
click at [97, 182] on link "Home details" at bounding box center [63, 186] width 73 height 12
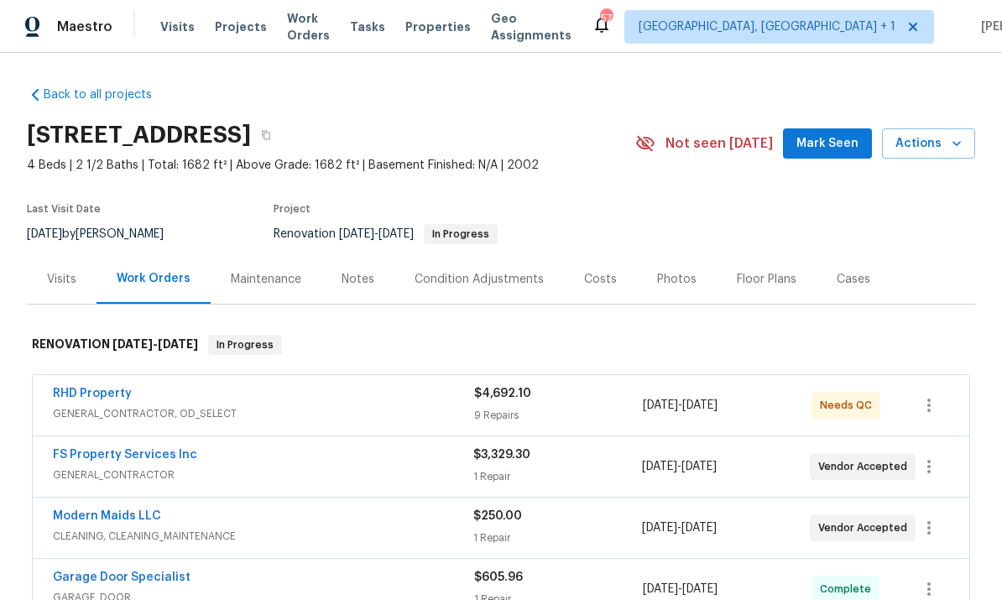
click at [107, 388] on link "RHD Property" at bounding box center [92, 394] width 79 height 12
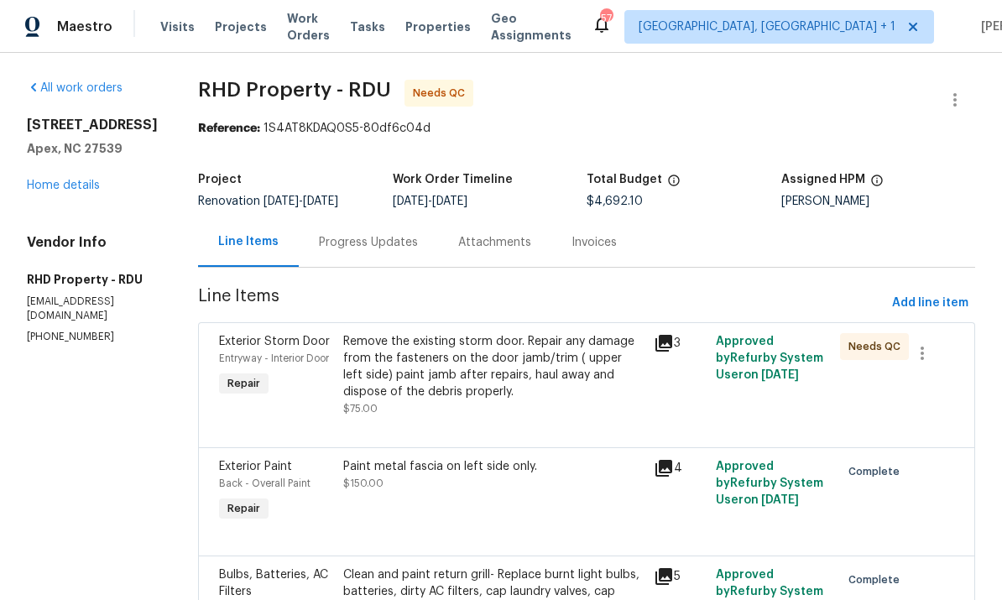
click at [384, 237] on div "Progress Updates" at bounding box center [368, 242] width 99 height 17
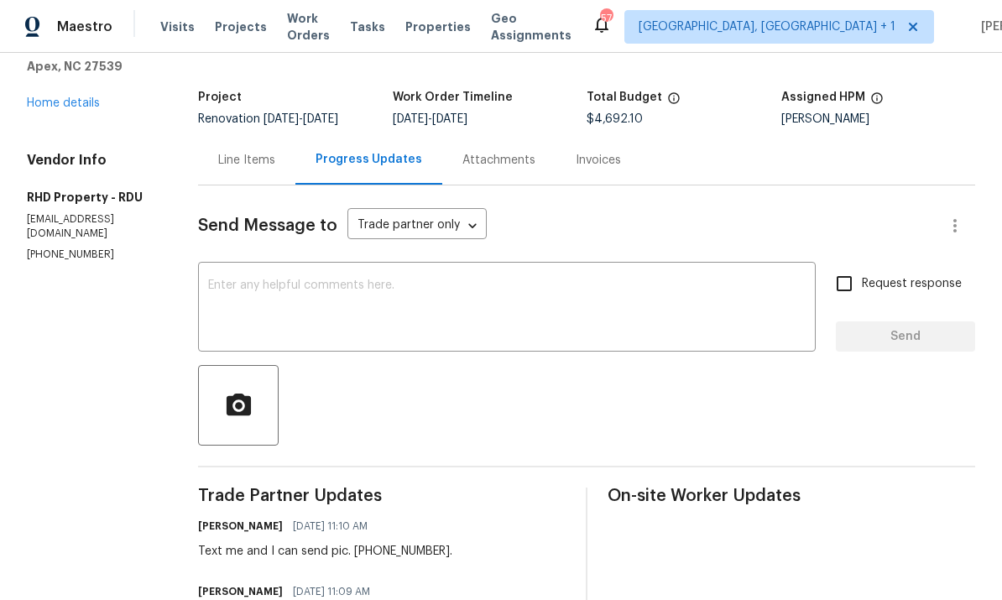
scroll to position [81, 0]
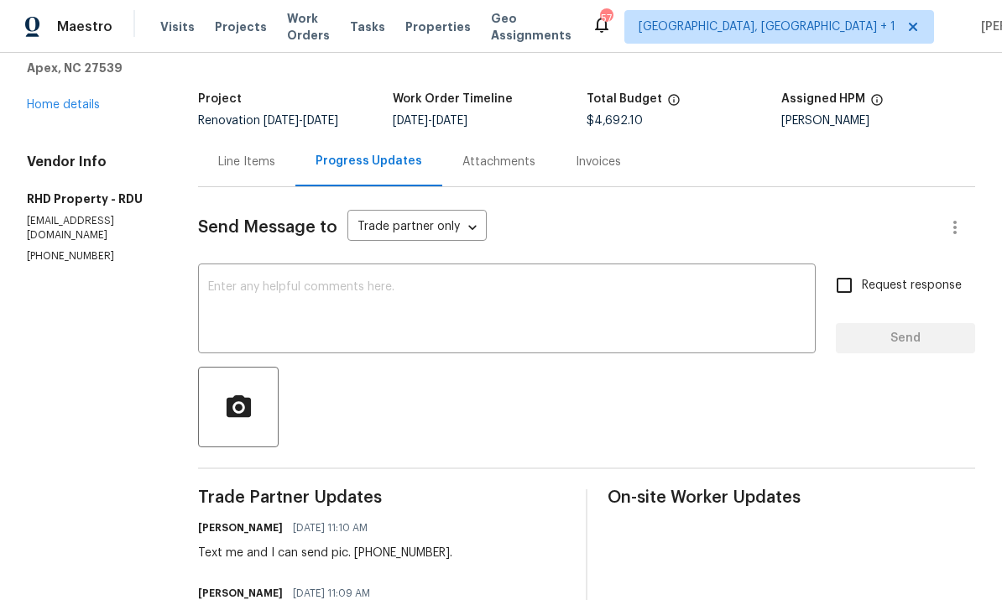
click at [65, 108] on link "Home details" at bounding box center [63, 105] width 73 height 12
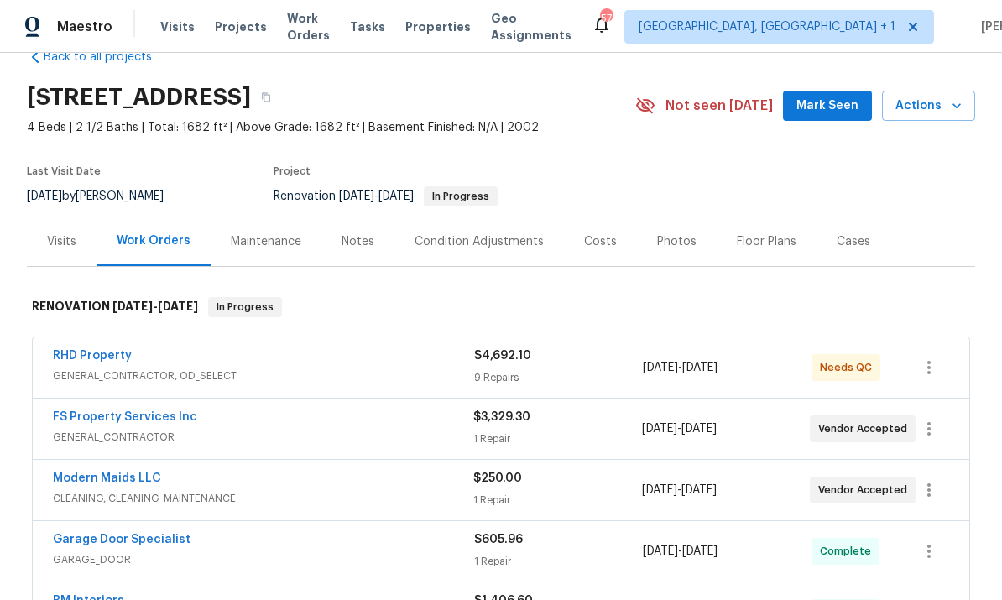
scroll to position [24, 0]
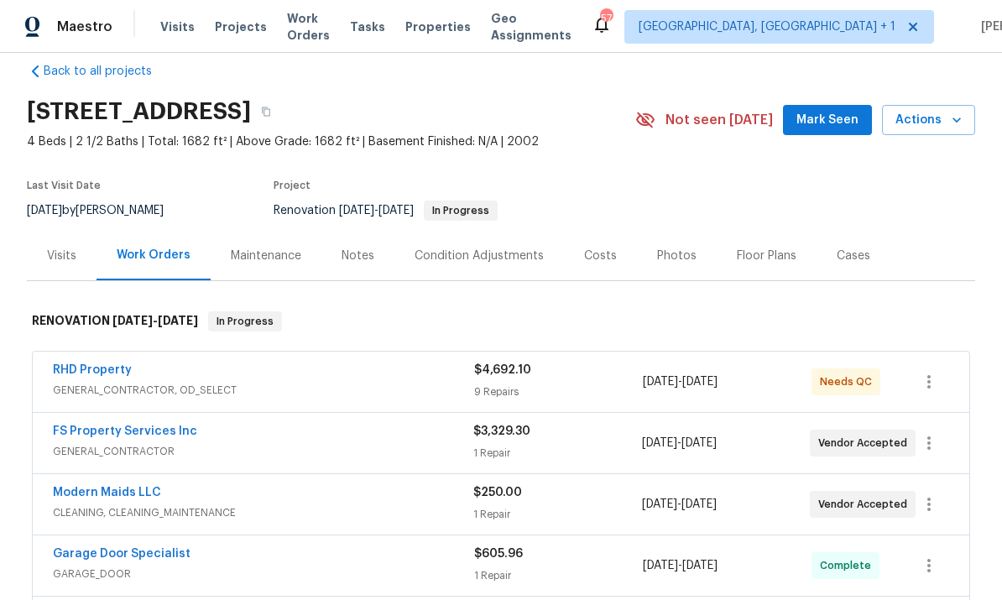
click at [821, 118] on span "Mark Seen" at bounding box center [828, 120] width 62 height 21
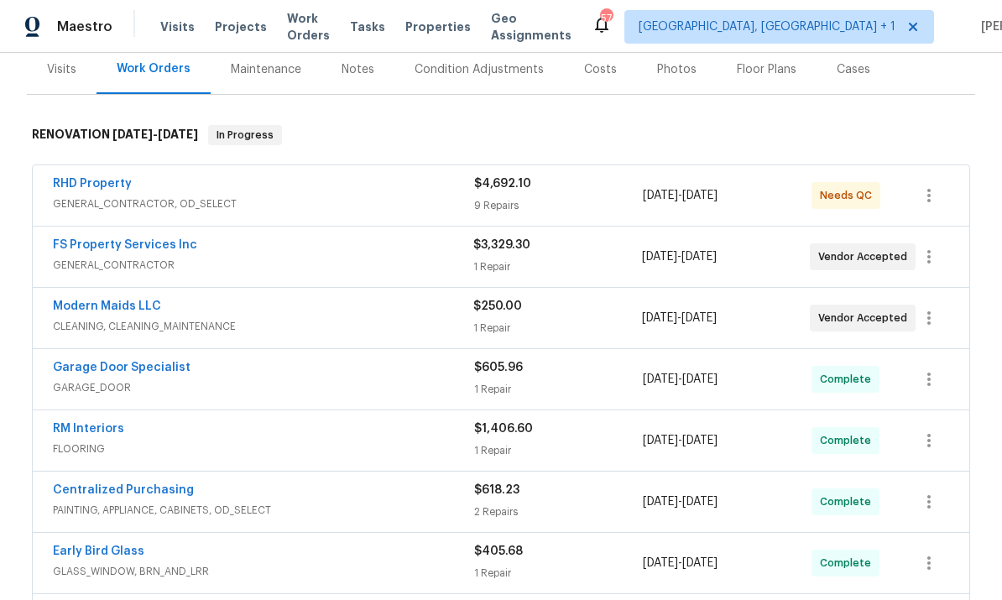
scroll to position [205, 0]
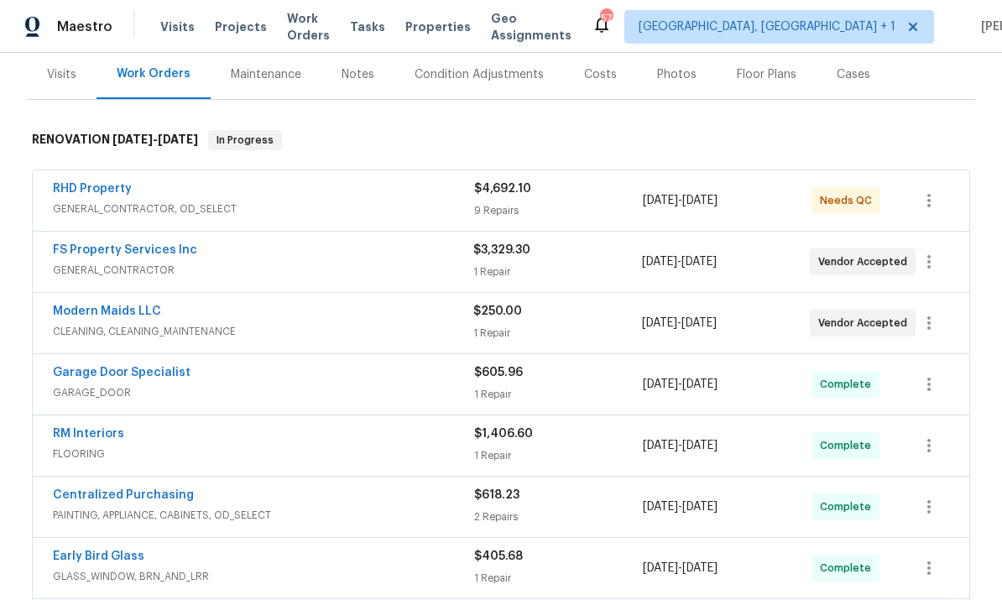
click at [116, 315] on link "Modern Maids LLC" at bounding box center [107, 312] width 108 height 12
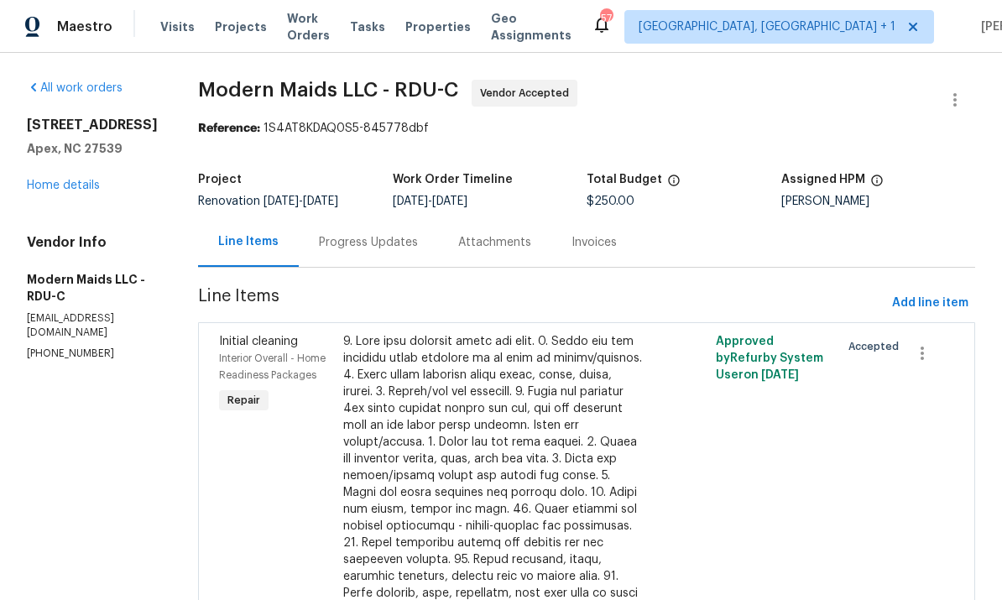
click at [381, 236] on div "Progress Updates" at bounding box center [368, 242] width 99 height 17
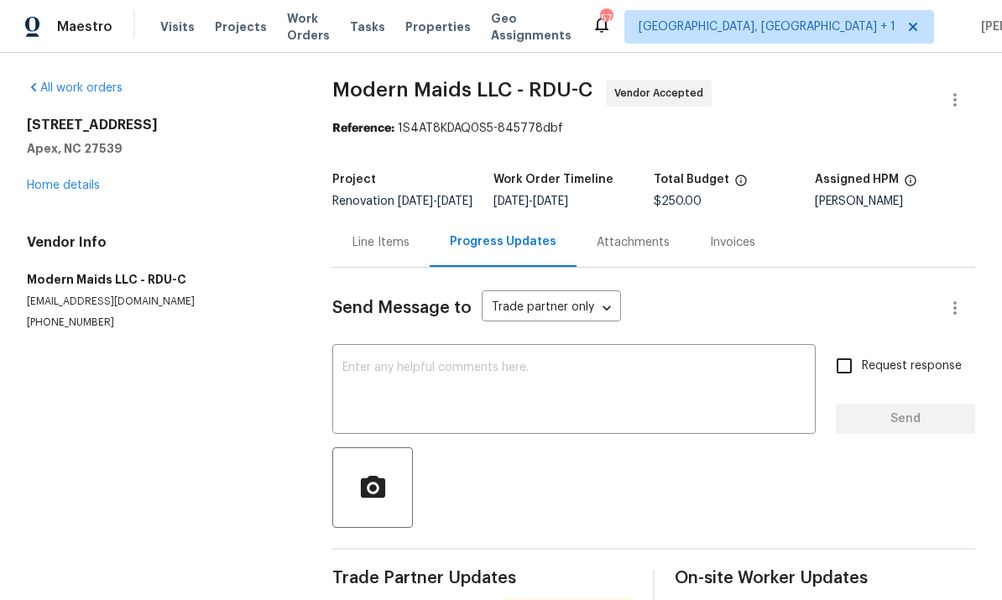
click at [91, 181] on link "Home details" at bounding box center [63, 186] width 73 height 12
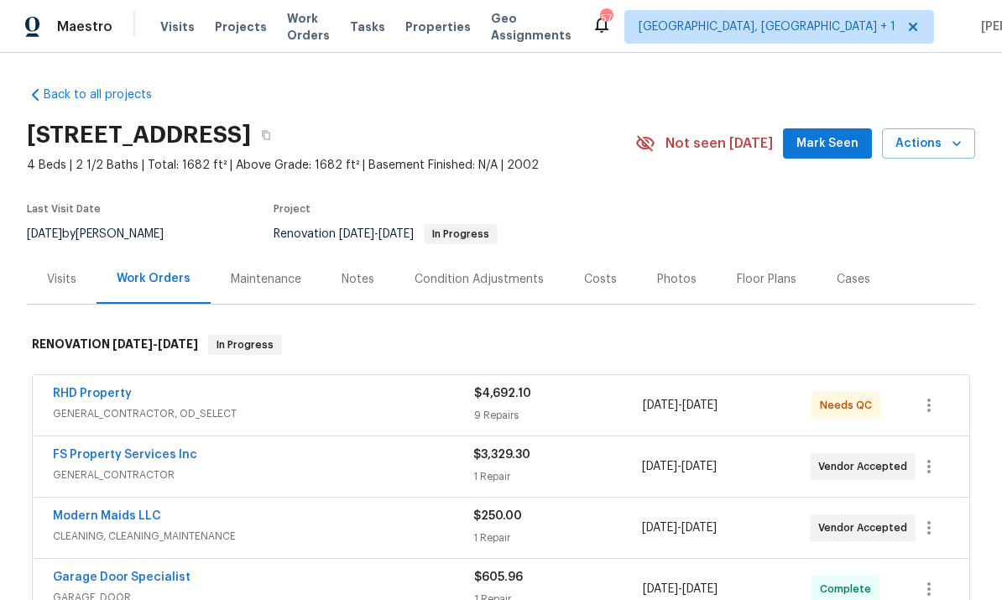
click at [165, 458] on link "FS Property Services Inc" at bounding box center [125, 455] width 144 height 12
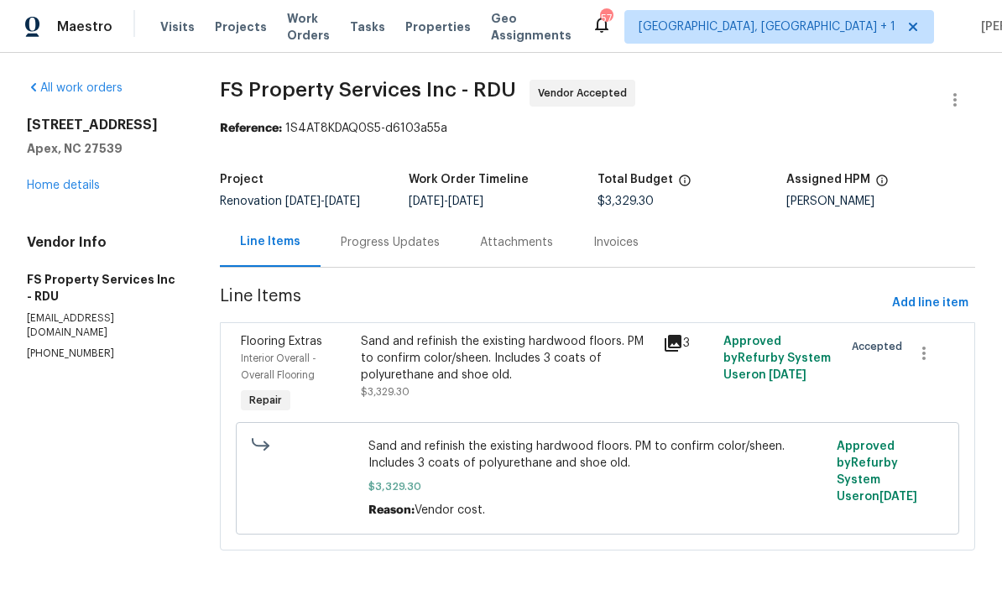
click at [392, 244] on div "Progress Updates" at bounding box center [390, 242] width 99 height 17
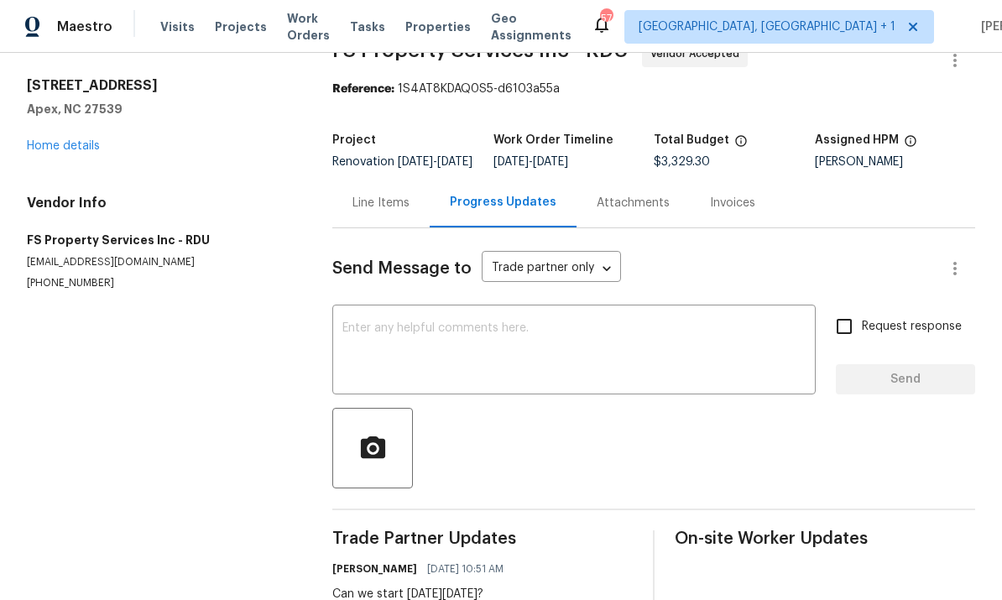
scroll to position [39, 0]
click at [448, 377] on textarea at bounding box center [574, 352] width 463 height 59
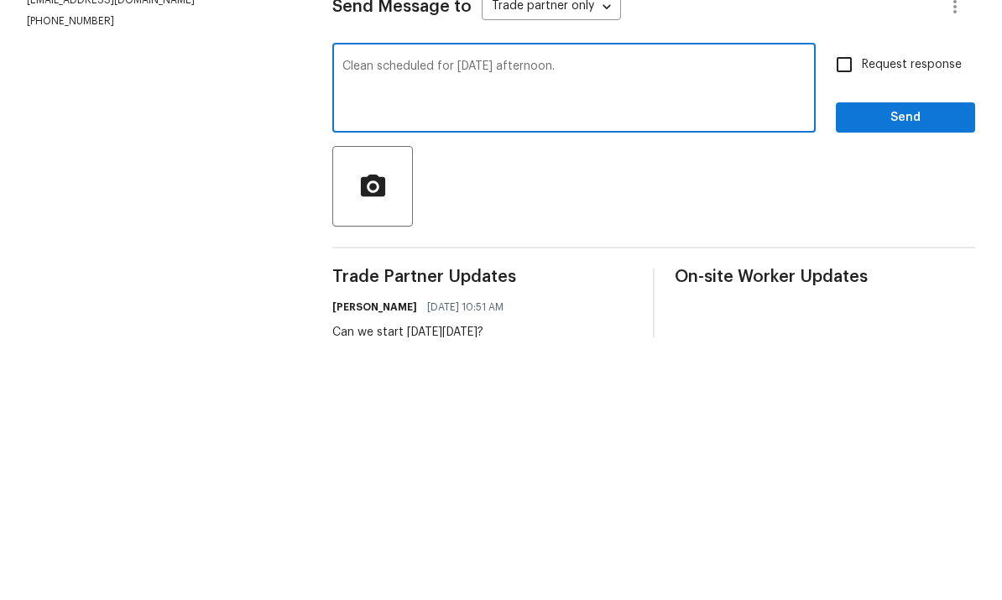
type textarea "Clean scheduled for Friday afternoon."
click at [848, 310] on input "Request response" at bounding box center [844, 327] width 35 height 35
checkbox input "true"
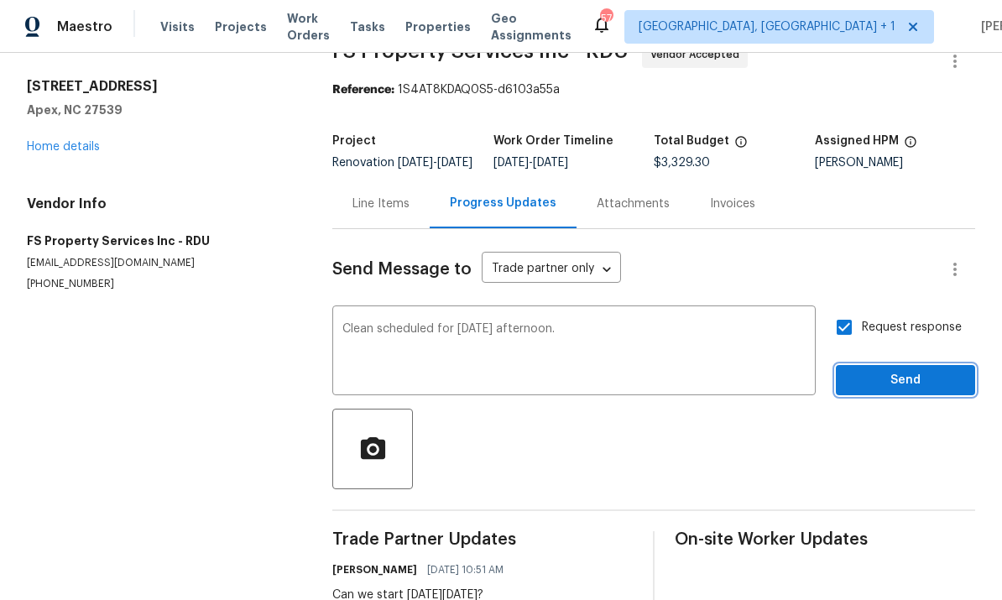
click at [900, 370] on span "Send" at bounding box center [906, 380] width 112 height 21
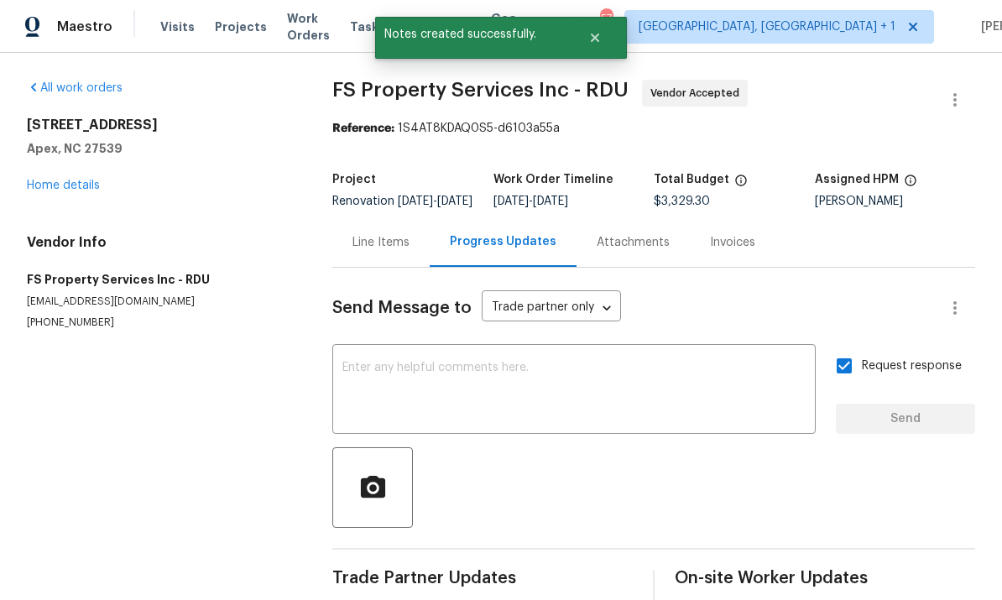
click at [81, 180] on link "Home details" at bounding box center [63, 186] width 73 height 12
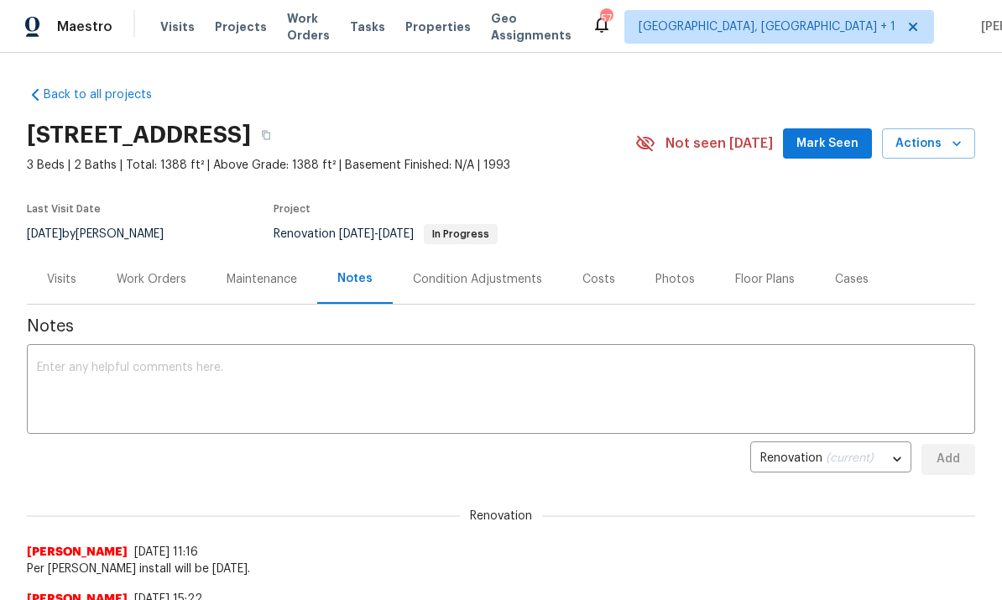
click at [154, 295] on div "Work Orders" at bounding box center [152, 279] width 110 height 50
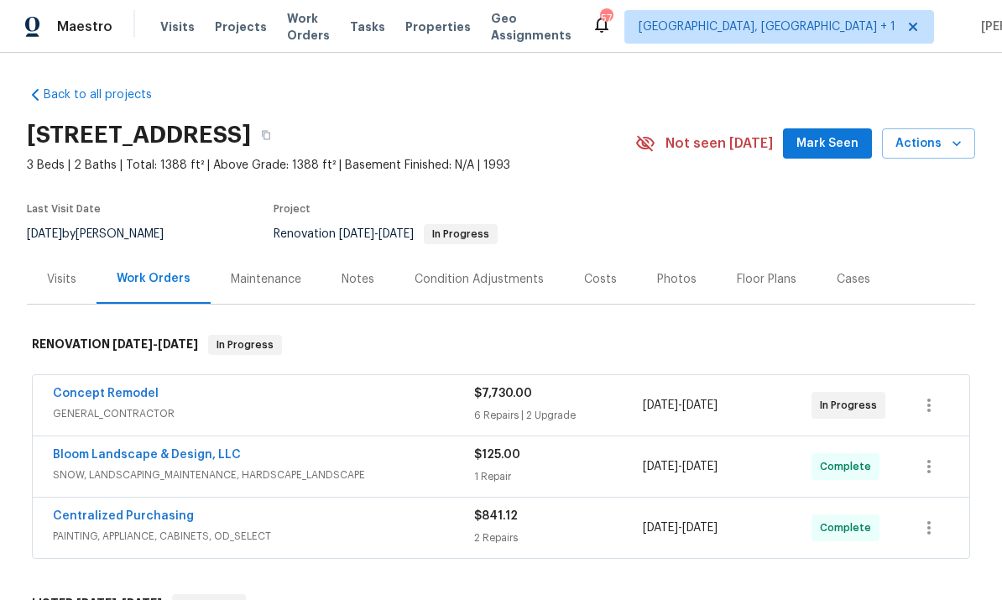
click at [121, 395] on link "Concept Remodel" at bounding box center [106, 394] width 106 height 12
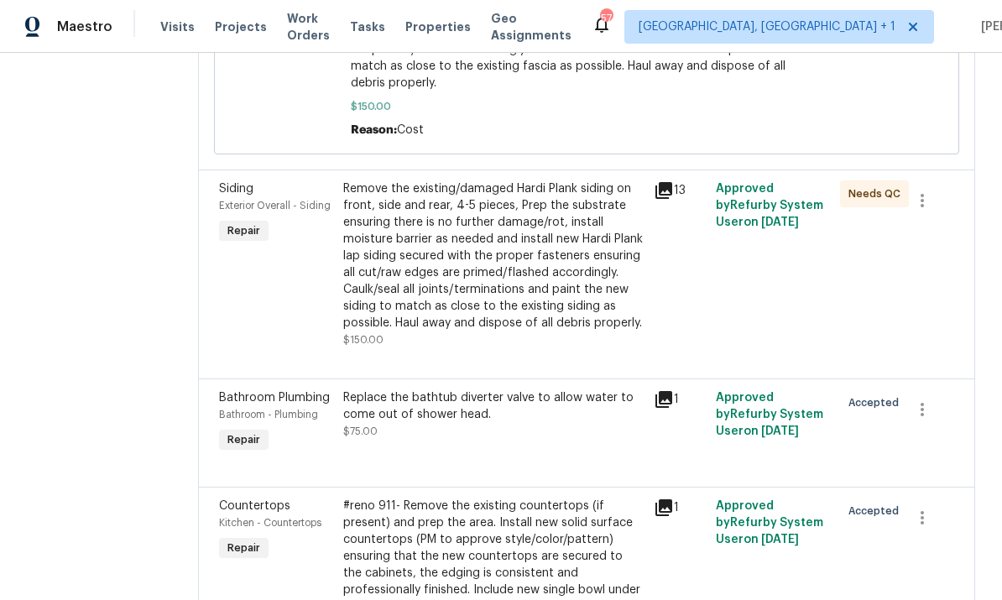
scroll to position [531, 0]
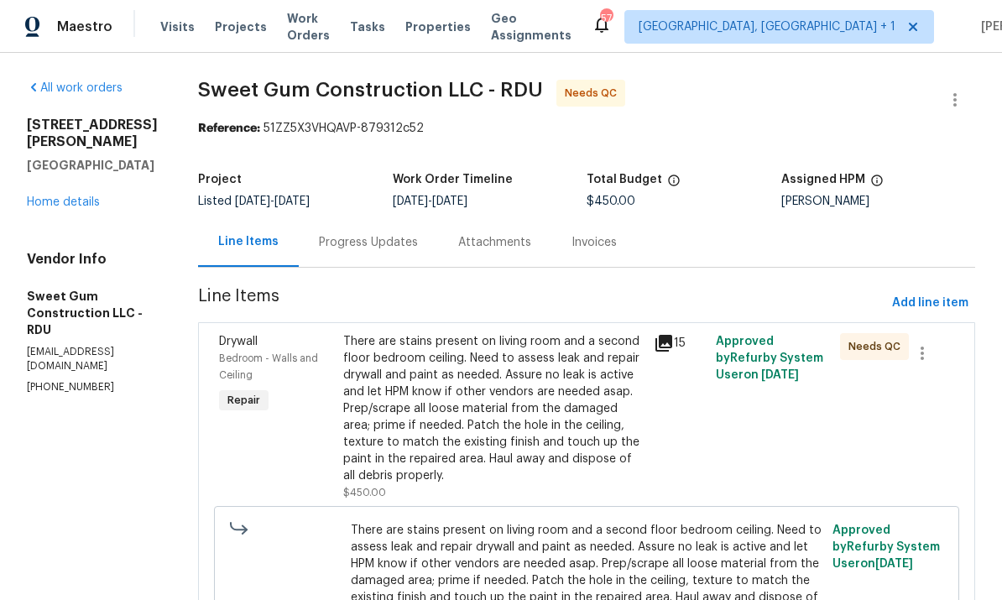
click at [521, 437] on div "There are stains present on living room and a second floor bedroom ceiling. Nee…" at bounding box center [493, 408] width 301 height 151
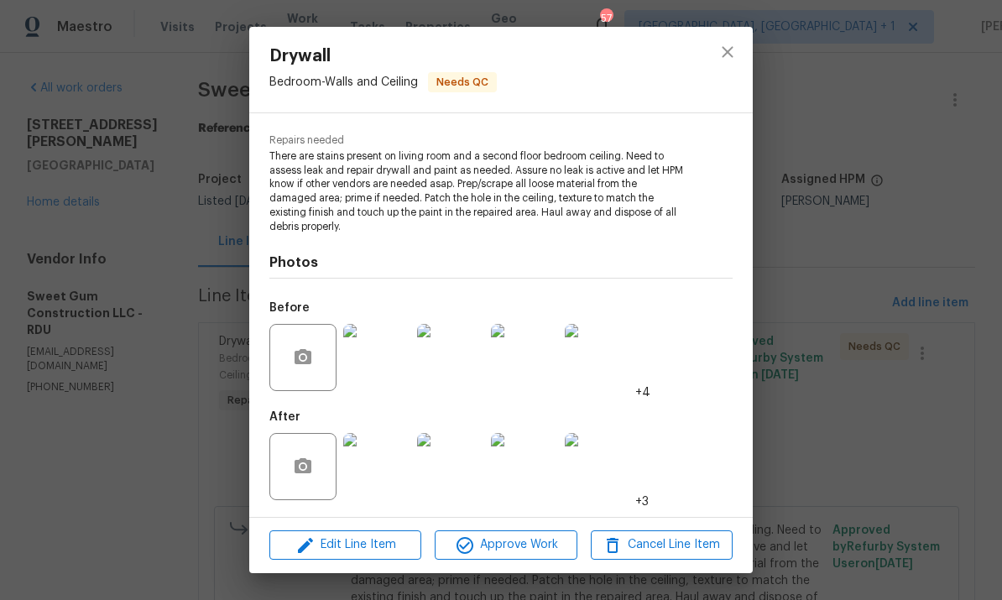
scroll to position [160, 0]
click at [369, 489] on img at bounding box center [376, 466] width 67 height 67
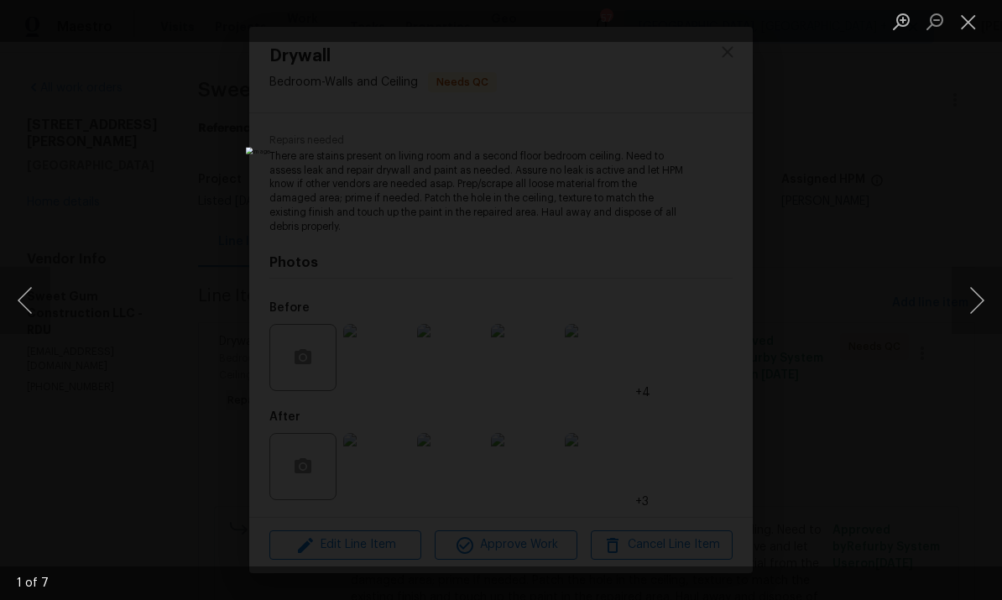
click at [978, 296] on button "Next image" at bounding box center [977, 300] width 50 height 67
click at [983, 296] on button "Next image" at bounding box center [977, 300] width 50 height 67
click at [973, 298] on button "Next image" at bounding box center [977, 300] width 50 height 67
click at [978, 300] on button "Next image" at bounding box center [977, 300] width 50 height 67
click at [991, 297] on button "Next image" at bounding box center [977, 300] width 50 height 67
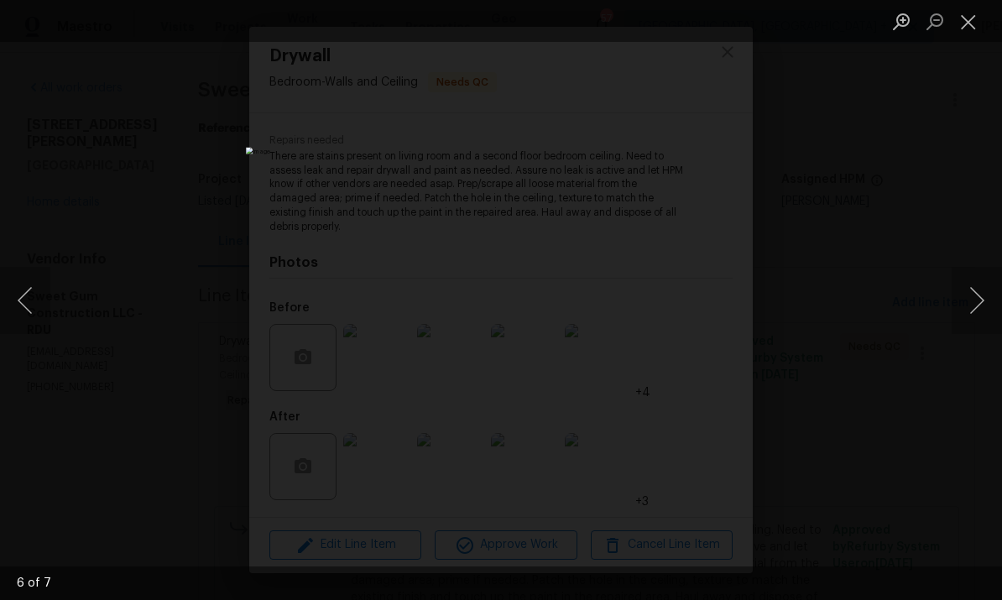
click at [985, 298] on button "Next image" at bounding box center [977, 300] width 50 height 67
click at [980, 299] on button "Next image" at bounding box center [977, 300] width 50 height 67
click at [978, 303] on button "Next image" at bounding box center [977, 300] width 50 height 67
click at [986, 299] on button "Next image" at bounding box center [977, 300] width 50 height 67
click at [952, 384] on div "Lightbox" at bounding box center [501, 300] width 1002 height 600
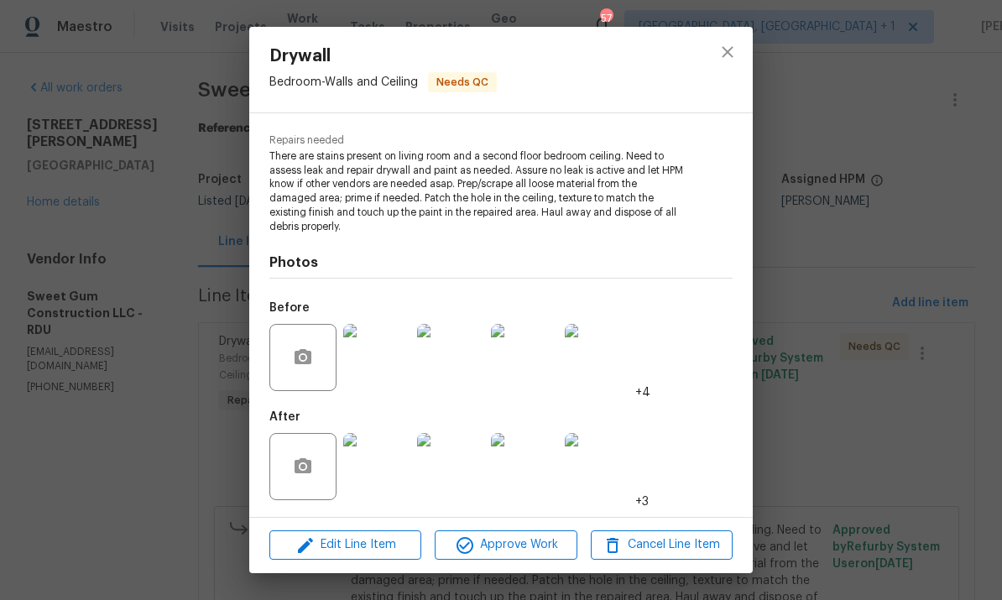
click at [815, 306] on div "Drywall Bedroom - Walls and Ceiling Needs QC Vendor Sweet Gum Construction LLC …" at bounding box center [501, 300] width 1002 height 600
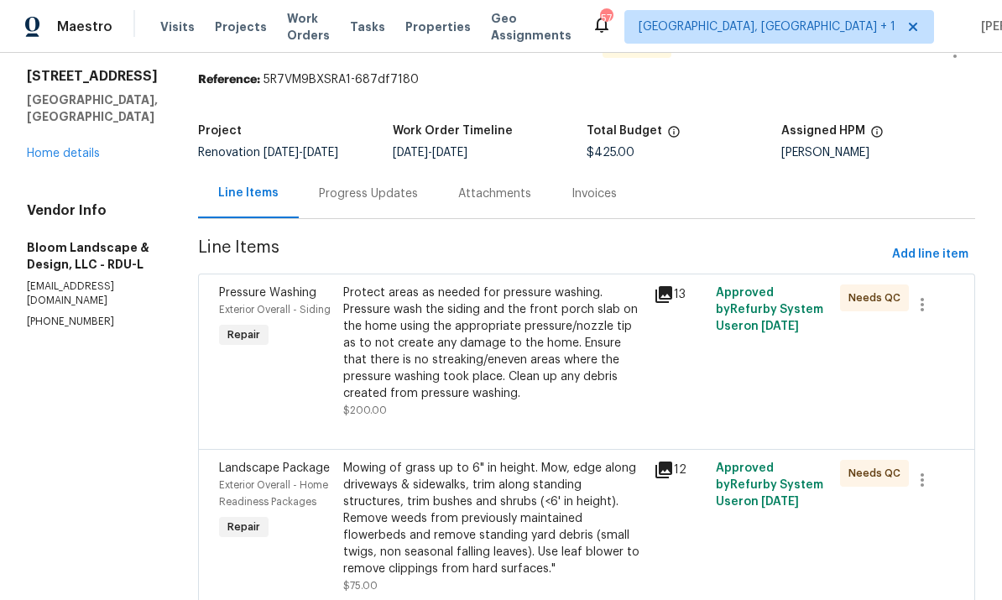
scroll to position [51, 0]
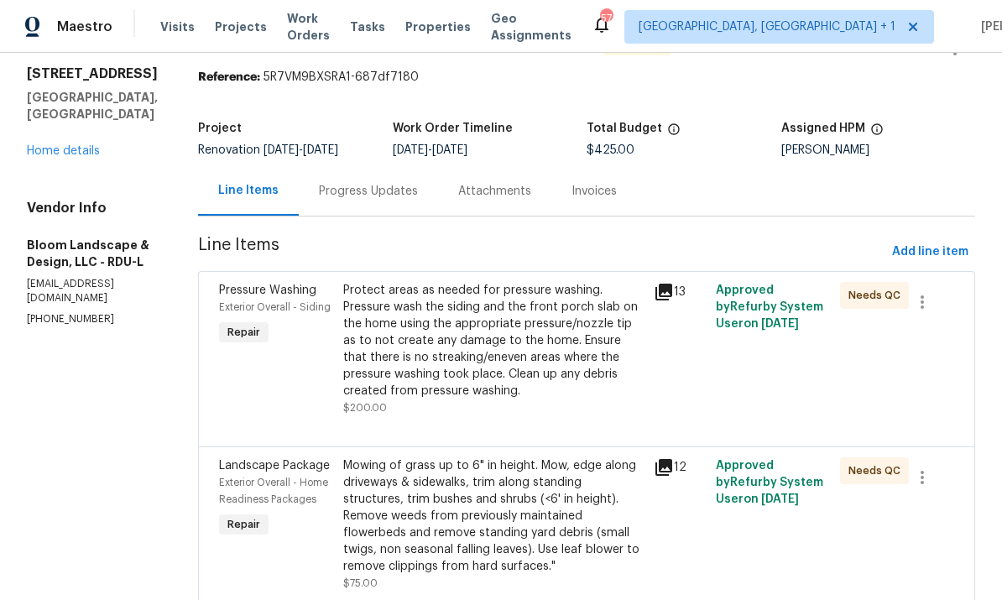
click at [72, 145] on link "Home details" at bounding box center [63, 151] width 73 height 12
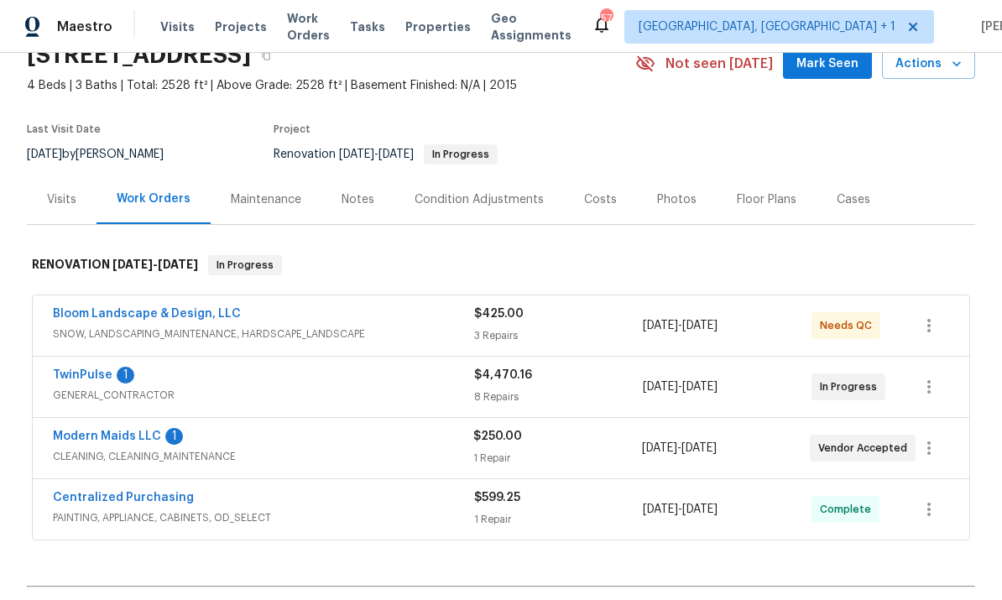
scroll to position [81, 0]
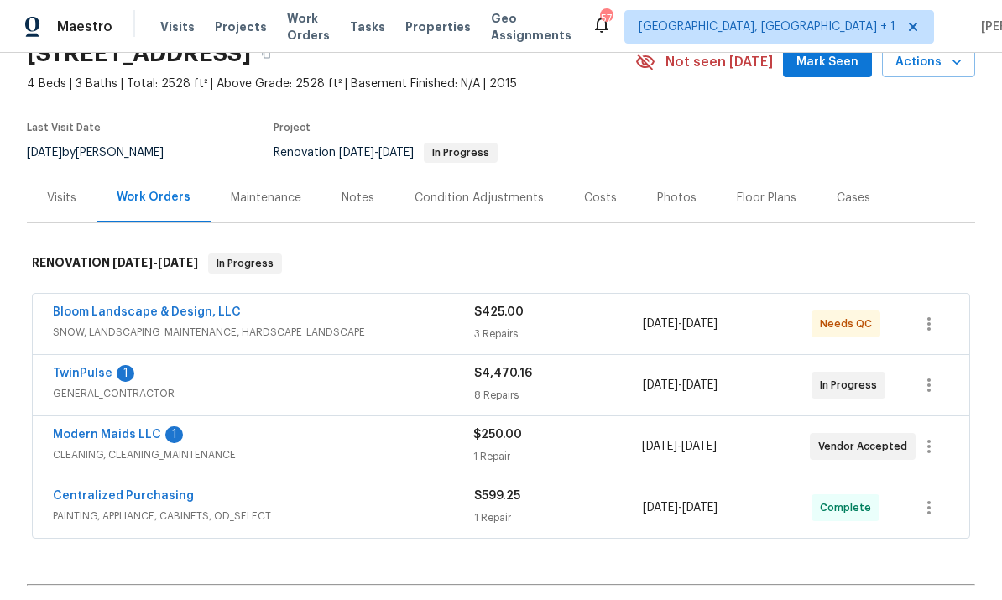
click at [96, 379] on link "TwinPulse" at bounding box center [83, 374] width 60 height 12
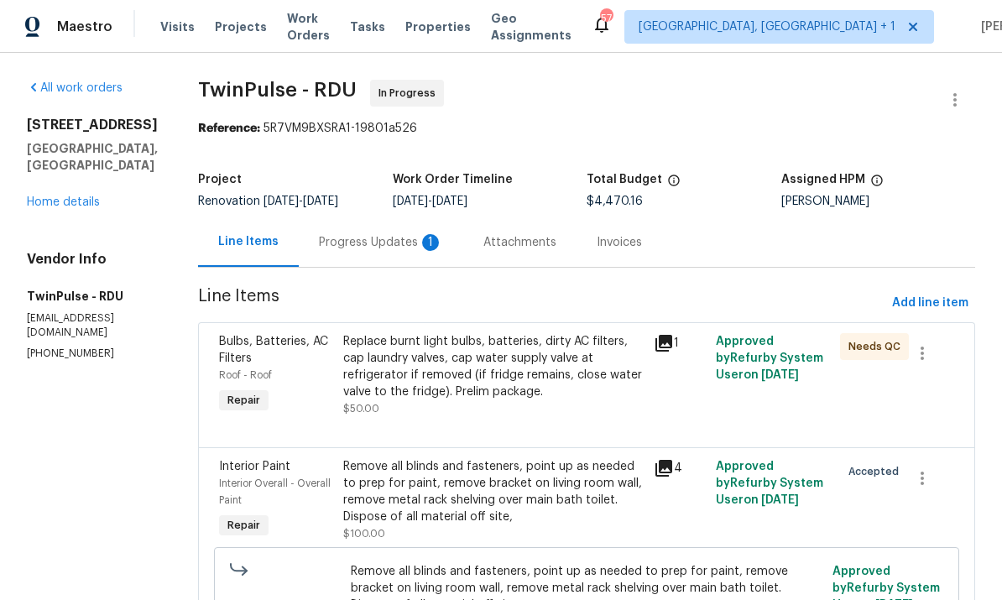
click at [380, 235] on div "Progress Updates 1" at bounding box center [381, 242] width 124 height 17
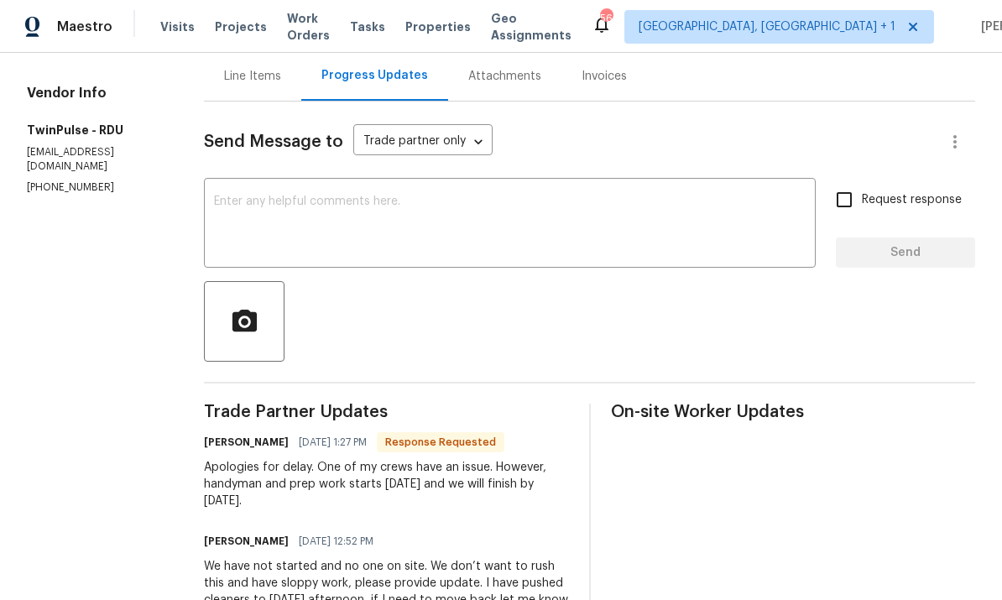
scroll to position [165, 0]
click at [248, 73] on div "Line Items" at bounding box center [252, 77] width 57 height 17
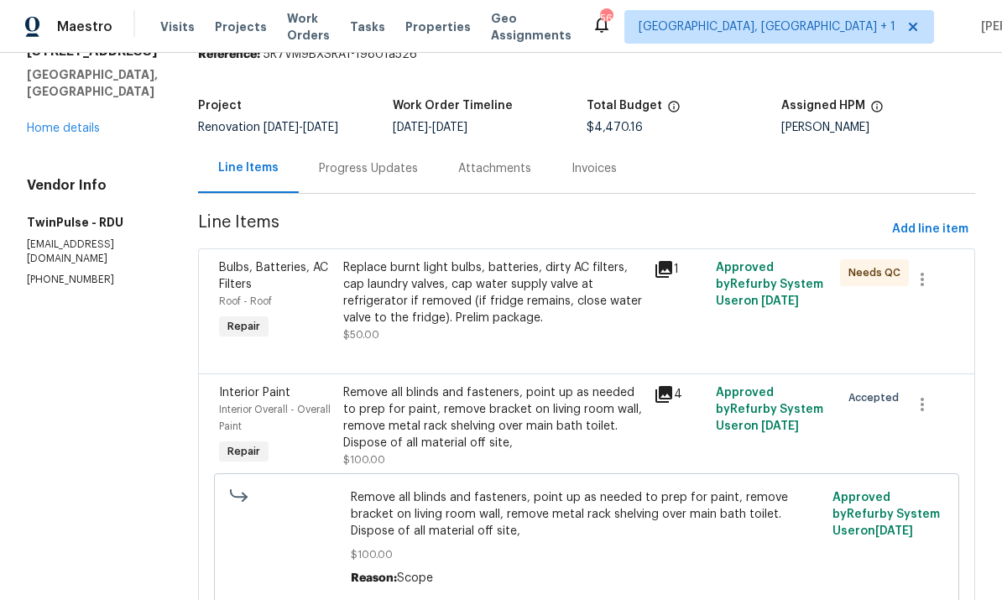
scroll to position [61, 0]
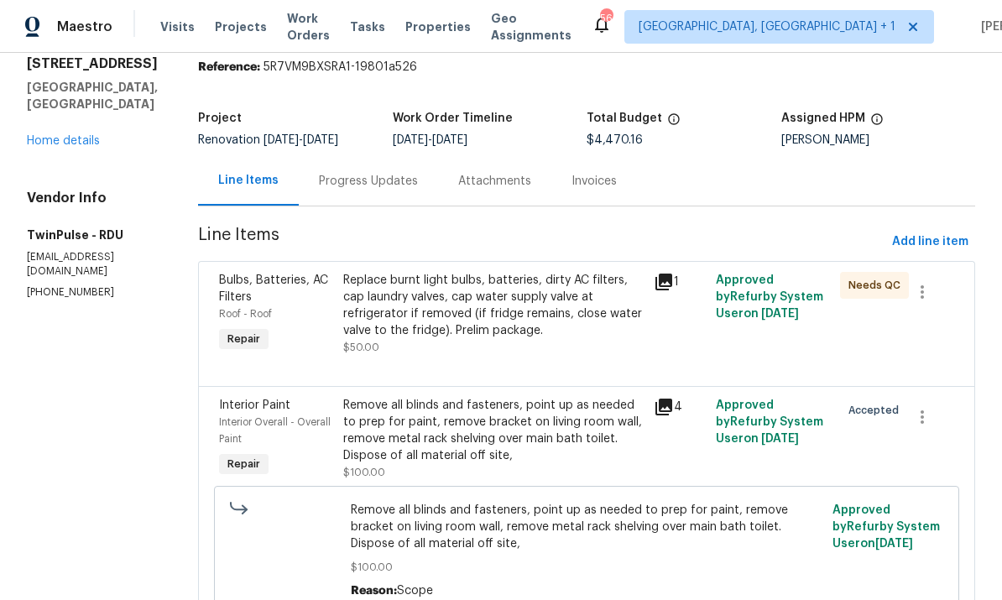
click at [68, 140] on link "Home details" at bounding box center [63, 141] width 73 height 12
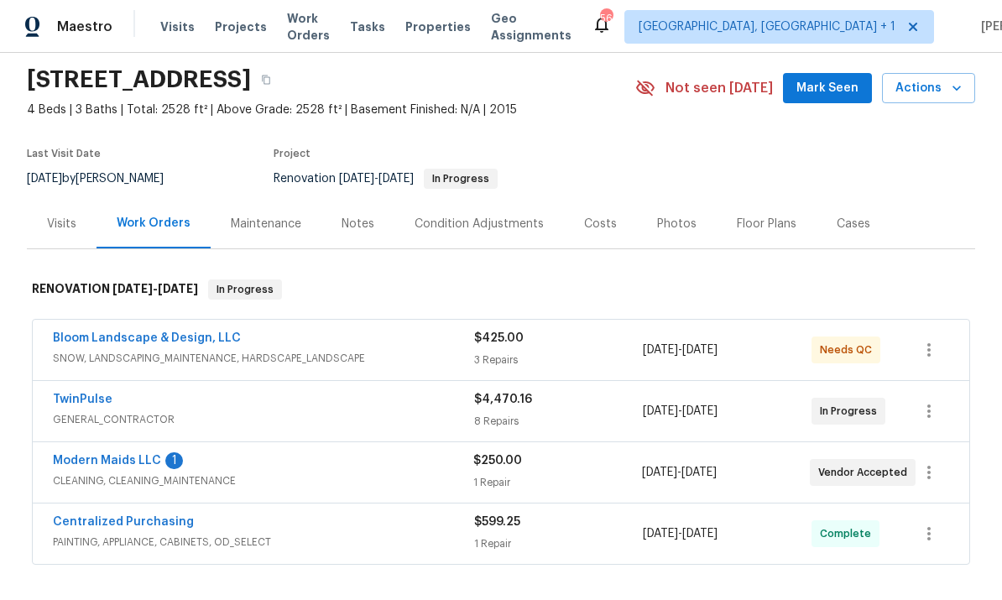
scroll to position [76, 0]
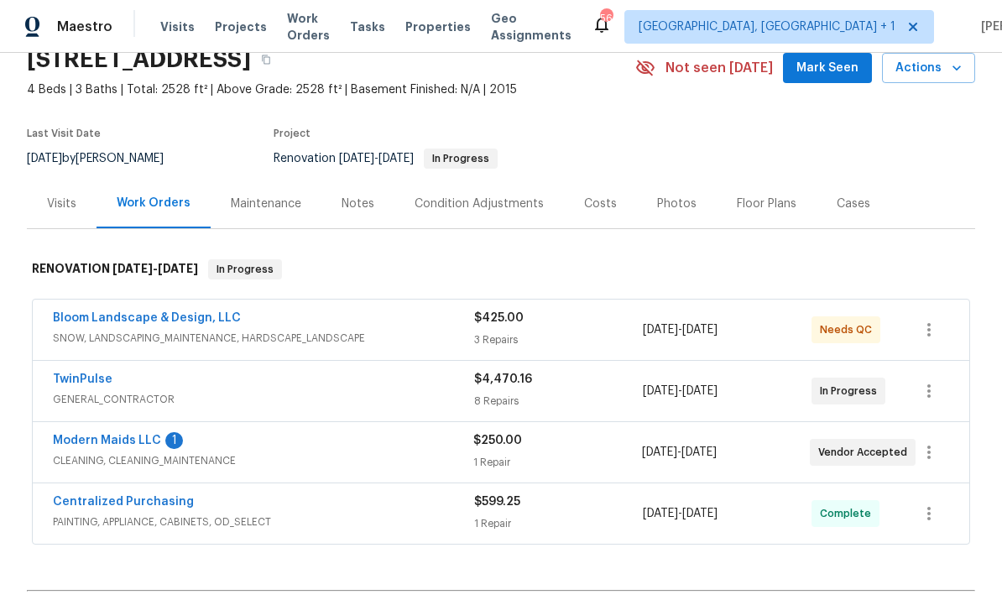
click at [112, 444] on link "Modern Maids LLC" at bounding box center [107, 441] width 108 height 12
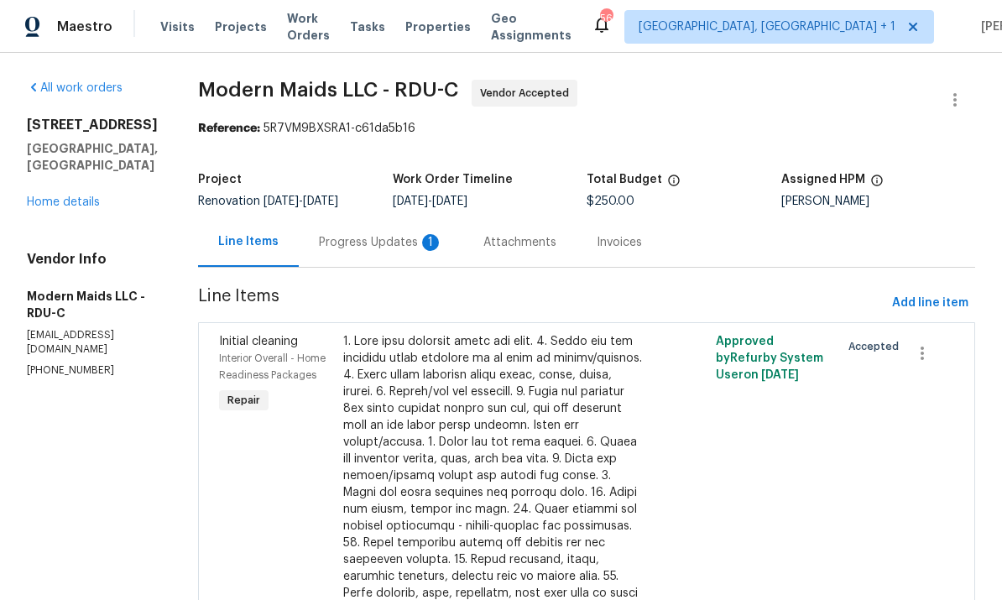
click at [390, 243] on div "Progress Updates 1" at bounding box center [381, 242] width 124 height 17
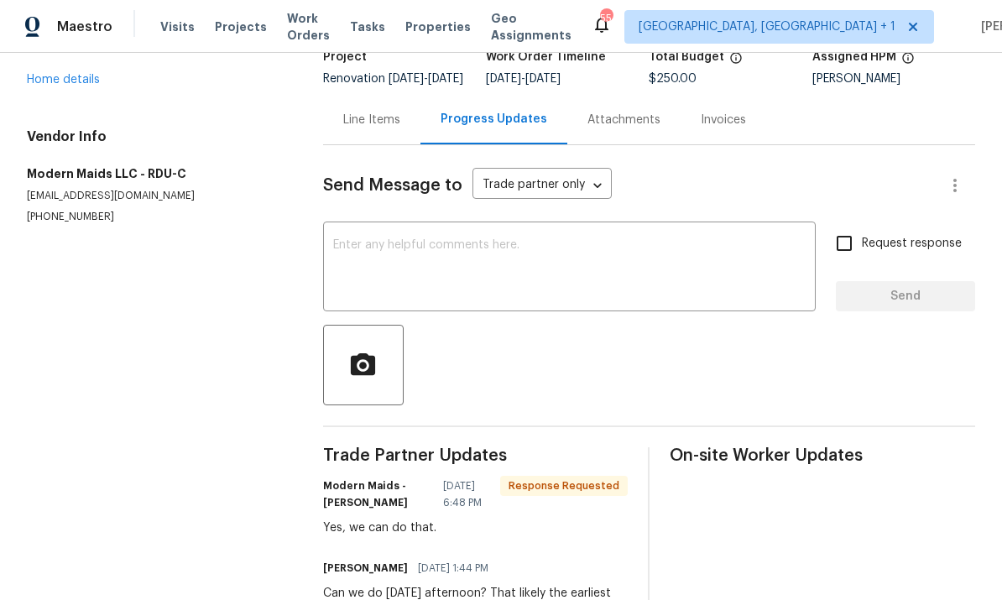
scroll to position [96, 0]
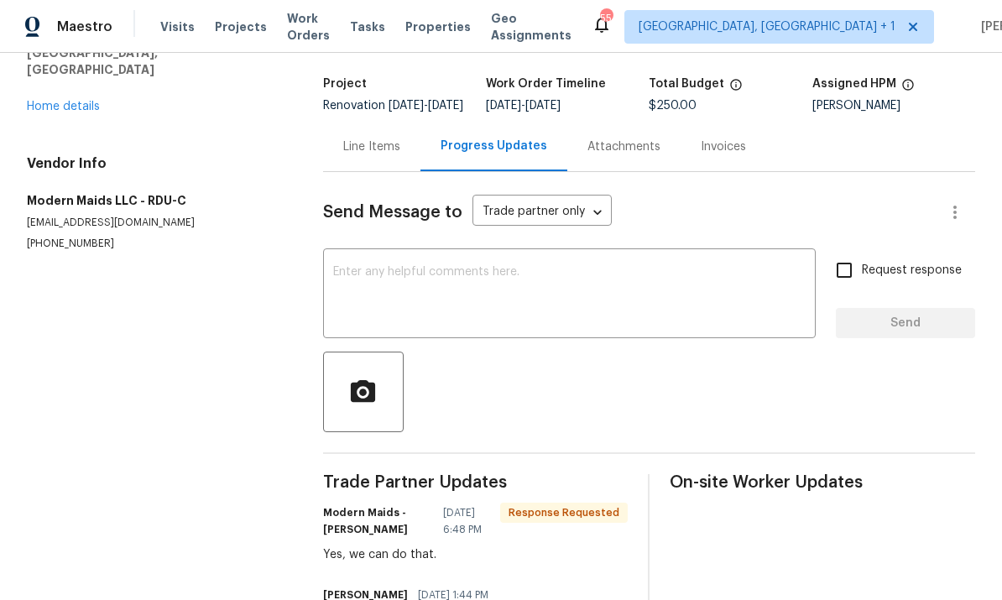
click at [94, 101] on link "Home details" at bounding box center [63, 107] width 73 height 12
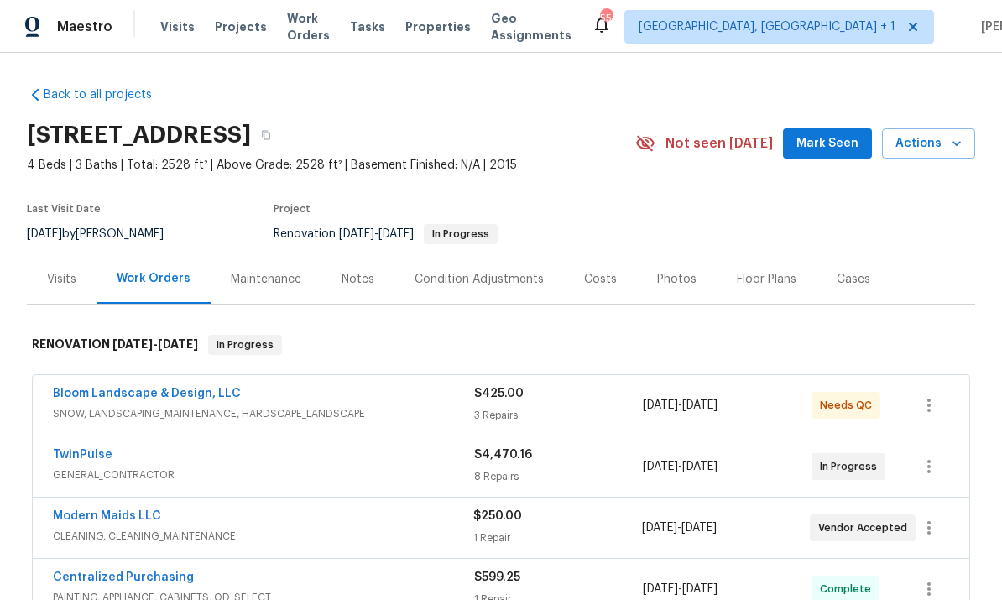
click at [97, 453] on link "TwinPulse" at bounding box center [83, 455] width 60 height 12
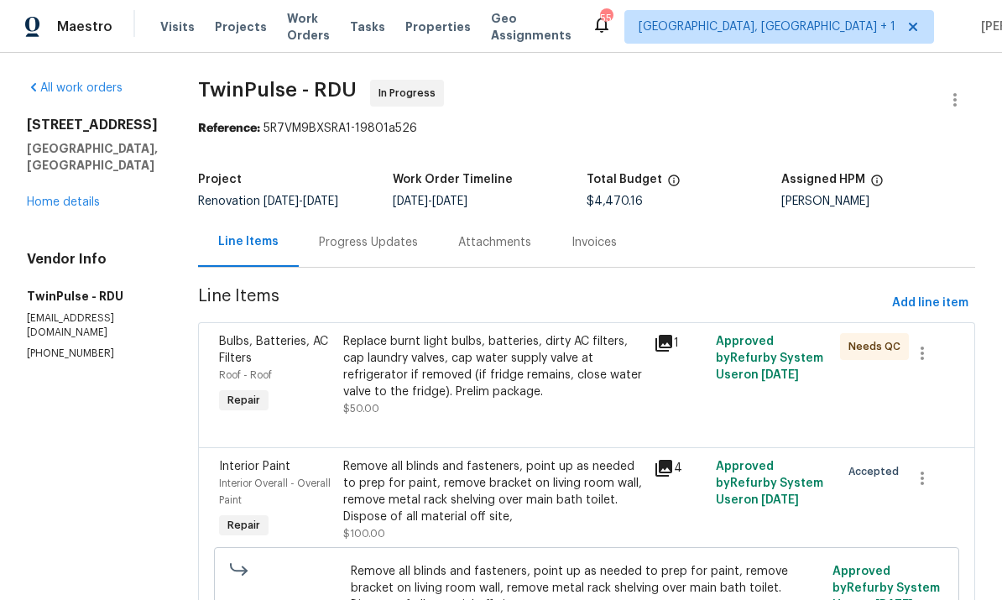
click at [364, 243] on div "Progress Updates" at bounding box center [368, 242] width 99 height 17
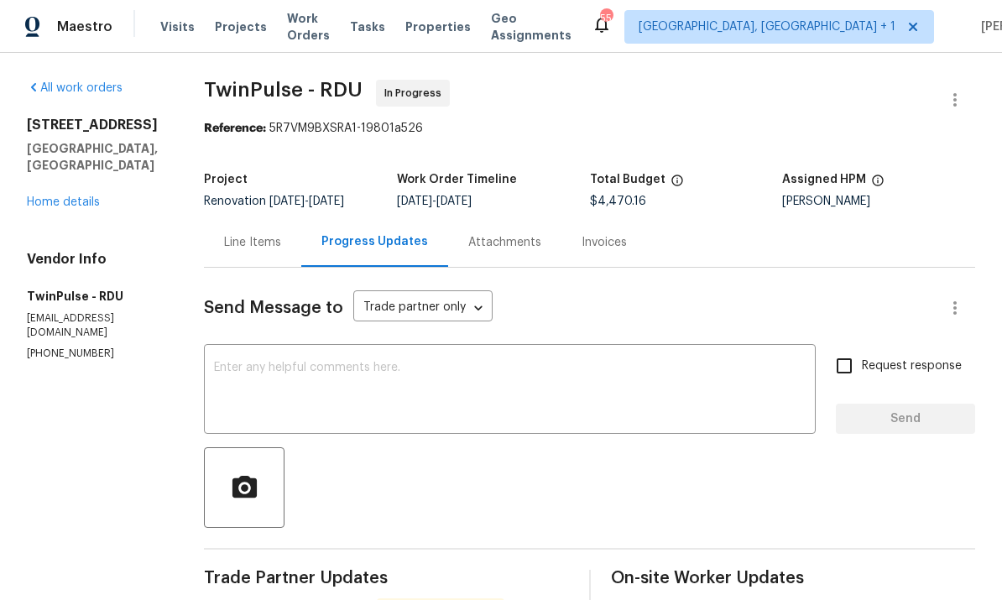
click at [323, 384] on textarea at bounding box center [510, 391] width 592 height 59
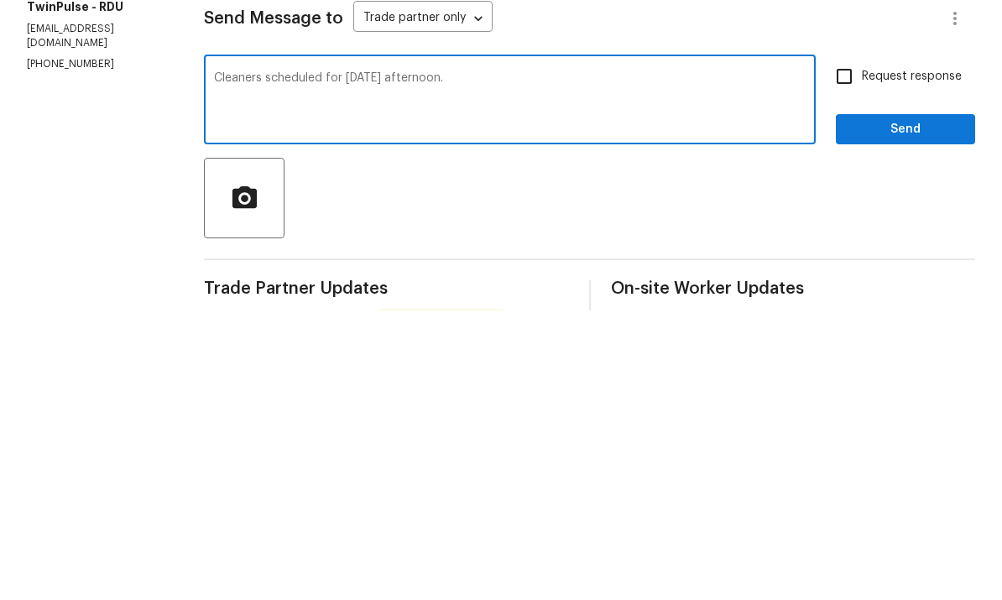
scroll to position [63, 0]
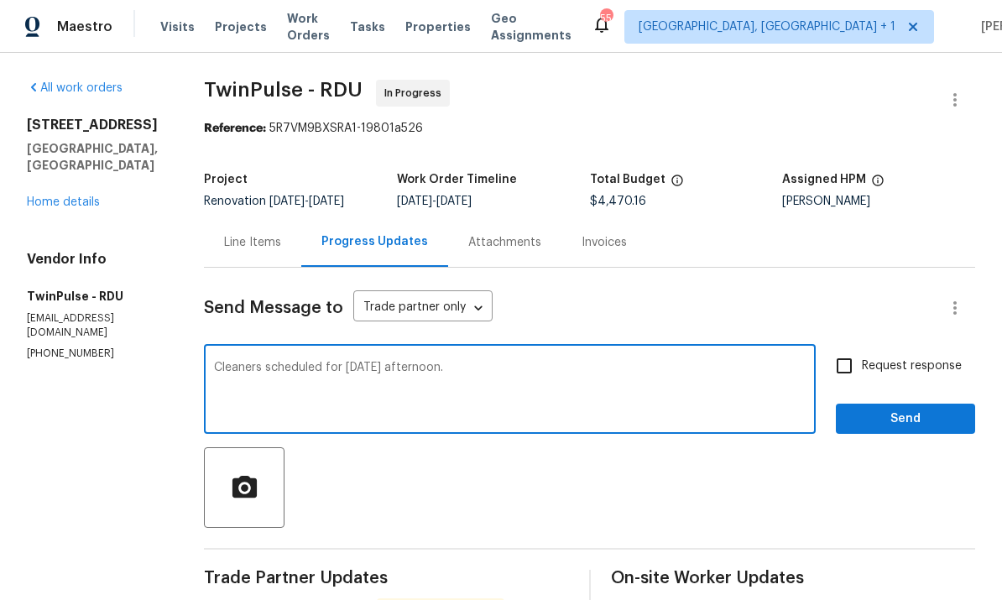
type textarea "Cleaners scheduled for [DATE] afternoon."
click at [858, 348] on input "Request response" at bounding box center [844, 365] width 35 height 35
checkbox input "true"
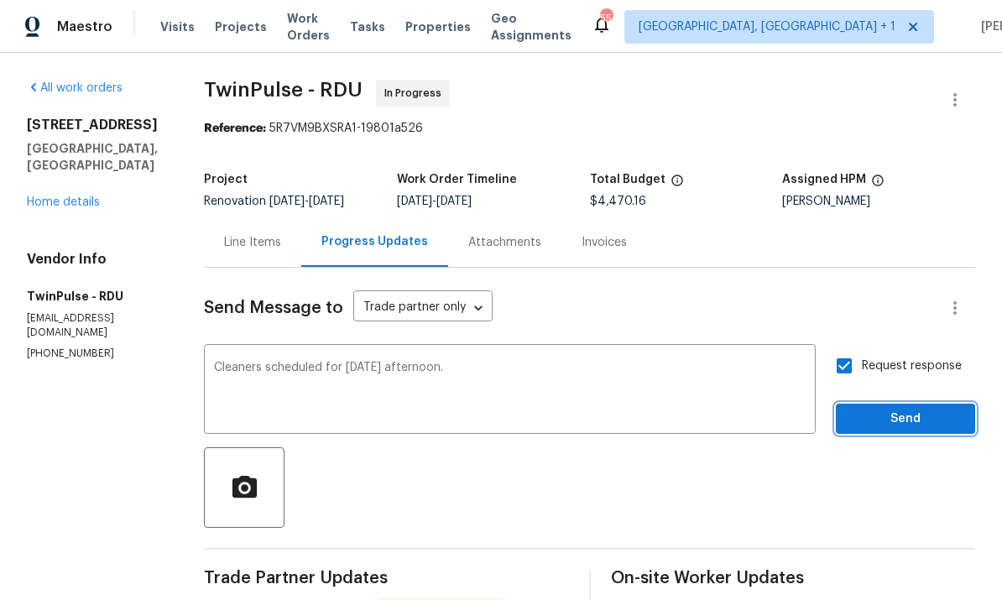
click at [923, 409] on span "Send" at bounding box center [906, 419] width 112 height 21
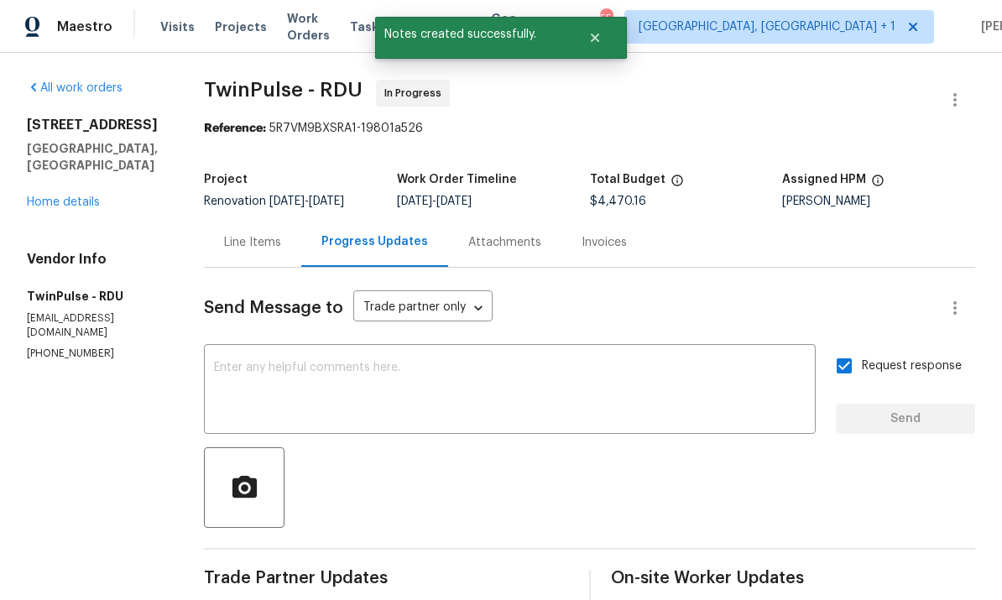
click at [75, 196] on link "Home details" at bounding box center [63, 202] width 73 height 12
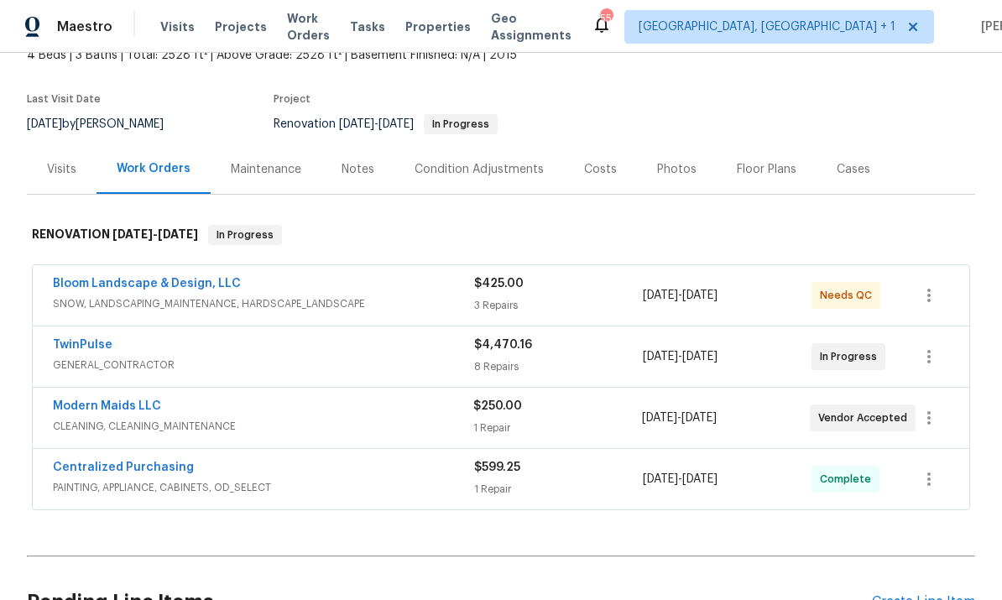
scroll to position [98, 0]
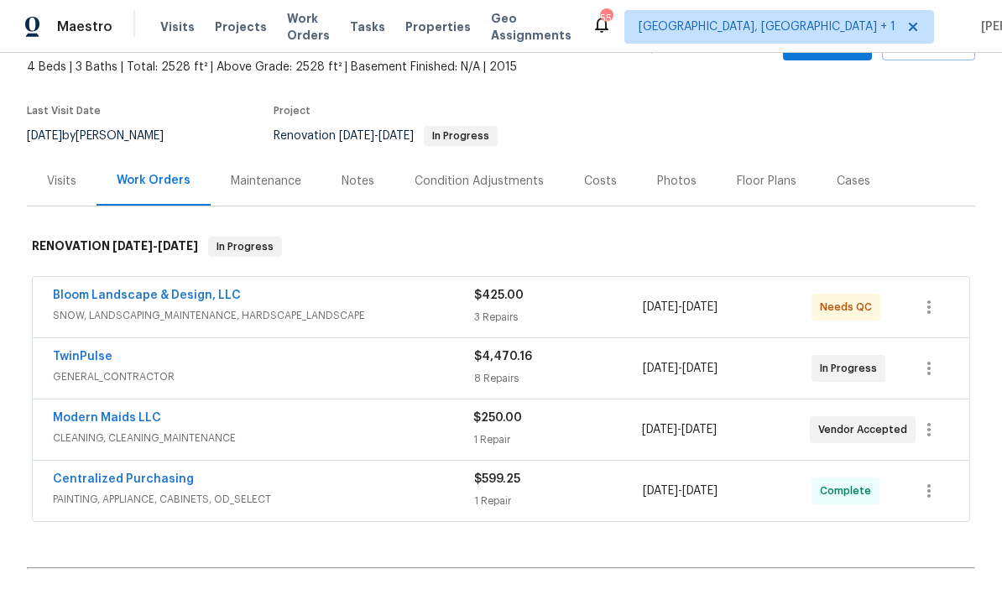
click at [369, 173] on div "Notes" at bounding box center [358, 181] width 33 height 17
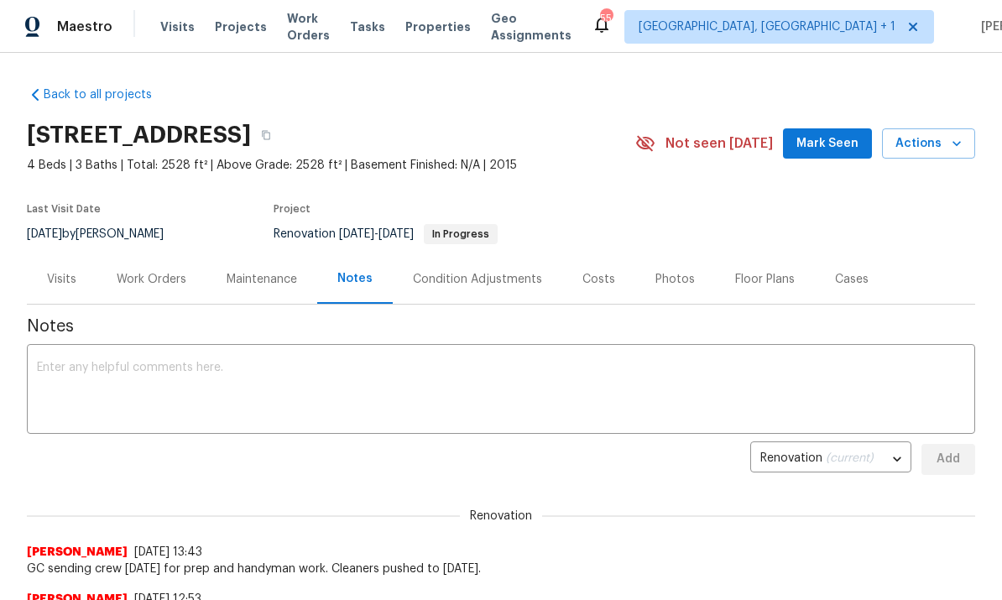
click at [815, 156] on button "Mark Seen" at bounding box center [827, 143] width 89 height 31
click at [156, 283] on div "Work Orders" at bounding box center [152, 279] width 70 height 17
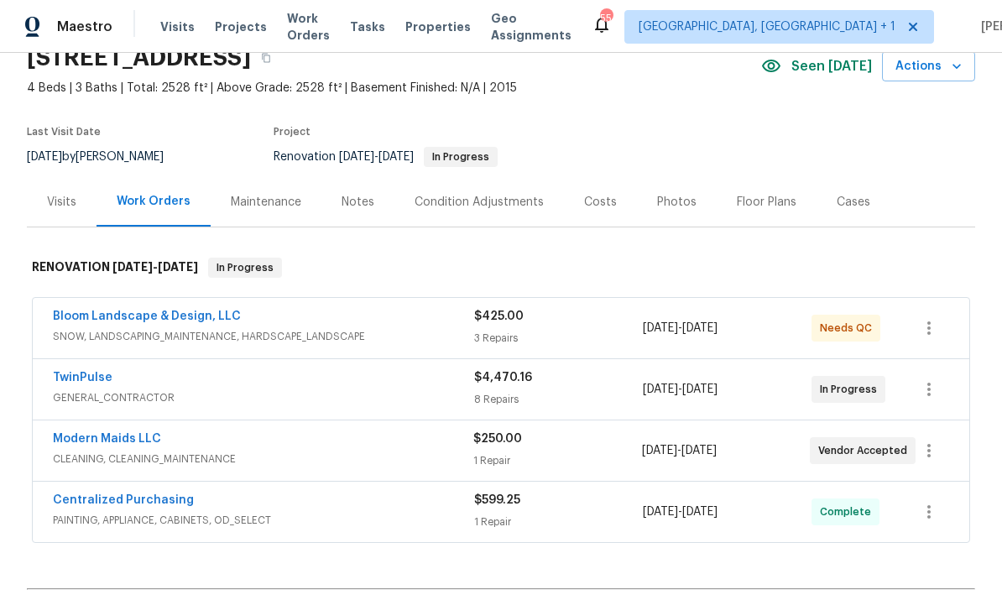
scroll to position [73, 0]
